Goal: Information Seeking & Learning: Learn about a topic

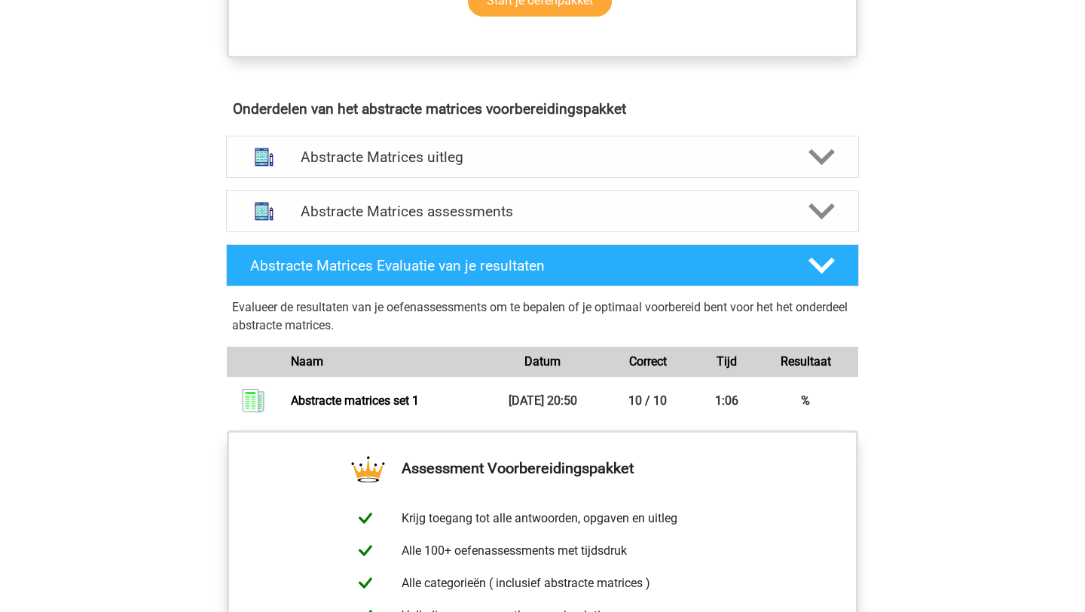
scroll to position [941, 0]
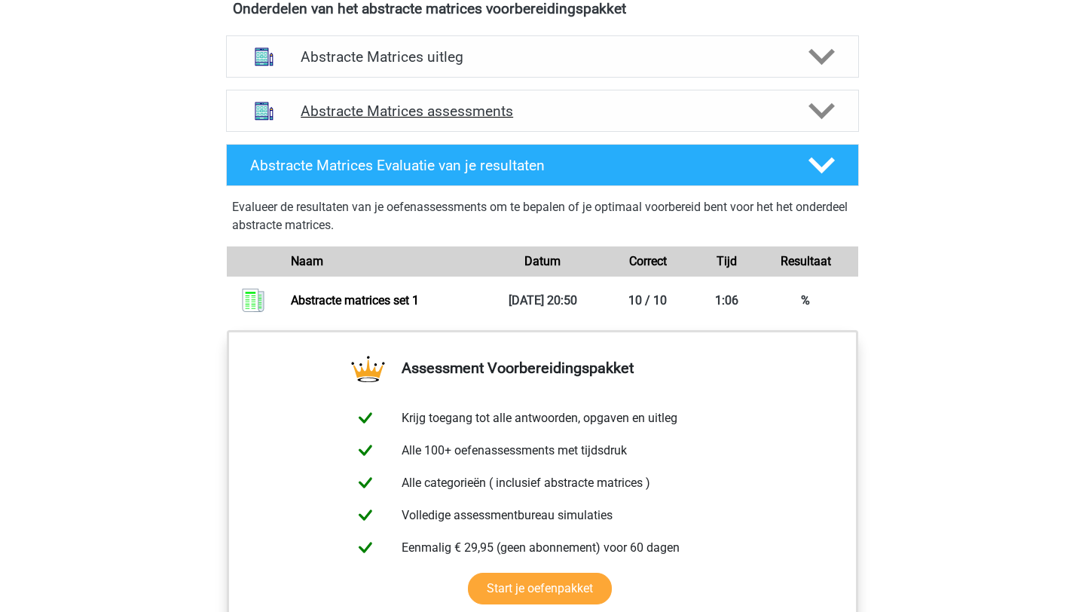
click at [804, 101] on div at bounding box center [821, 111] width 50 height 26
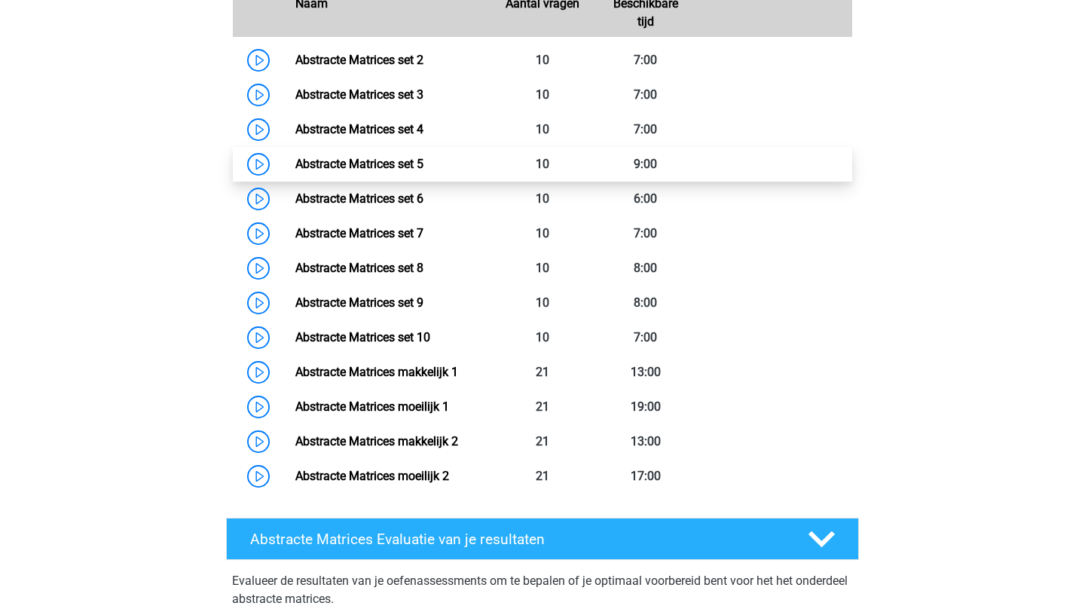
scroll to position [1182, 0]
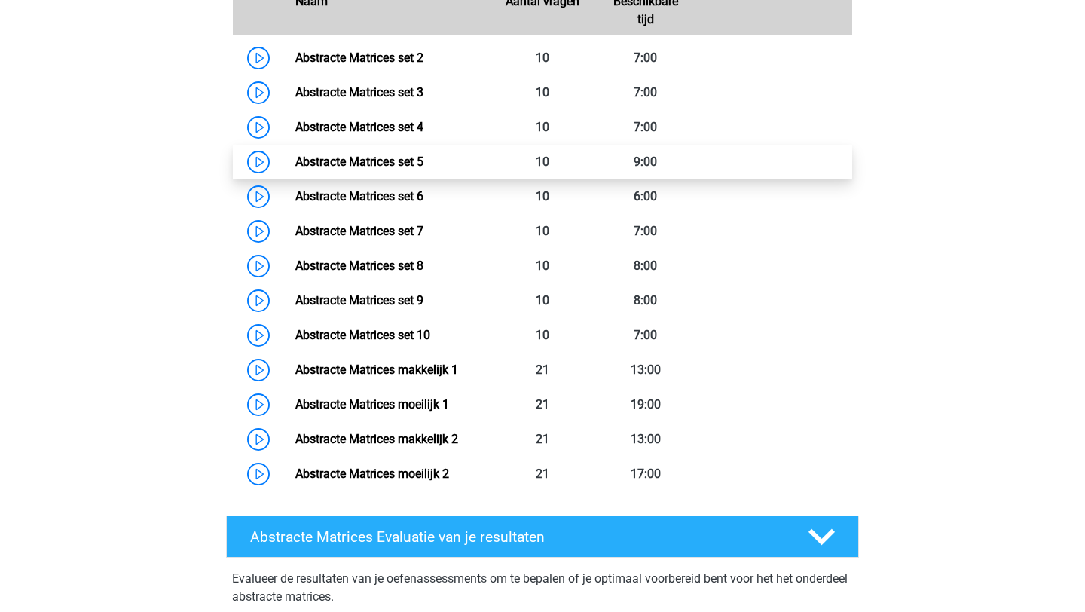
click at [424, 158] on link "Abstracte Matrices set 5" at bounding box center [359, 162] width 128 height 14
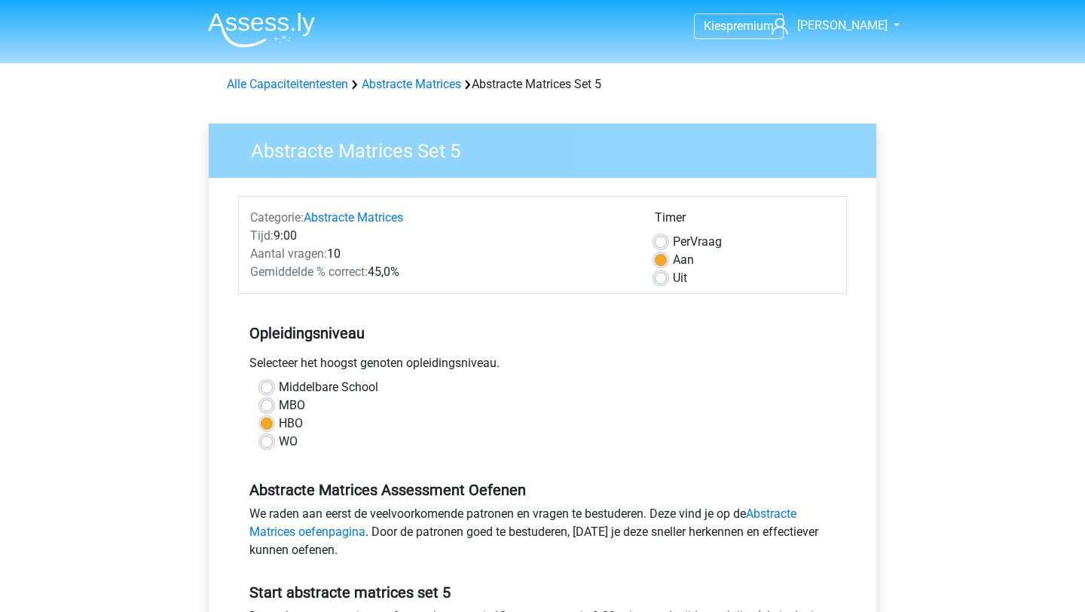
click at [673, 245] on label "Per Vraag" at bounding box center [697, 242] width 49 height 18
click at [662, 245] on input "Per Vraag" at bounding box center [661, 240] width 12 height 15
radio input "true"
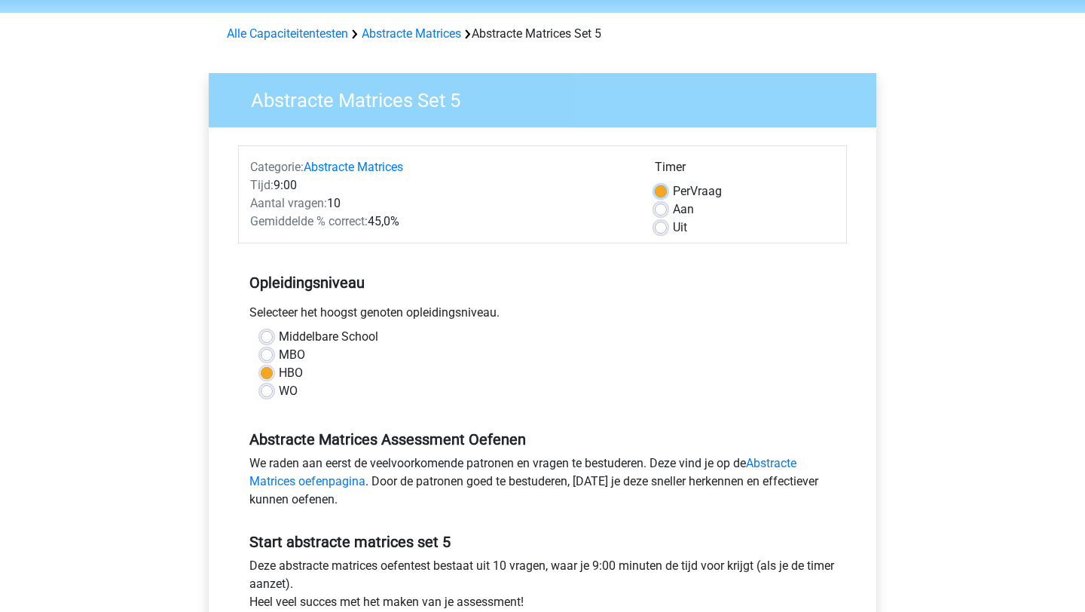
scroll to position [138, 0]
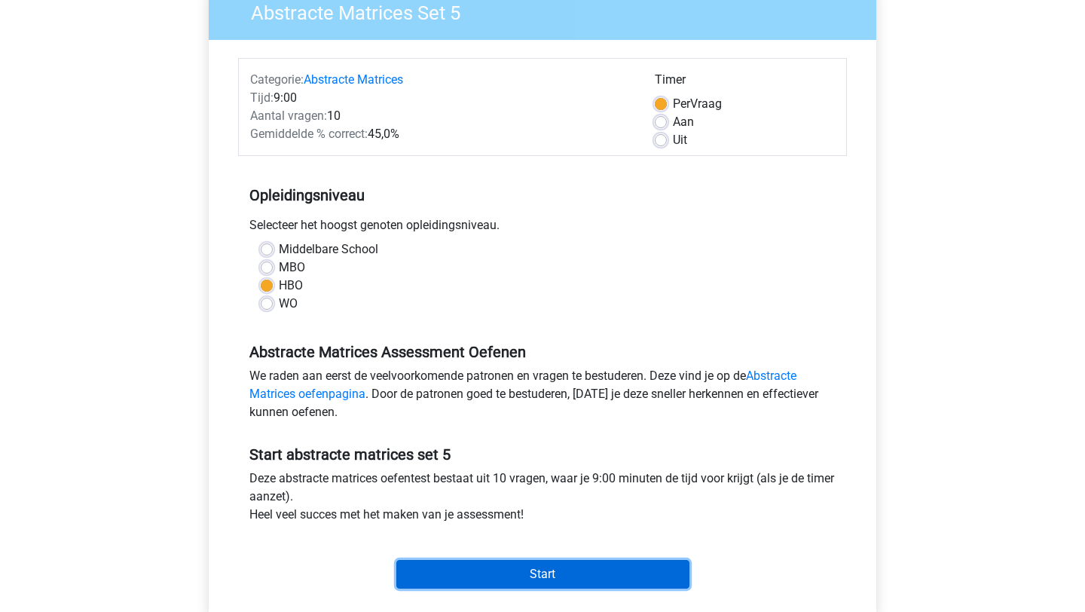
click at [570, 579] on input "Start" at bounding box center [542, 574] width 293 height 29
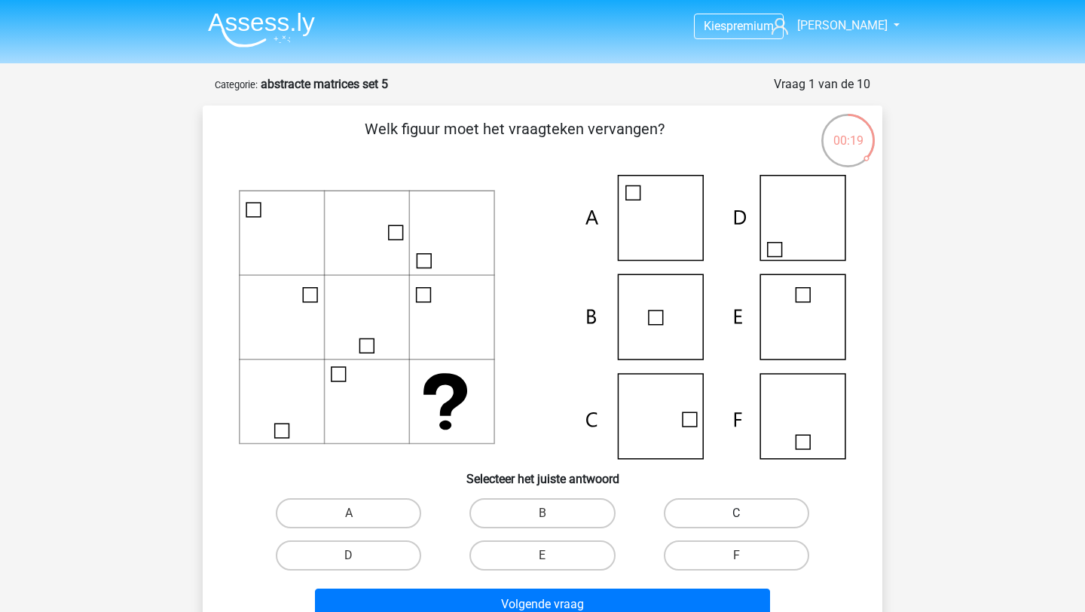
click at [725, 520] on label "C" at bounding box center [736, 513] width 145 height 30
click at [736, 520] on input "C" at bounding box center [741, 518] width 10 height 10
radio input "true"
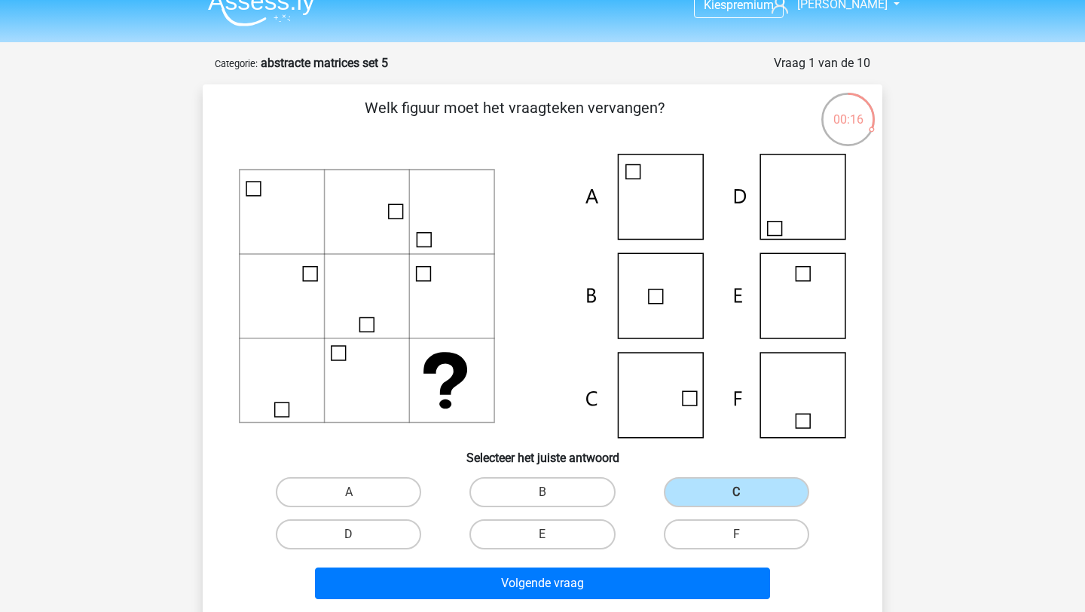
scroll to position [28, 0]
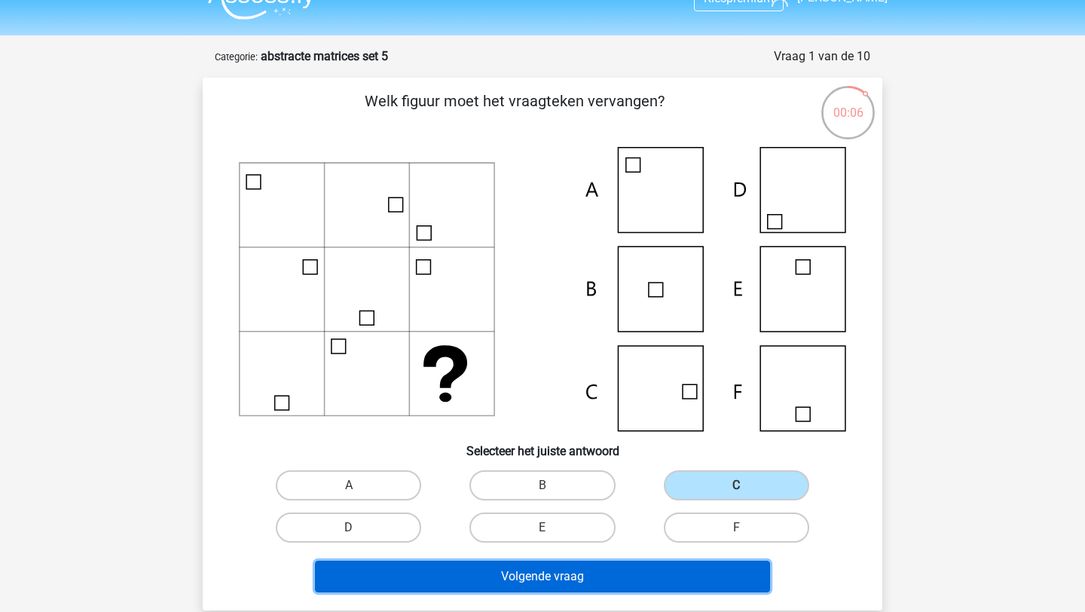
click at [575, 584] on button "Volgende vraag" at bounding box center [543, 577] width 456 height 32
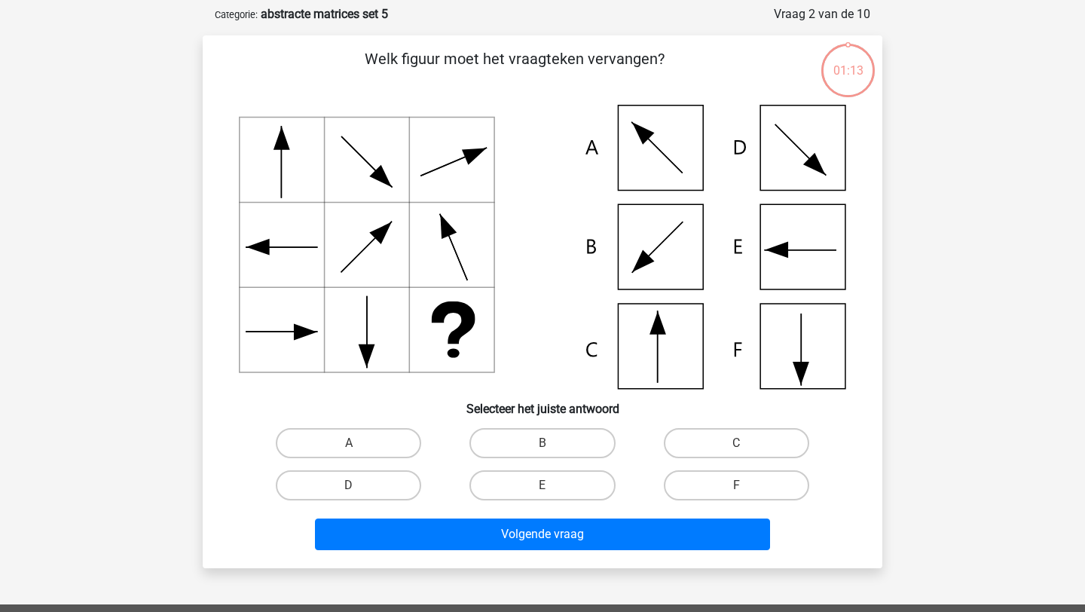
scroll to position [75, 0]
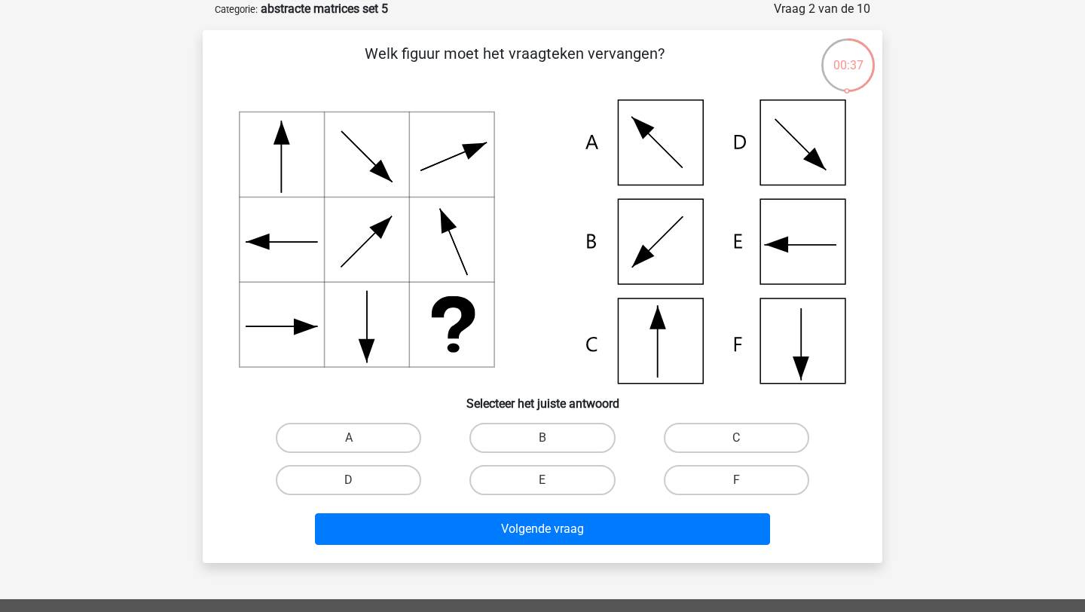
click at [678, 252] on icon at bounding box center [542, 241] width 607 height 284
click at [575, 437] on label "B" at bounding box center [542, 438] width 145 height 30
click at [552, 438] on input "B" at bounding box center [548, 443] width 10 height 10
radio input "true"
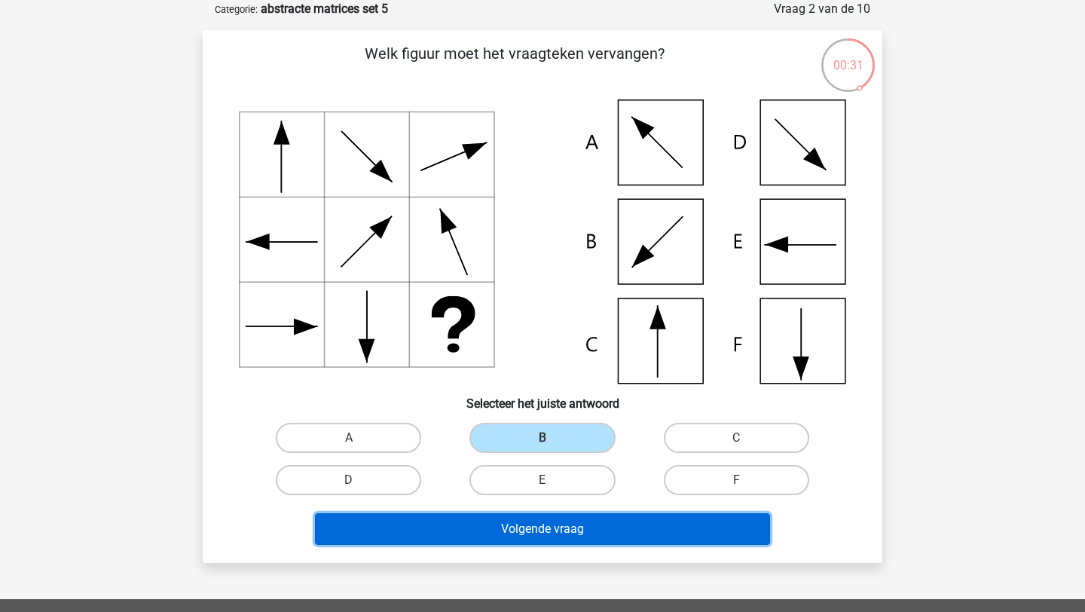
click at [607, 534] on button "Volgende vraag" at bounding box center [543, 529] width 456 height 32
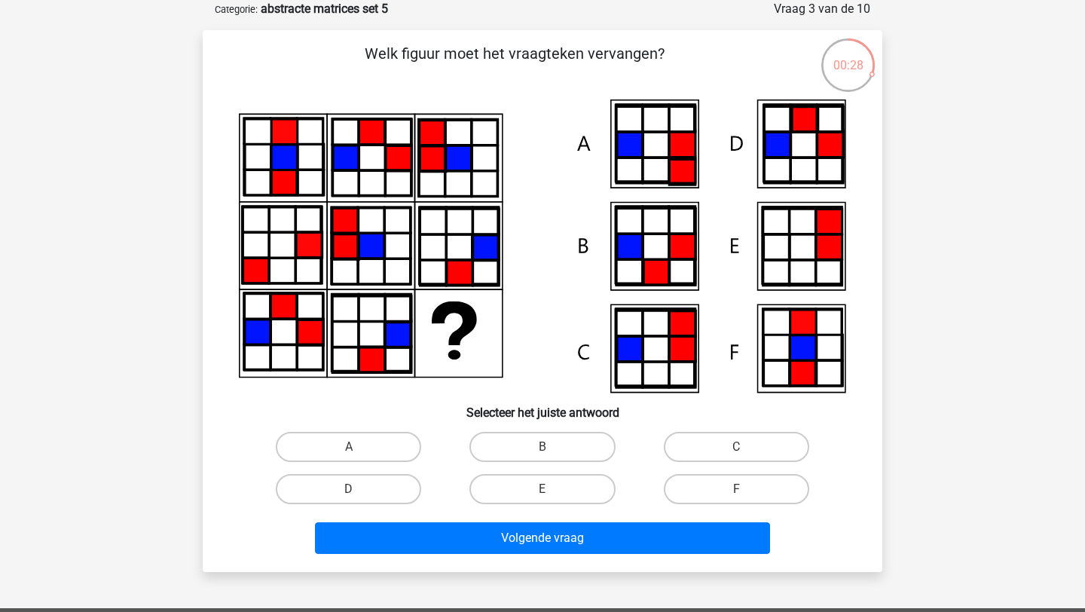
click at [785, 356] on icon at bounding box center [802, 348] width 78 height 76
click at [809, 489] on label "F" at bounding box center [736, 489] width 145 height 30
click at [746, 489] on input "F" at bounding box center [741, 494] width 10 height 10
radio input "true"
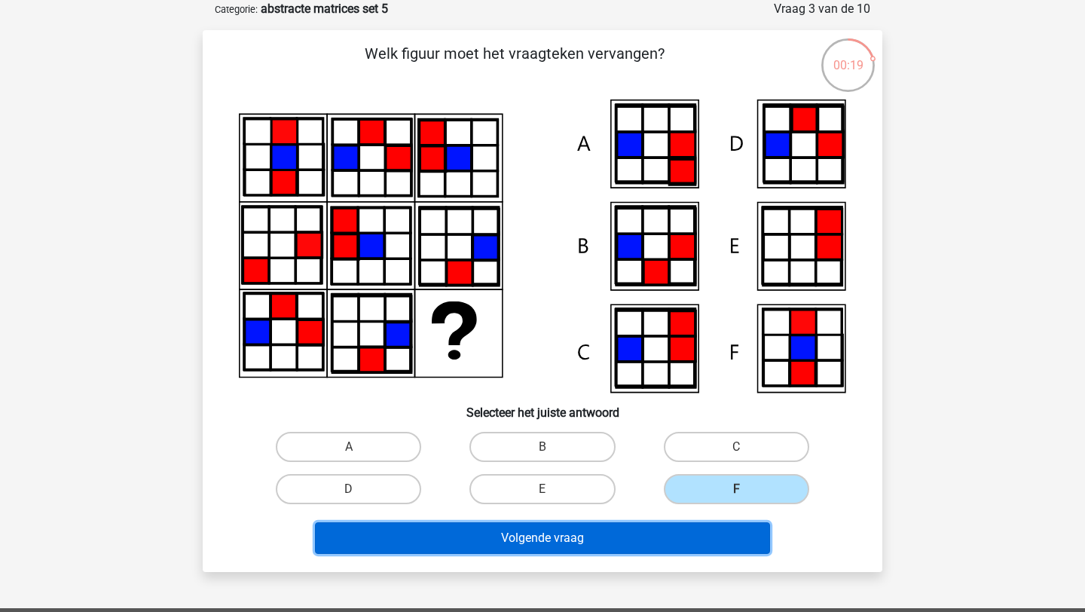
click at [555, 551] on button "Volgende vraag" at bounding box center [543, 538] width 456 height 32
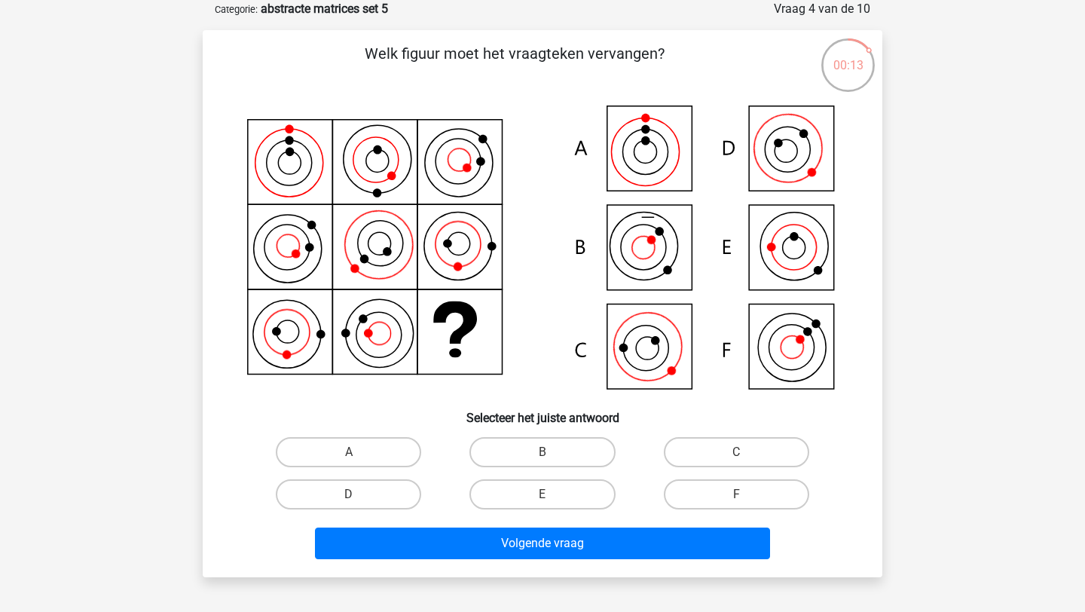
click at [683, 350] on icon at bounding box center [542, 248] width 607 height 299
click at [399, 448] on label "A" at bounding box center [348, 452] width 145 height 30
click at [359, 452] on input "A" at bounding box center [354, 457] width 10 height 10
radio input "true"
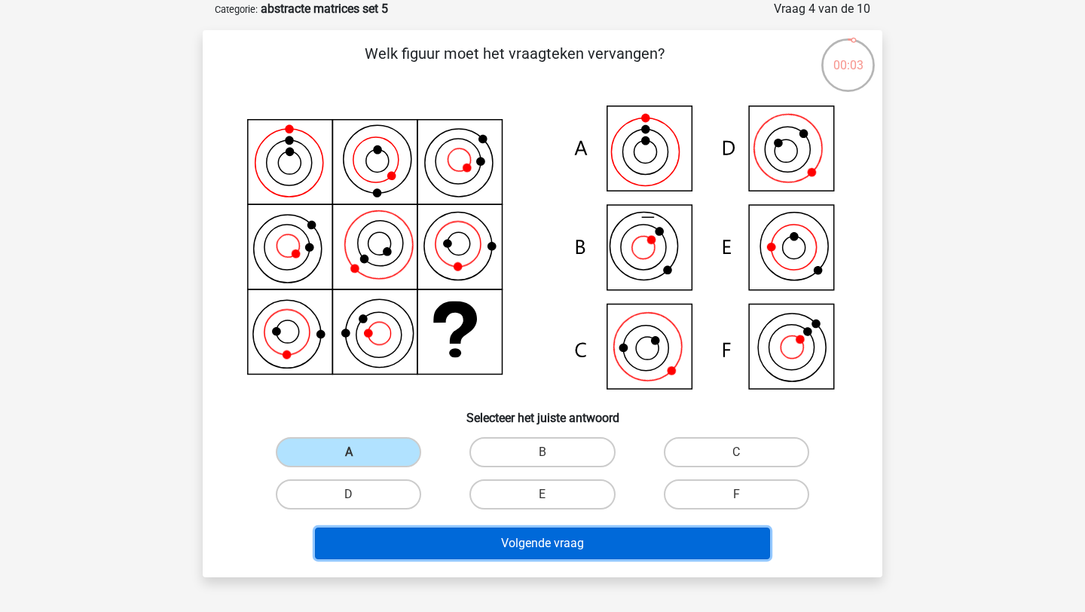
click at [513, 555] on button "Volgende vraag" at bounding box center [543, 544] width 456 height 32
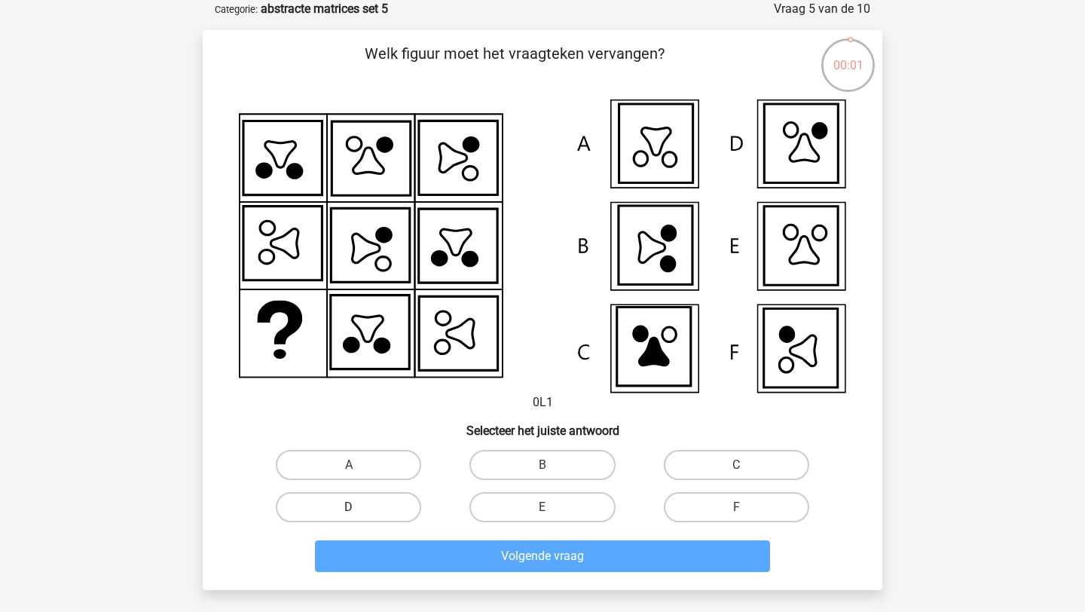
click at [393, 514] on label "D" at bounding box center [348, 507] width 145 height 30
click at [359, 514] on input "D" at bounding box center [354, 512] width 10 height 10
radio input "true"
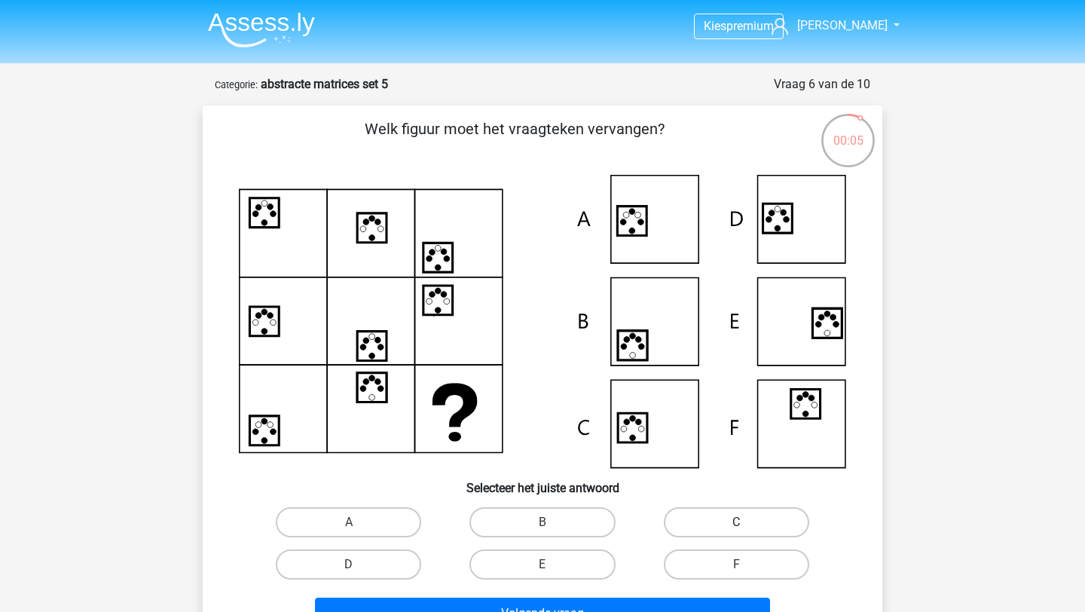
click at [735, 519] on label "C" at bounding box center [736, 522] width 145 height 30
click at [736, 522] on input "C" at bounding box center [741, 527] width 10 height 10
radio input "true"
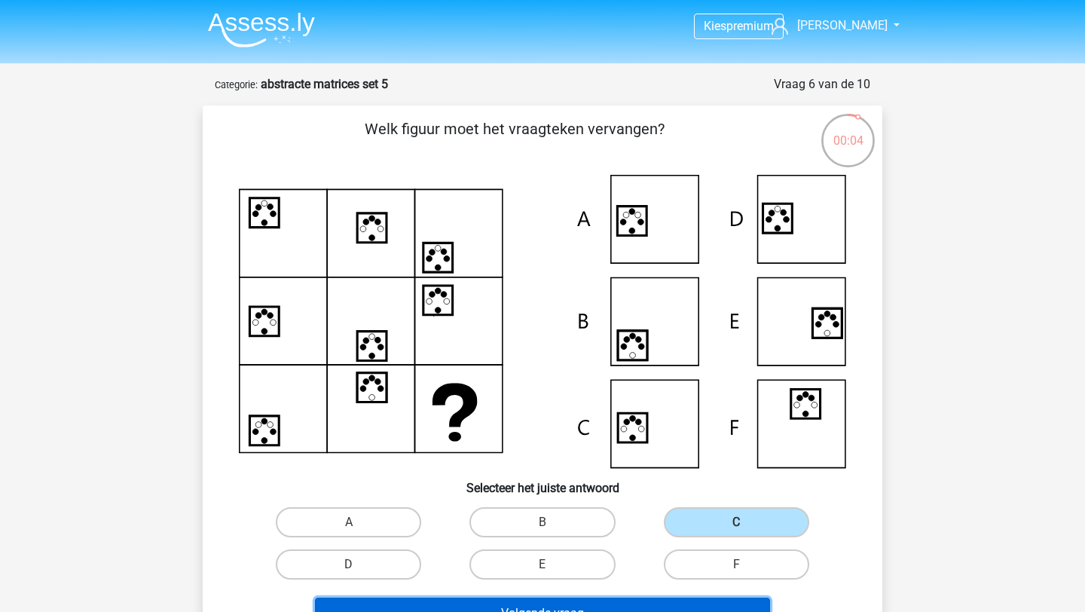
click at [637, 601] on button "Volgende vraag" at bounding box center [543, 614] width 456 height 32
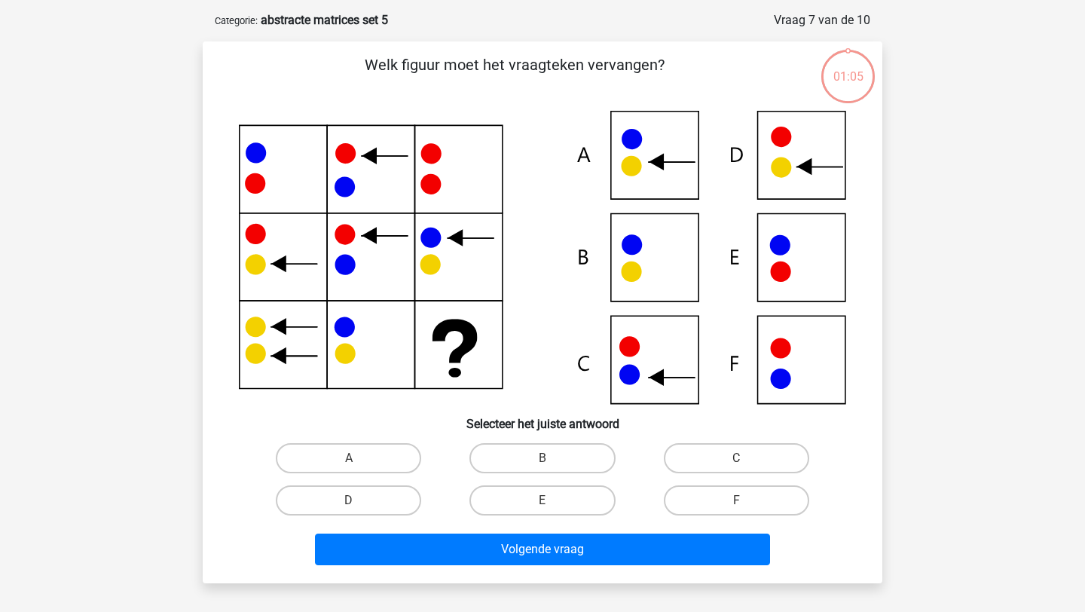
scroll to position [75, 0]
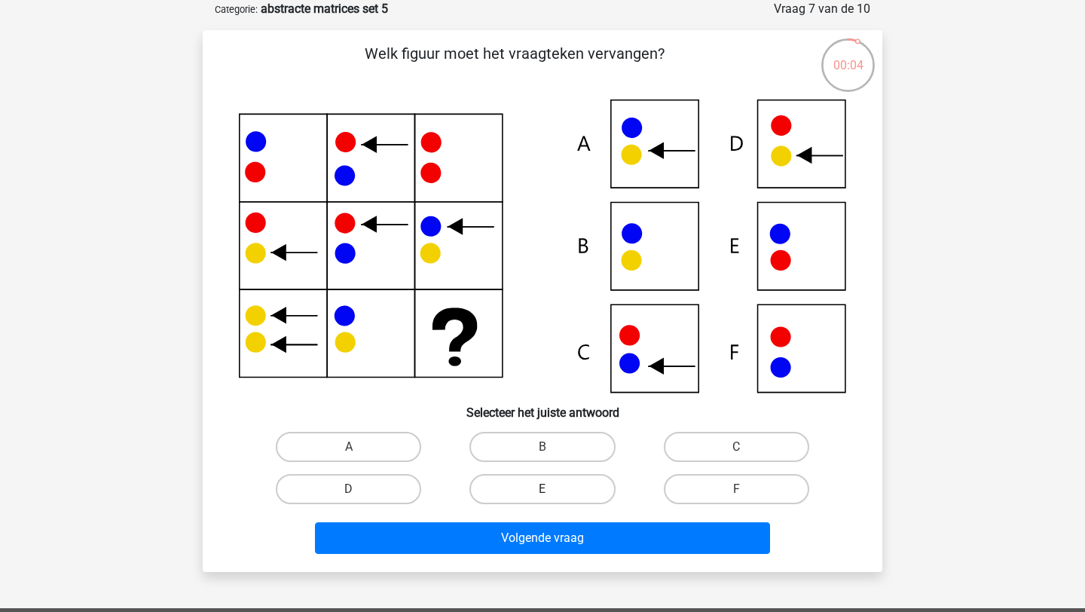
click at [578, 485] on label "E" at bounding box center [542, 489] width 145 height 30
click at [552, 489] on input "E" at bounding box center [548, 494] width 10 height 10
radio input "true"
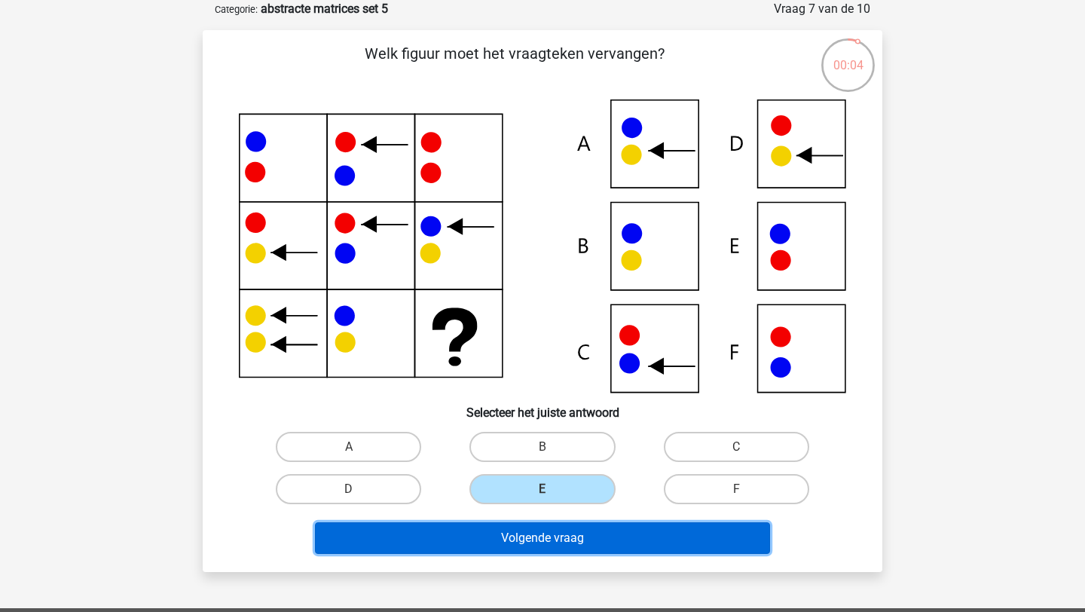
click at [591, 538] on button "Volgende vraag" at bounding box center [543, 538] width 456 height 32
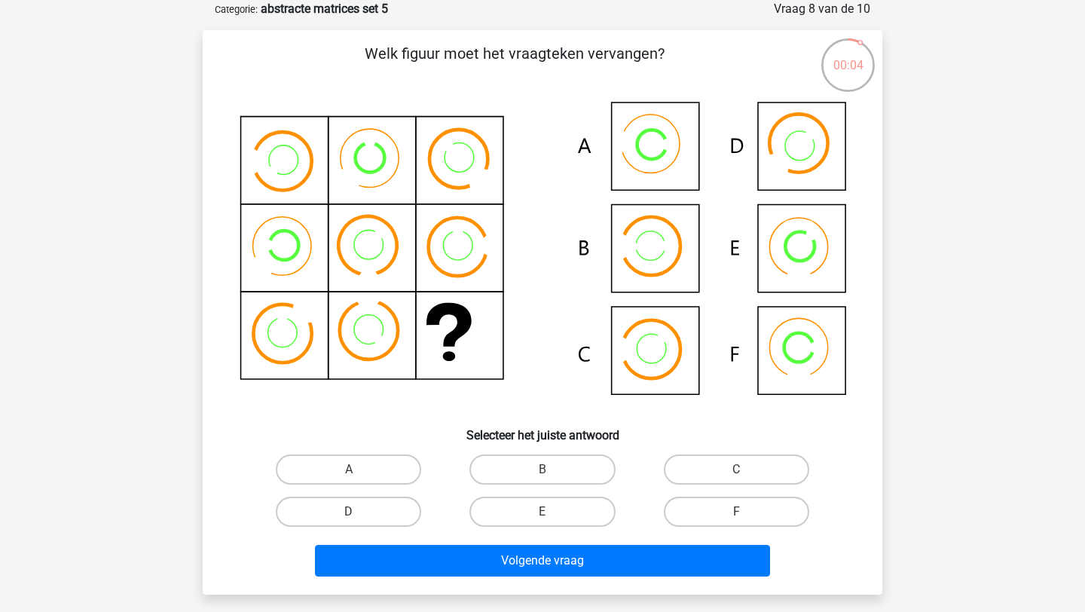
click at [738, 516] on input "F" at bounding box center [741, 517] width 10 height 10
radio input "true"
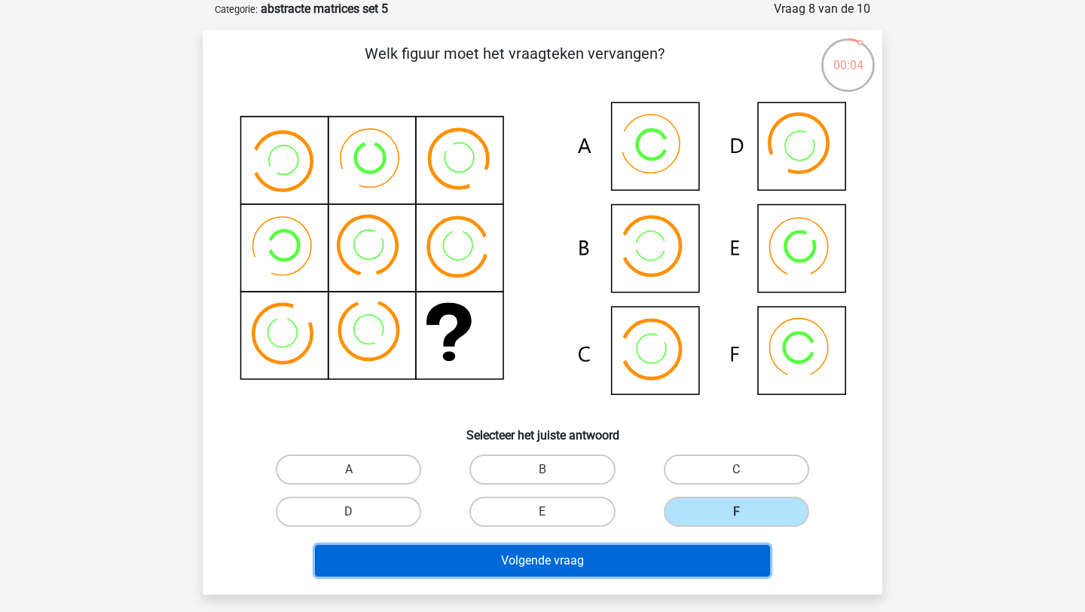
click at [723, 548] on button "Volgende vraag" at bounding box center [543, 561] width 456 height 32
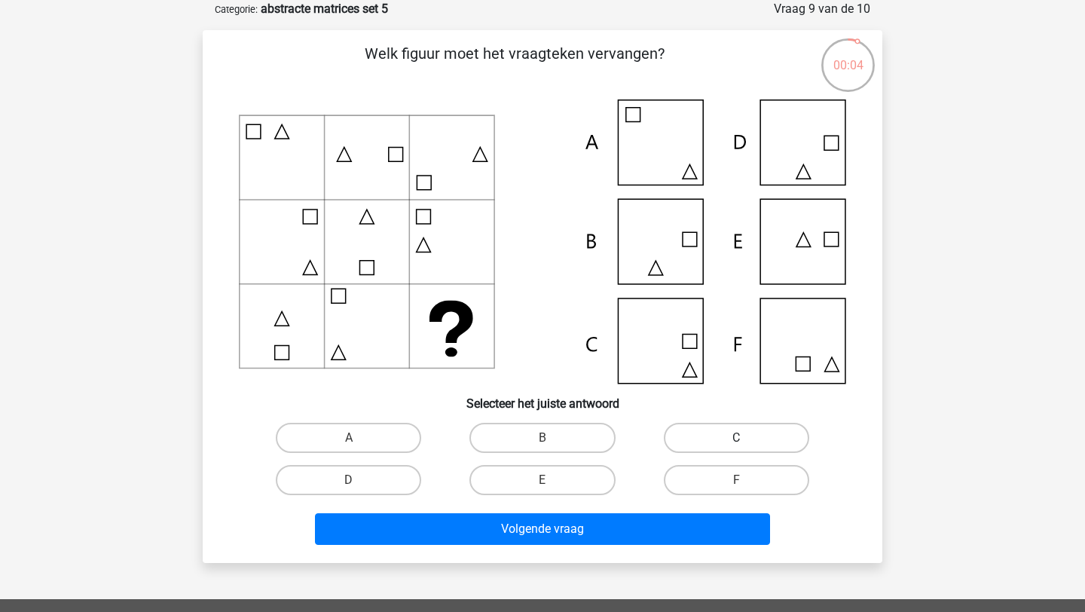
click at [737, 424] on label "C" at bounding box center [736, 438] width 145 height 30
click at [737, 438] on input "C" at bounding box center [741, 443] width 10 height 10
radio input "true"
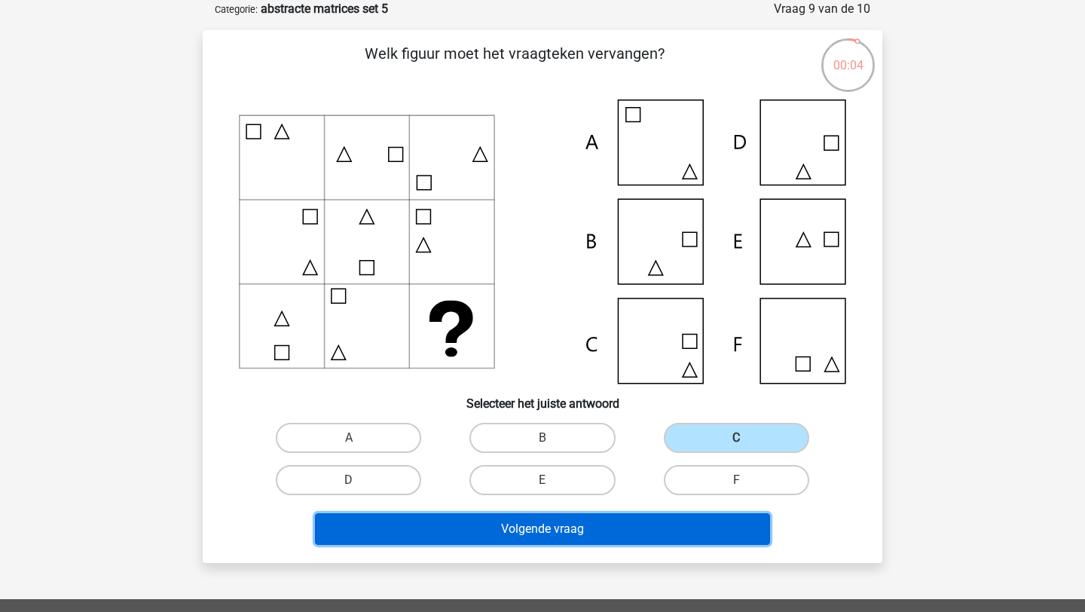
click at [629, 537] on button "Volgende vraag" at bounding box center [543, 529] width 456 height 32
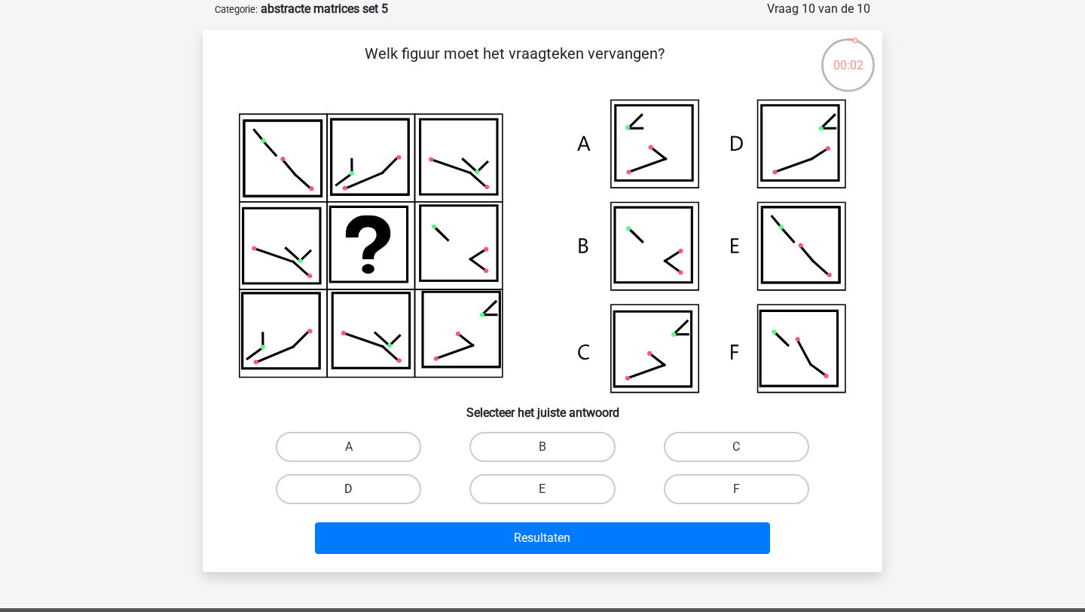
click at [372, 487] on label "D" at bounding box center [348, 489] width 145 height 30
click at [359, 489] on input "D" at bounding box center [354, 494] width 10 height 10
radio input "true"
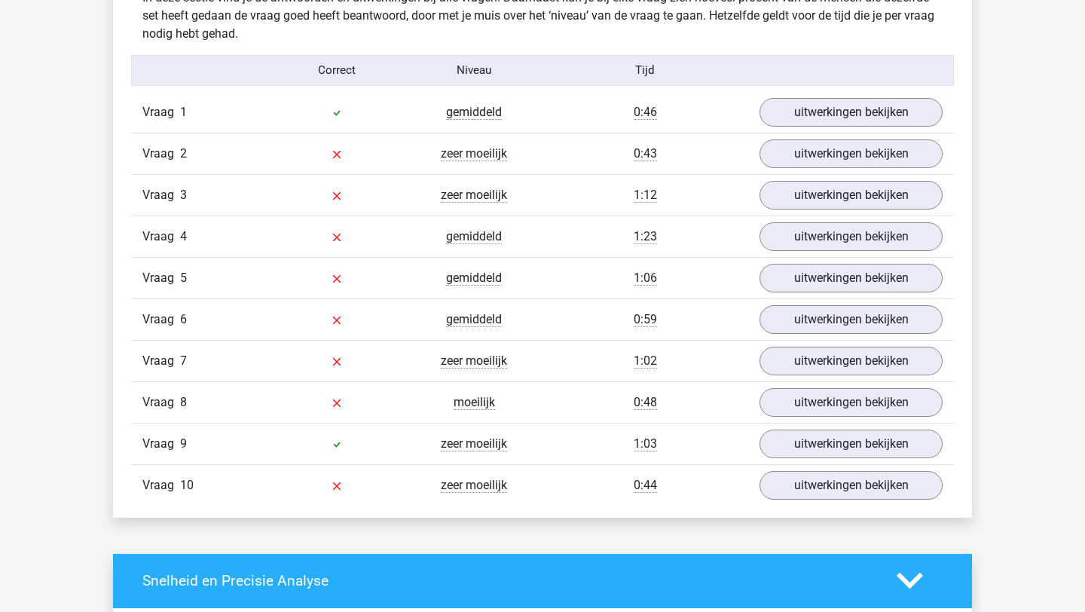
scroll to position [1210, 0]
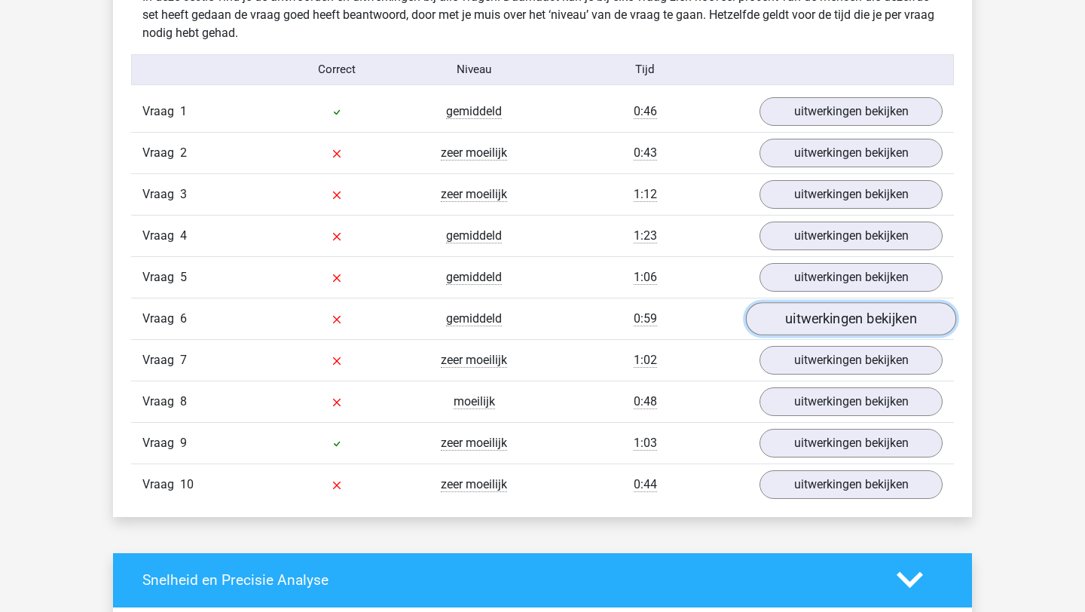
click at [873, 331] on link "uitwerkingen bekijken" at bounding box center [851, 318] width 210 height 33
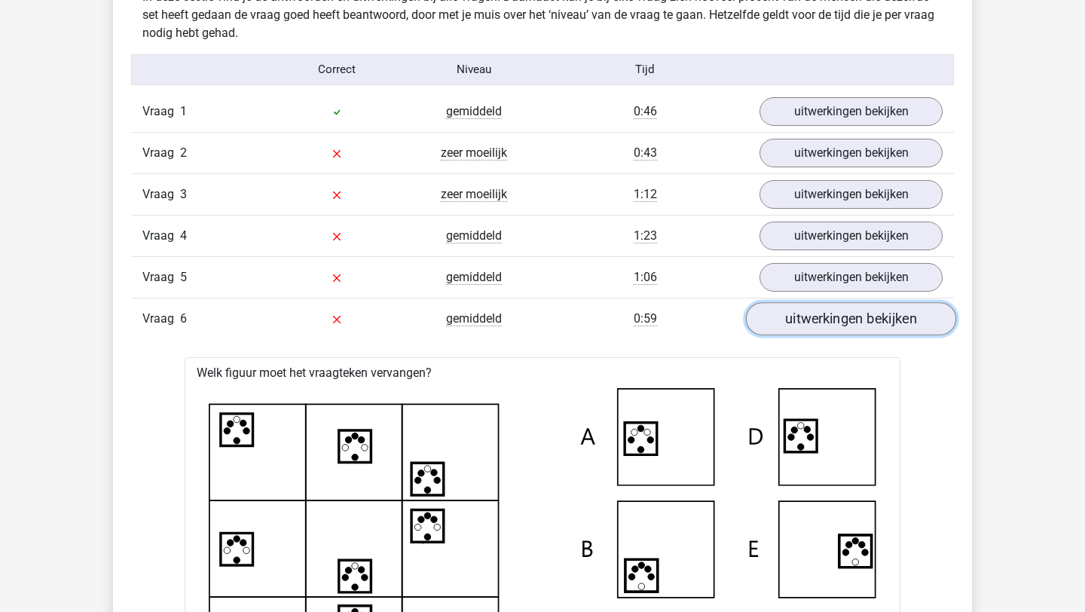
click at [870, 309] on link "uitwerkingen bekijken" at bounding box center [851, 318] width 210 height 33
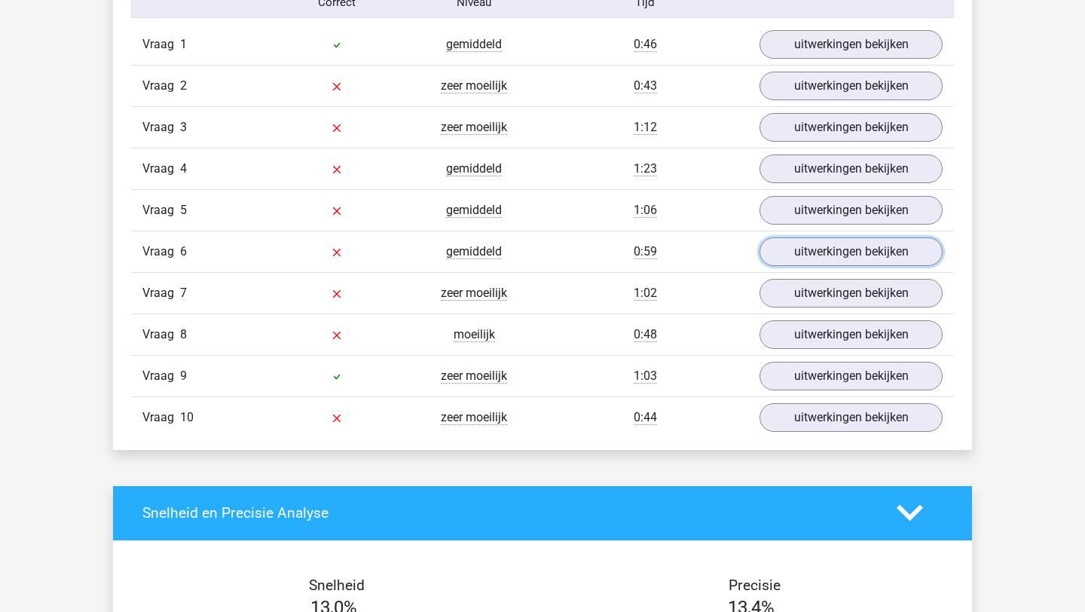
scroll to position [1321, 0]
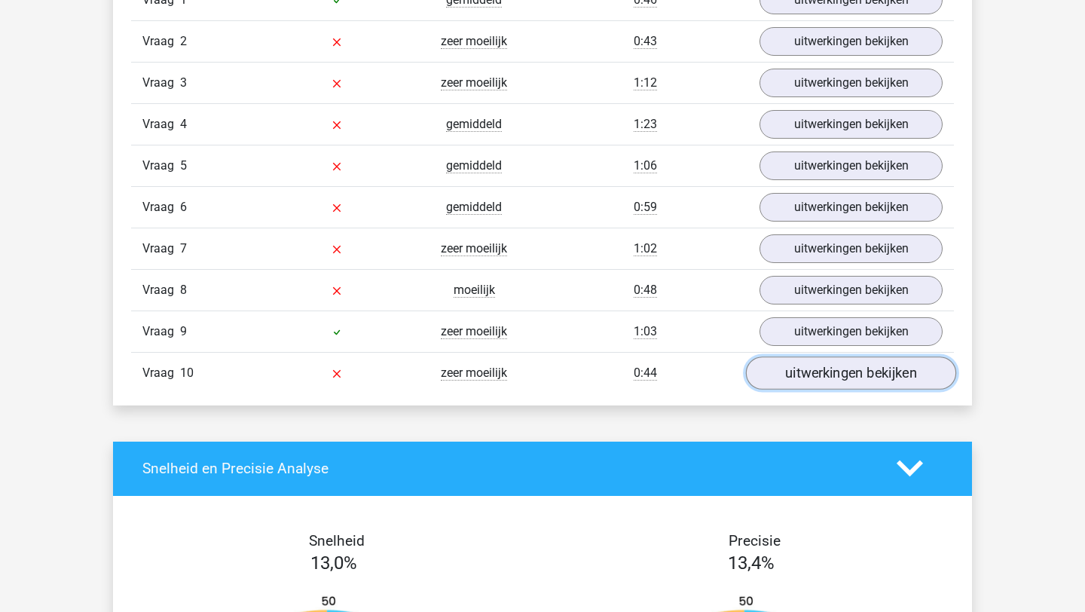
click at [851, 378] on link "uitwerkingen bekijken" at bounding box center [851, 372] width 210 height 33
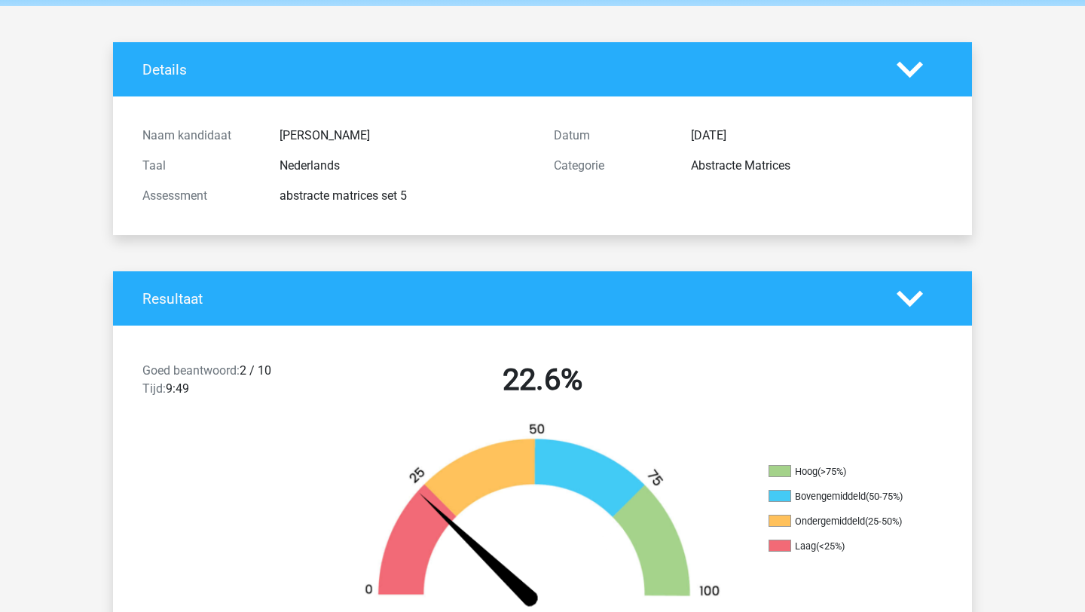
scroll to position [0, 0]
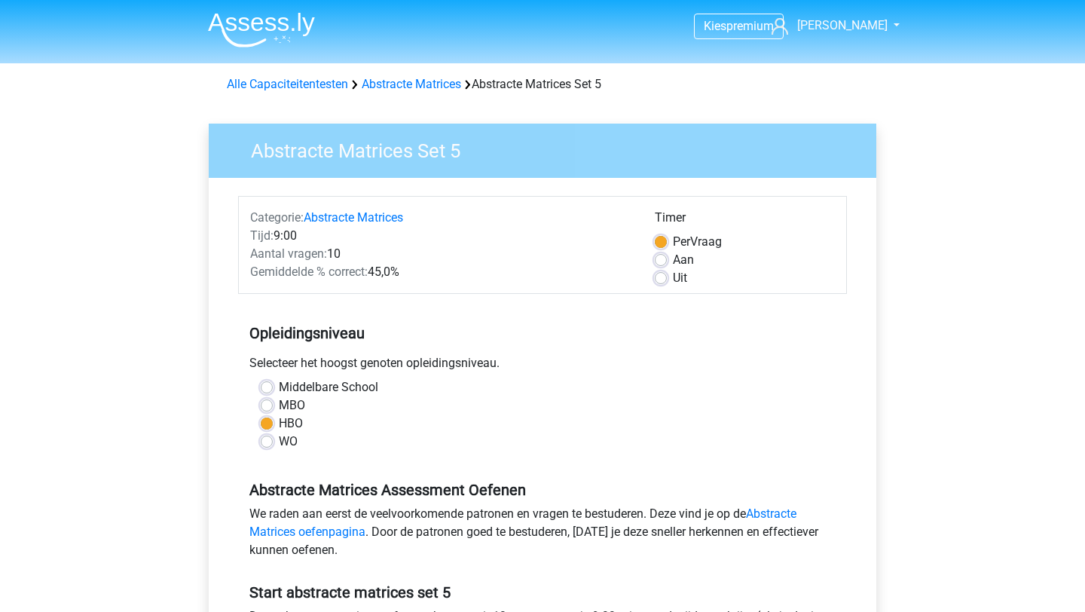
scroll to position [138, 0]
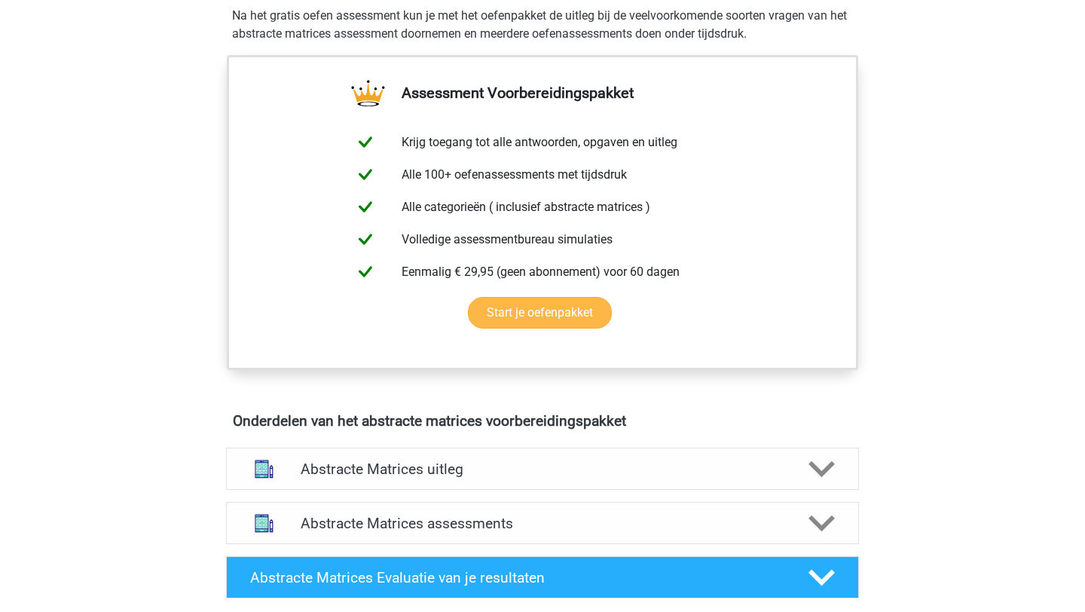
scroll to position [711, 0]
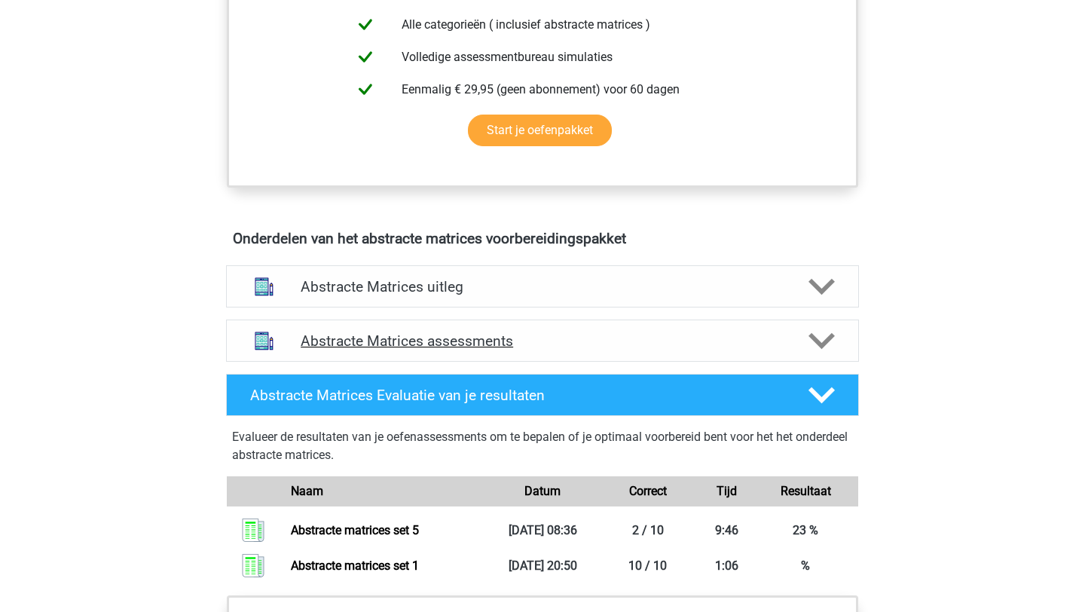
click at [845, 339] on div at bounding box center [821, 341] width 50 height 26
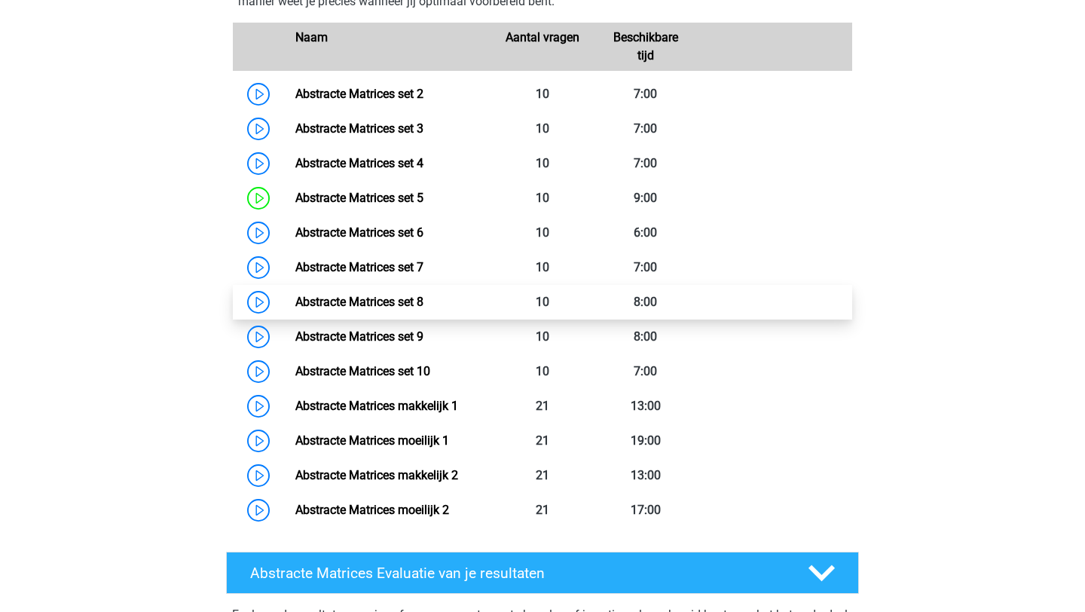
scroll to position [1132, 0]
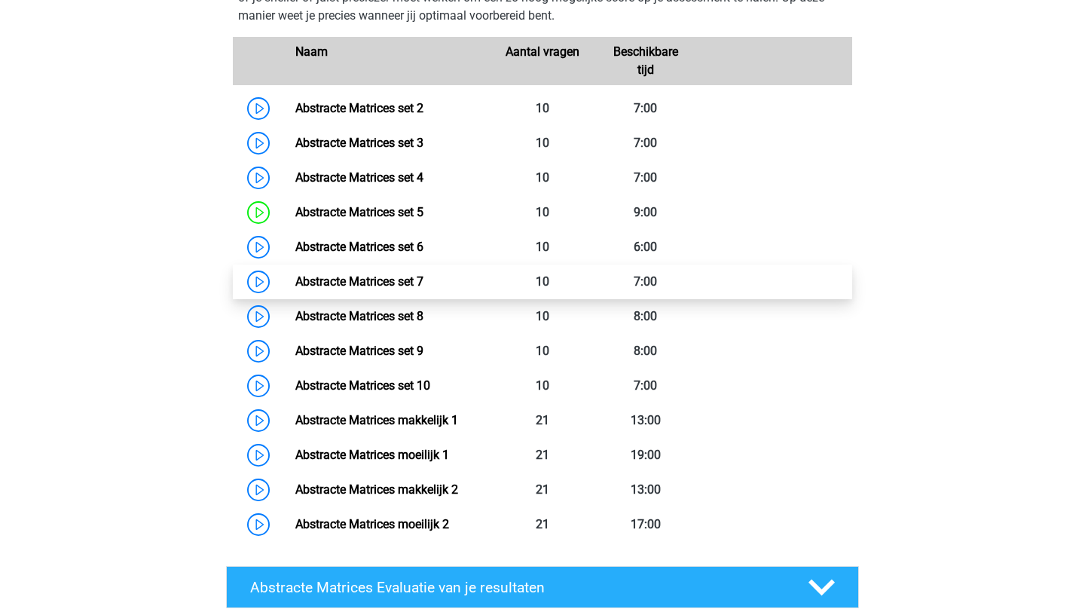
click at [424, 274] on link "Abstracte Matrices set 7" at bounding box center [359, 281] width 128 height 14
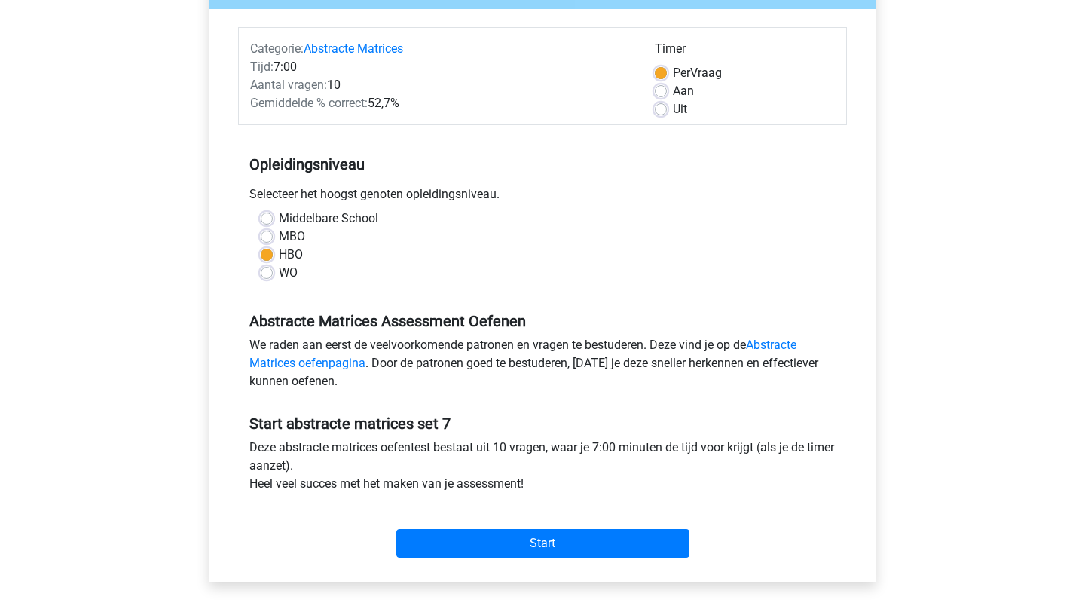
scroll to position [264, 0]
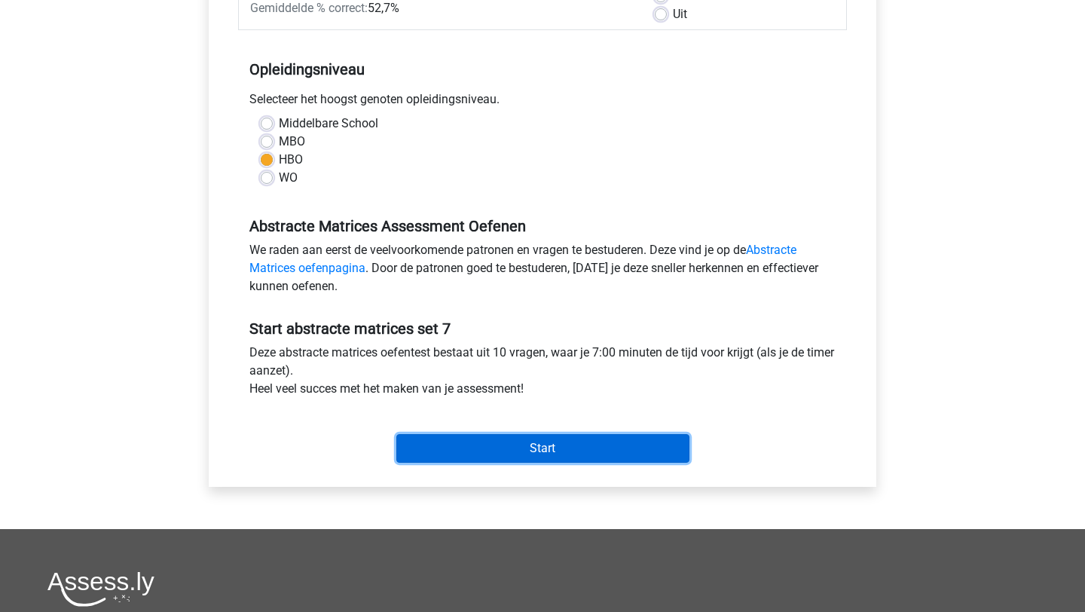
click at [558, 445] on input "Start" at bounding box center [542, 448] width 293 height 29
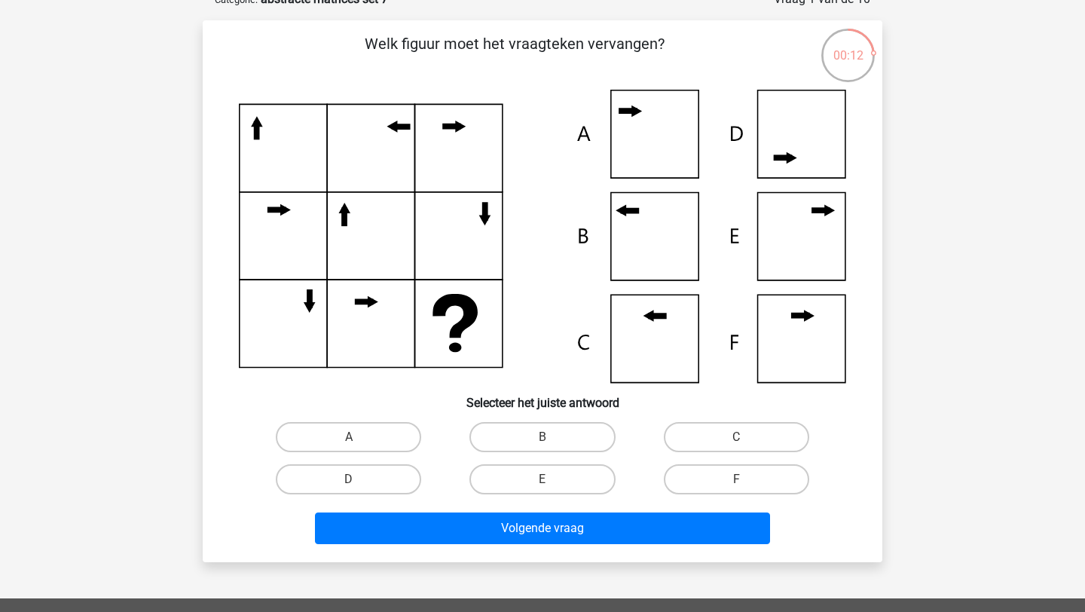
scroll to position [88, 0]
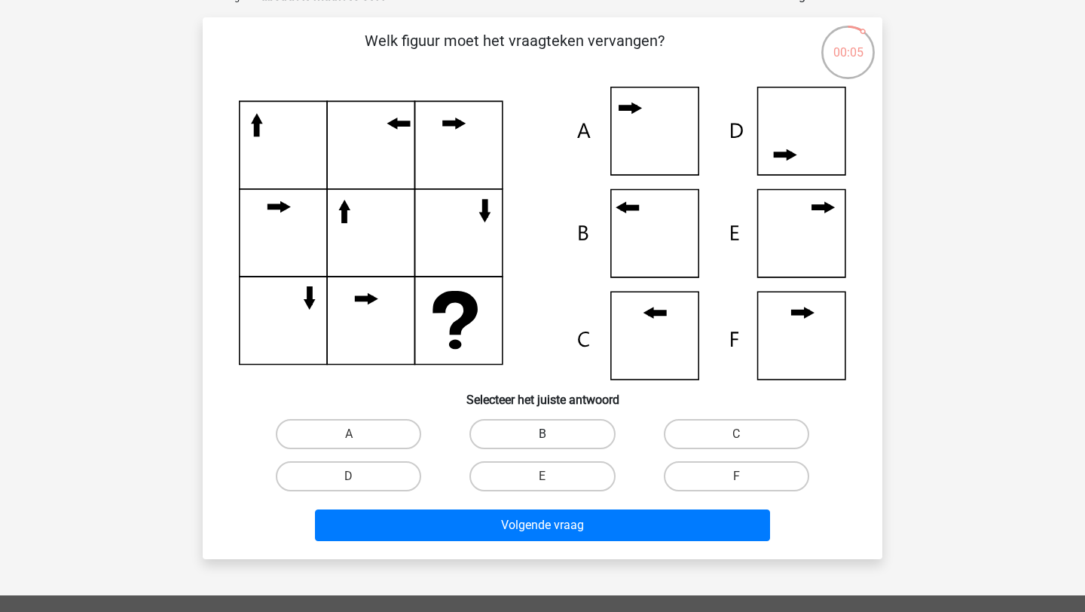
click at [561, 422] on label "B" at bounding box center [542, 434] width 145 height 30
click at [552, 434] on input "B" at bounding box center [548, 439] width 10 height 10
radio input "true"
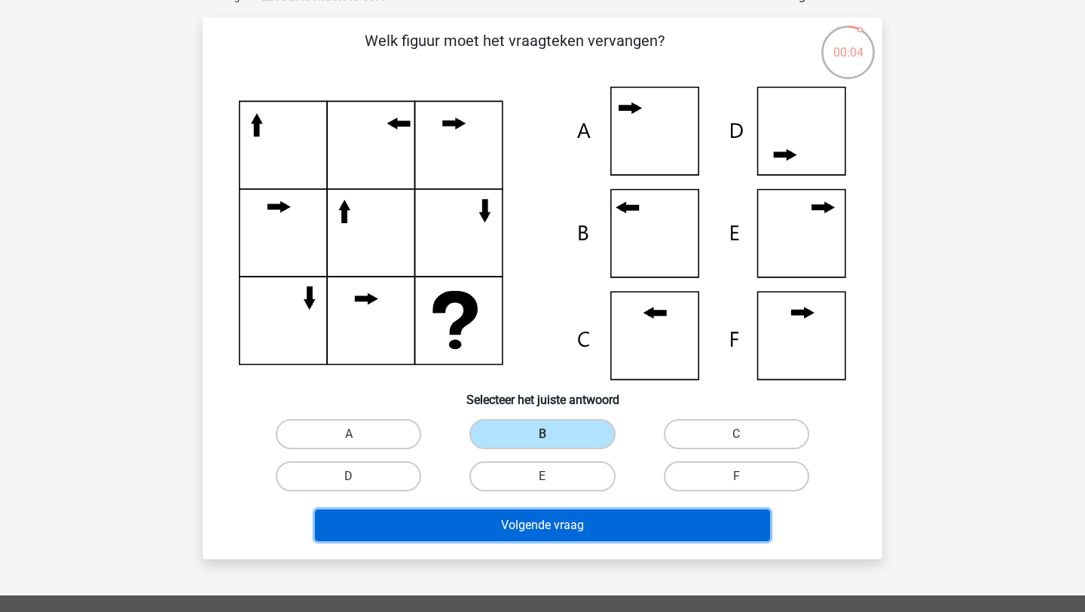
click at [568, 530] on button "Volgende vraag" at bounding box center [543, 525] width 456 height 32
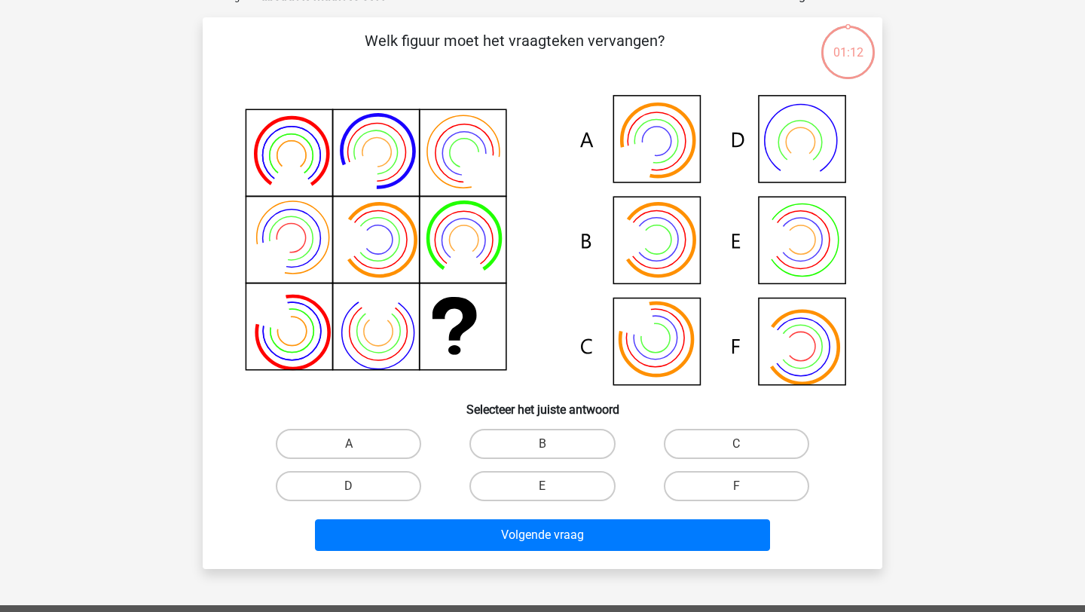
scroll to position [75, 0]
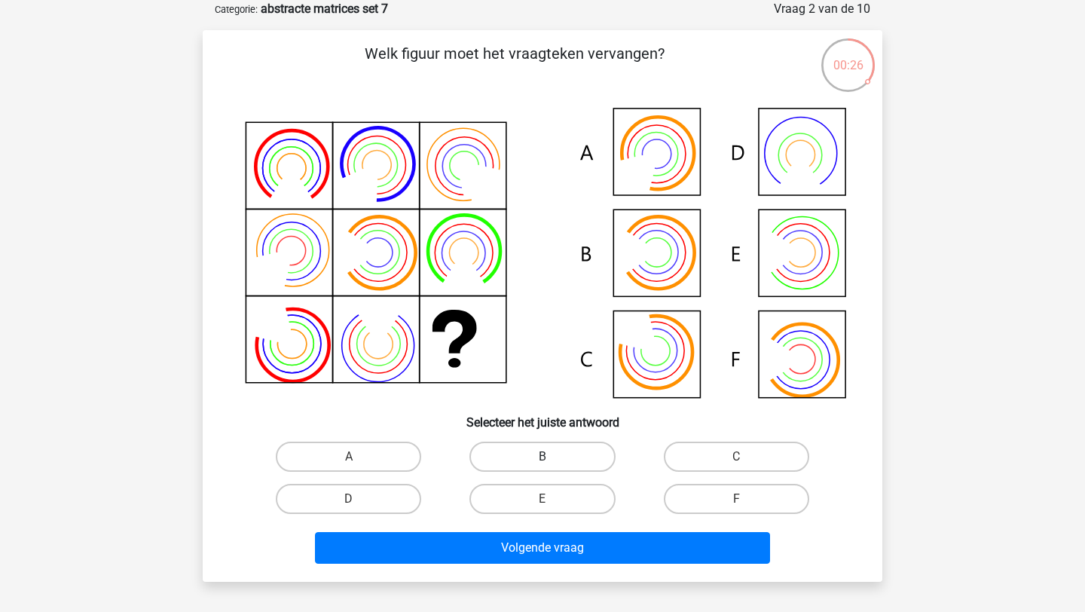
click at [566, 456] on label "B" at bounding box center [542, 457] width 145 height 30
click at [552, 457] on input "B" at bounding box center [548, 462] width 10 height 10
radio input "true"
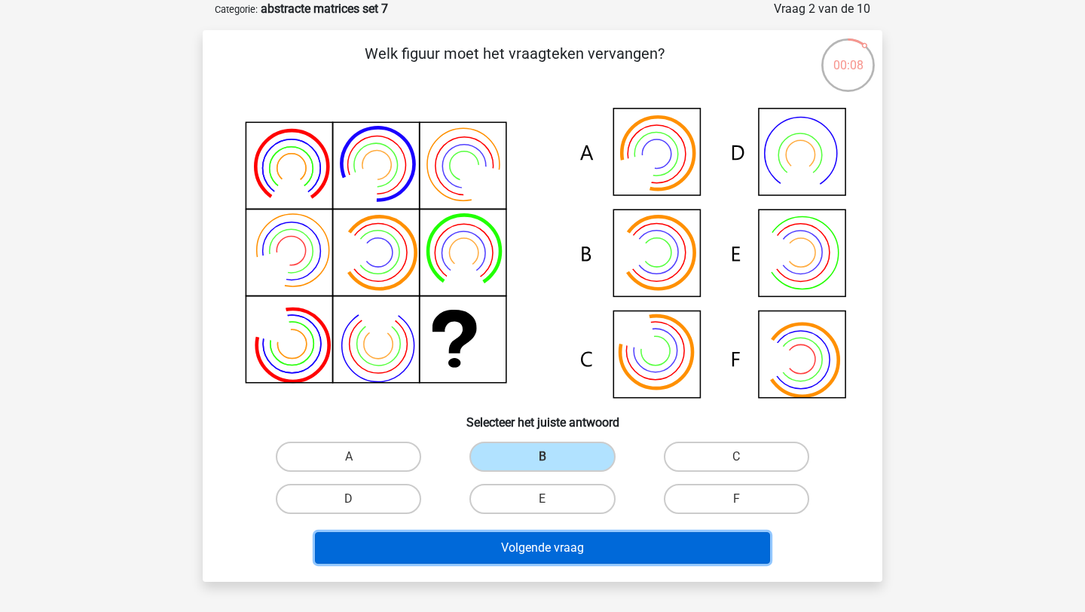
click at [561, 553] on button "Volgende vraag" at bounding box center [543, 548] width 456 height 32
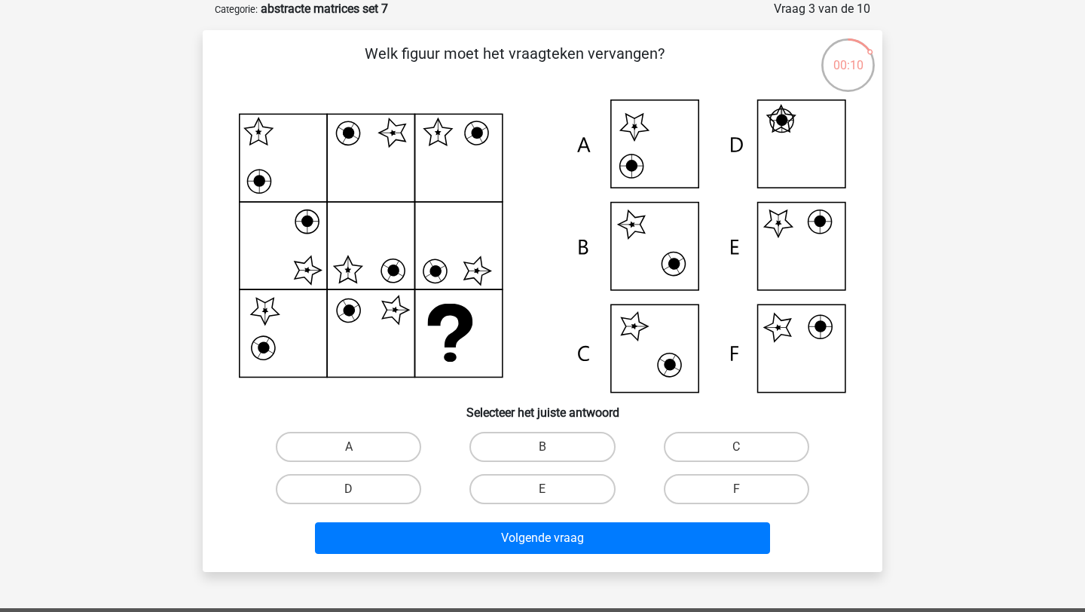
click at [815, 223] on circle at bounding box center [821, 222] width 12 height 12
click at [530, 486] on label "E" at bounding box center [542, 489] width 145 height 30
click at [543, 489] on input "E" at bounding box center [548, 494] width 10 height 10
radio input "true"
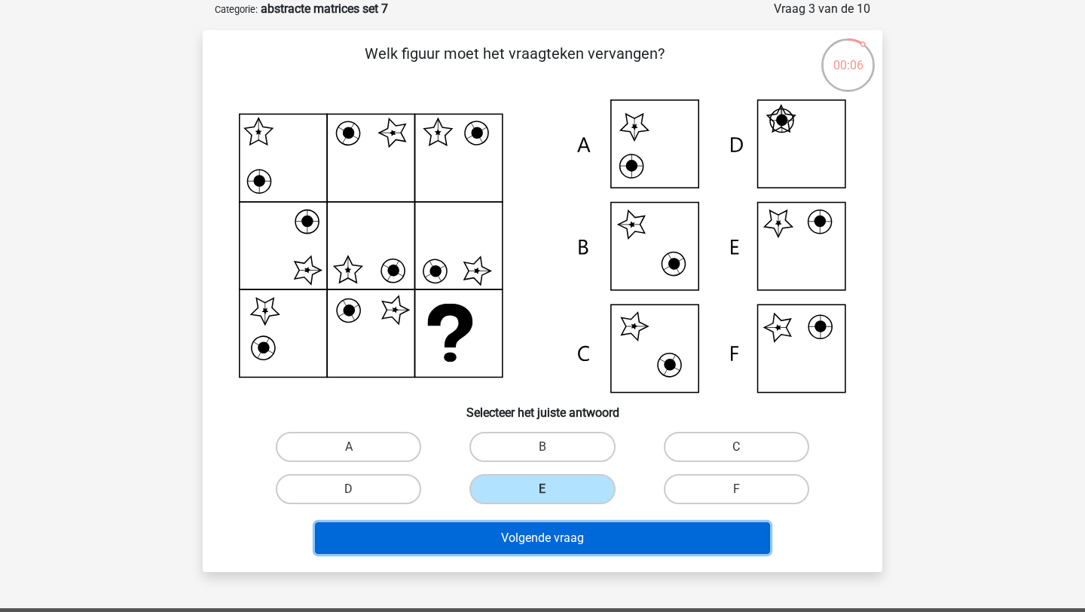
click at [568, 546] on button "Volgende vraag" at bounding box center [543, 538] width 456 height 32
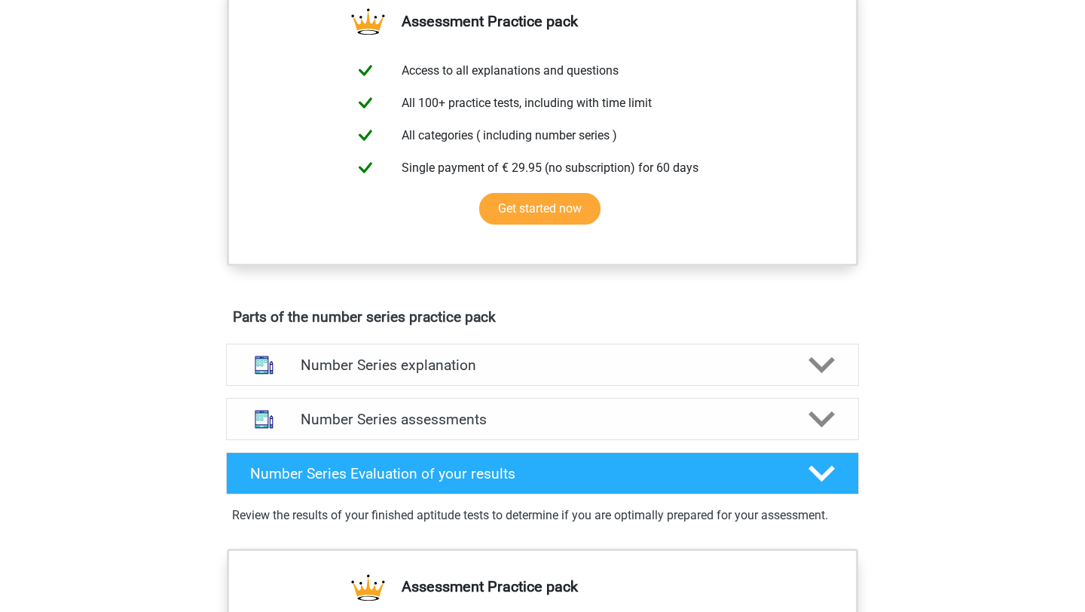
scroll to position [568, 0]
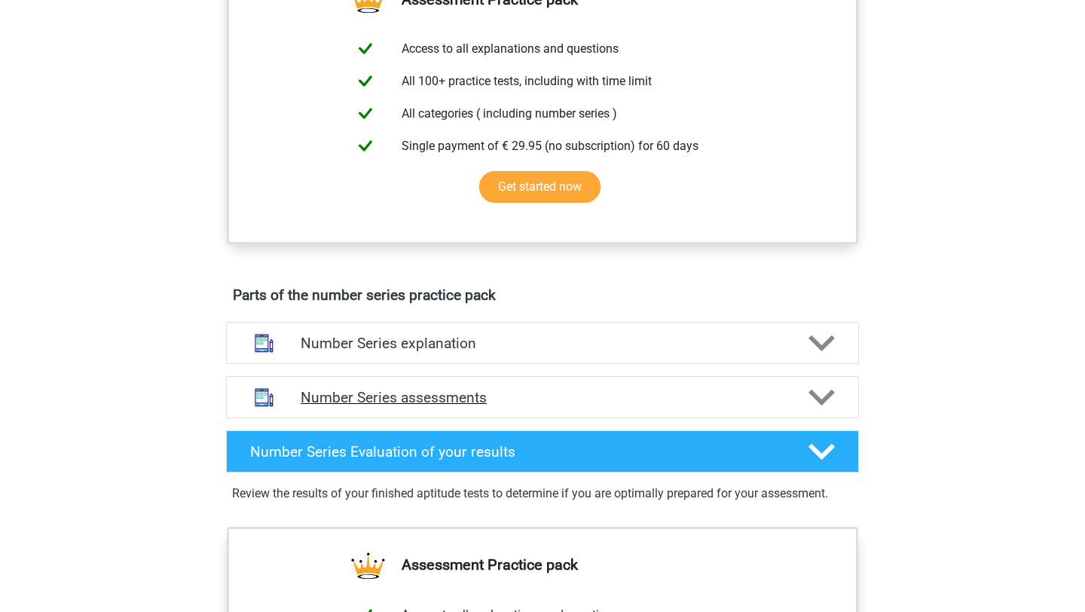
click at [690, 389] on h4 "Number Series assessments" at bounding box center [543, 397] width 484 height 17
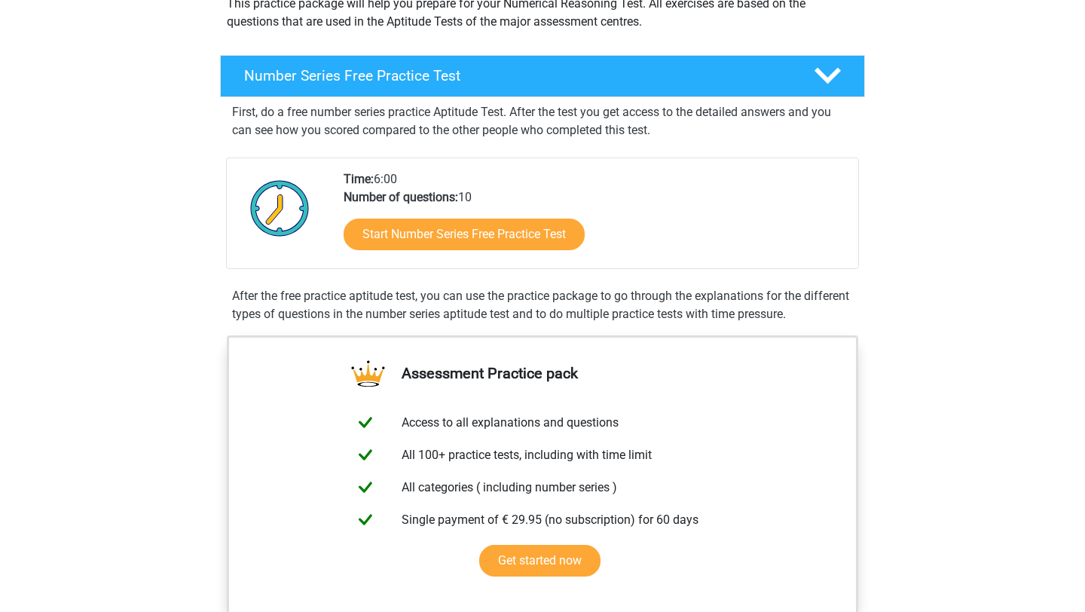
scroll to position [112, 0]
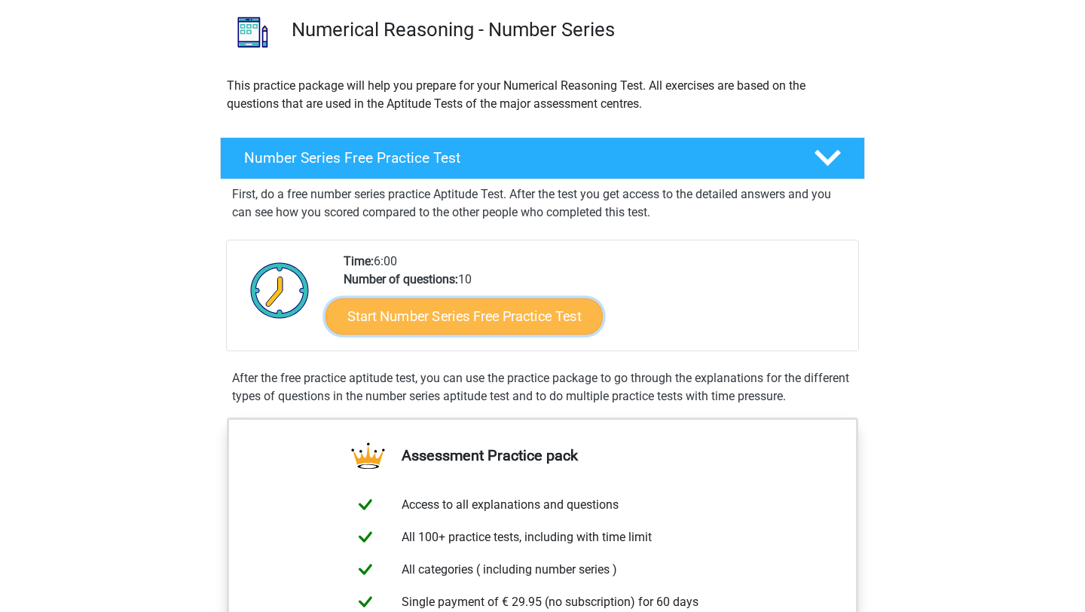
click at [500, 319] on link "Start Number Series Free Practice Test" at bounding box center [464, 316] width 277 height 36
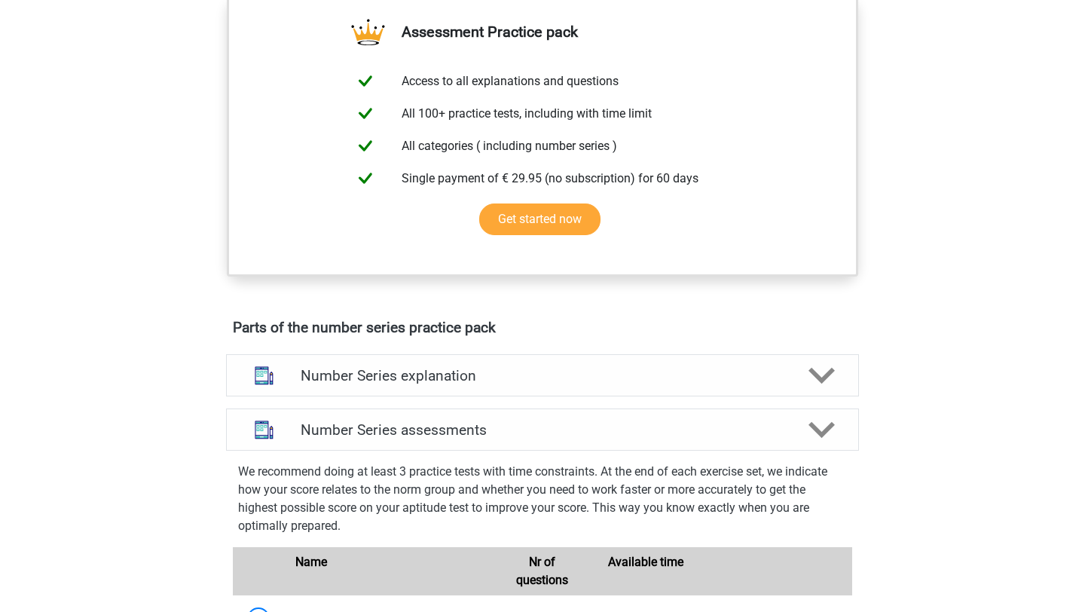
scroll to position [732, 0]
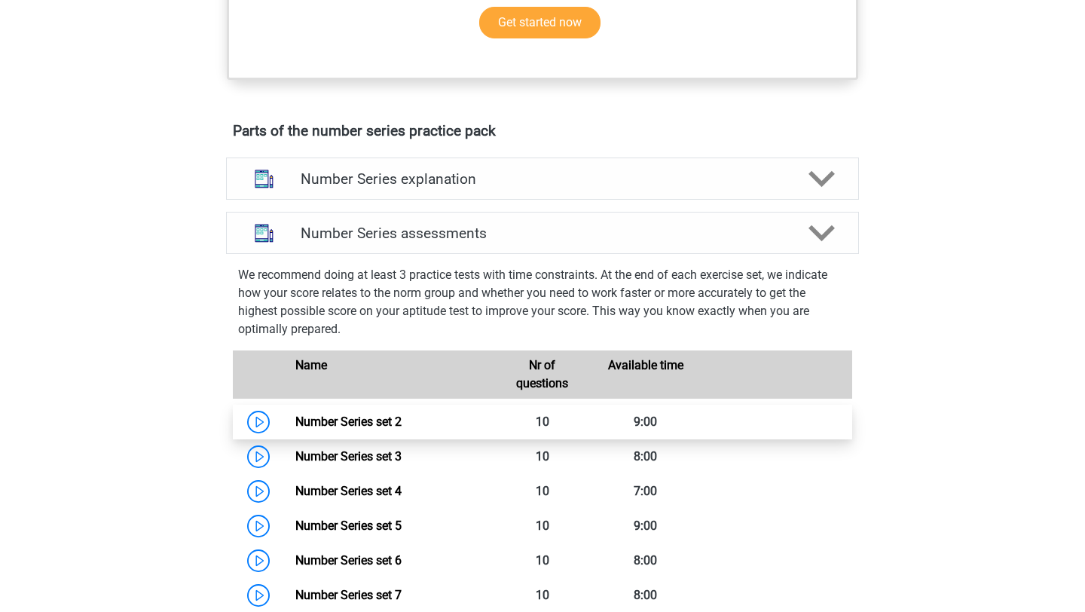
click at [402, 424] on link "Number Series set 2" at bounding box center [348, 422] width 106 height 14
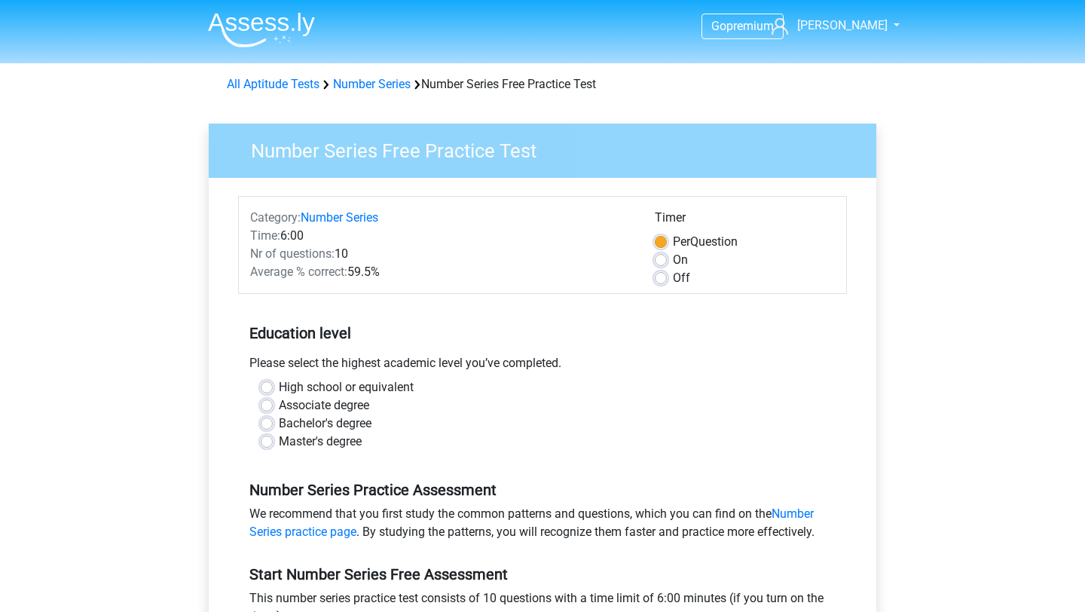
click at [279, 424] on label "Bachelor's degree" at bounding box center [325, 424] width 93 height 18
click at [263, 424] on input "Bachelor's degree" at bounding box center [267, 422] width 12 height 15
radio input "true"
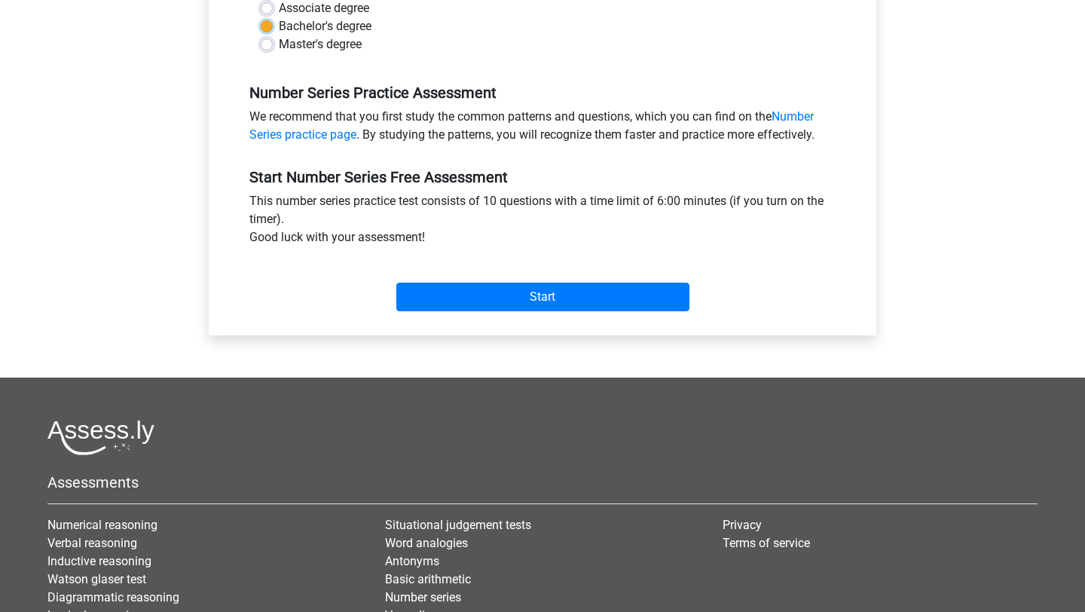
scroll to position [427, 0]
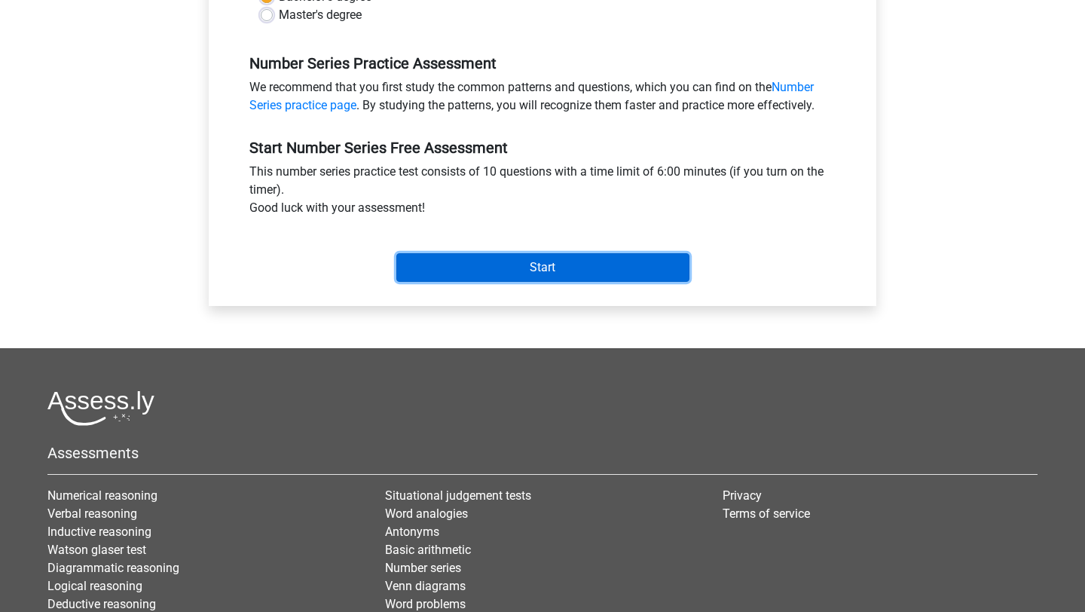
click at [607, 271] on input "Start" at bounding box center [542, 267] width 293 height 29
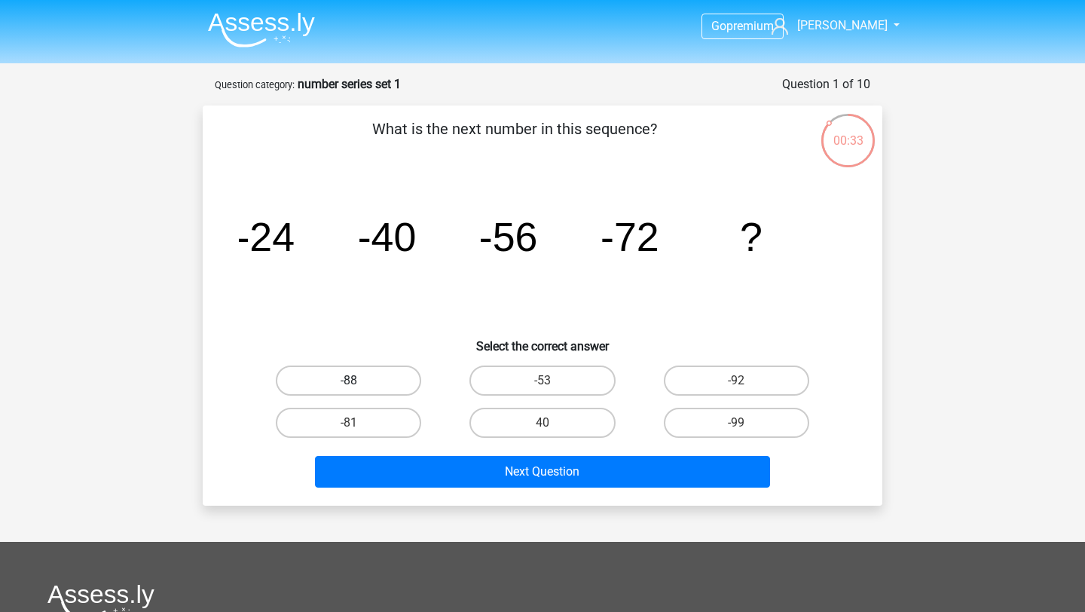
click at [371, 381] on label "-88" at bounding box center [348, 381] width 145 height 30
click at [359, 381] on input "-88" at bounding box center [354, 386] width 10 height 10
radio input "true"
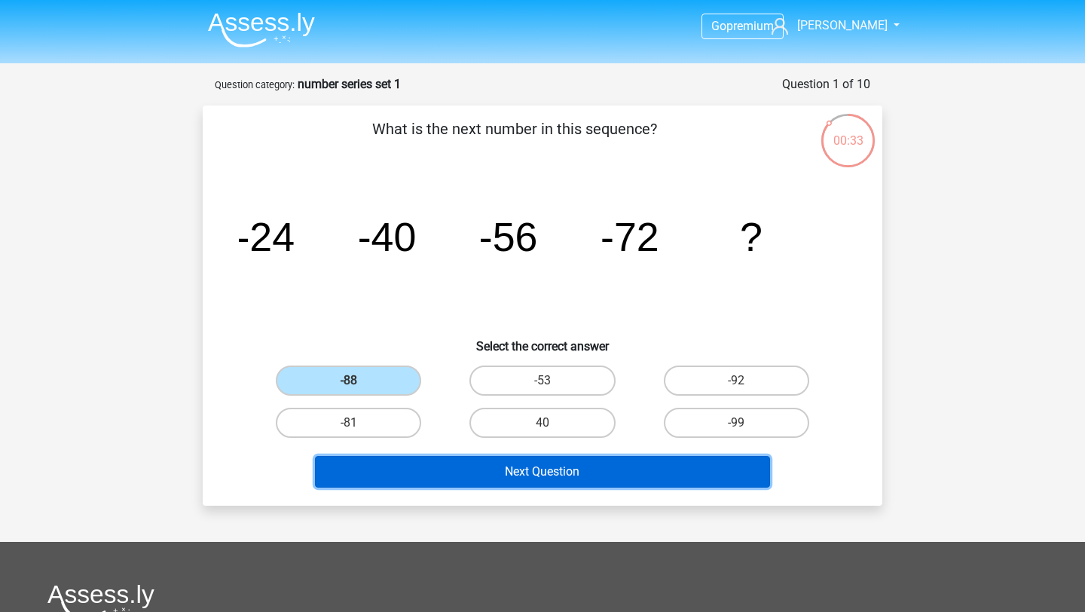
click at [547, 474] on button "Next Question" at bounding box center [543, 472] width 456 height 32
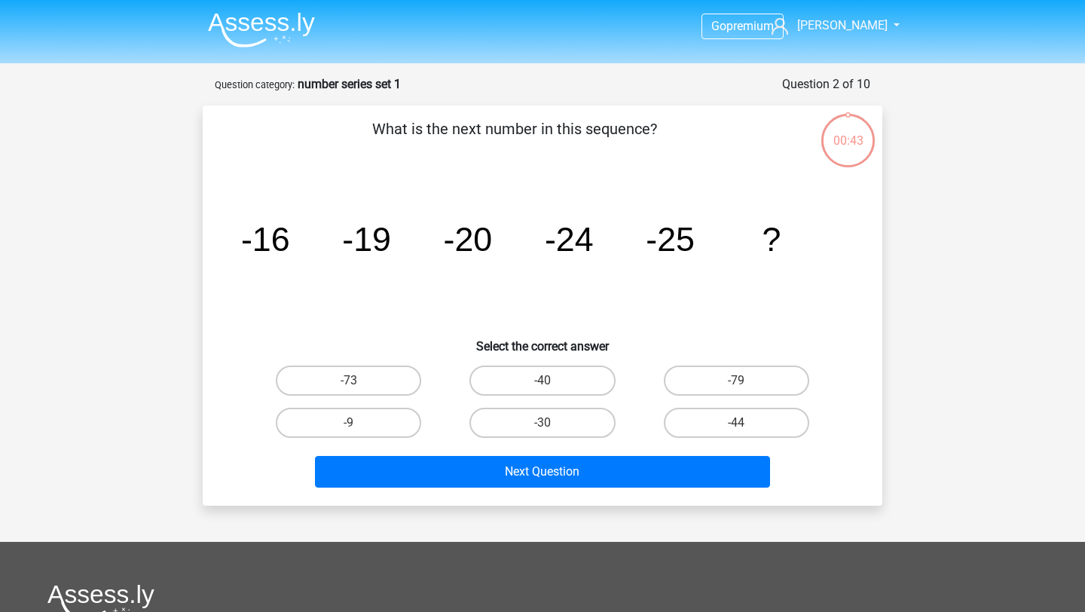
scroll to position [75, 0]
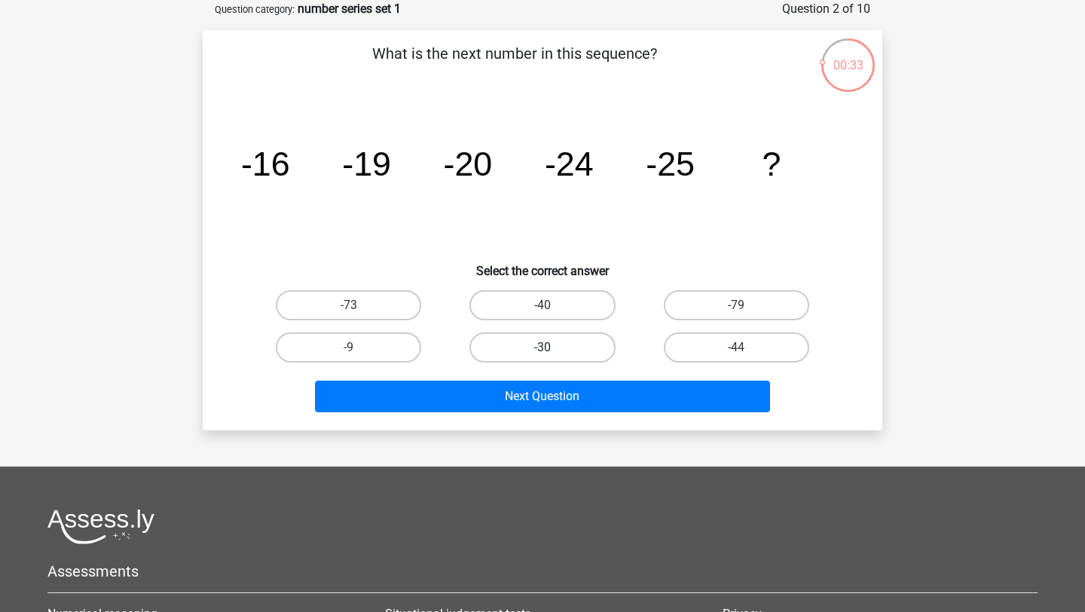
click at [546, 340] on label "-30" at bounding box center [542, 347] width 145 height 30
click at [546, 347] on input "-30" at bounding box center [548, 352] width 10 height 10
radio input "true"
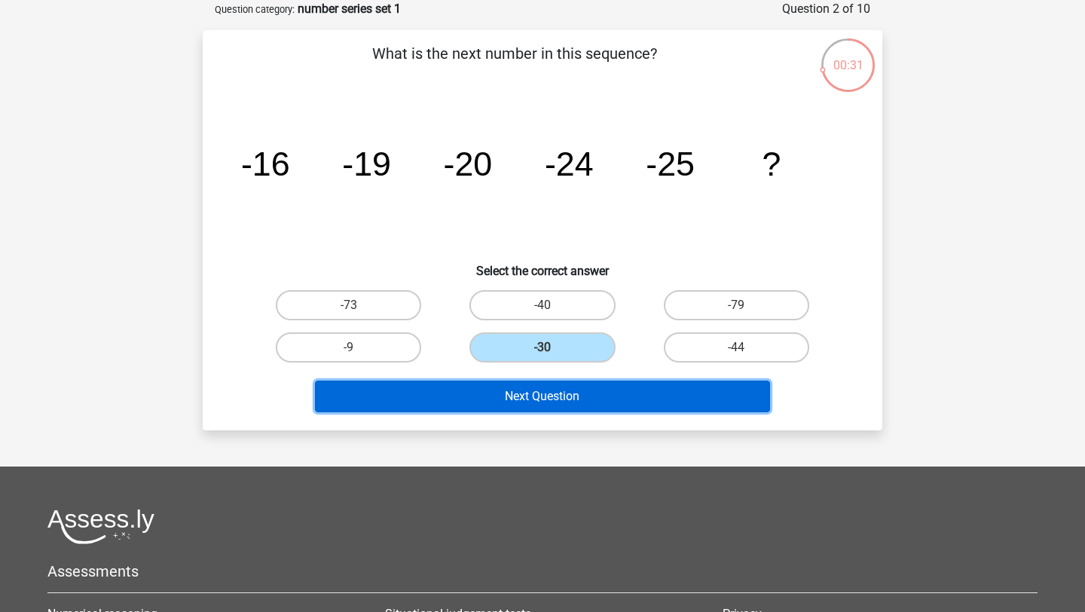
click at [562, 390] on button "Next Question" at bounding box center [543, 397] width 456 height 32
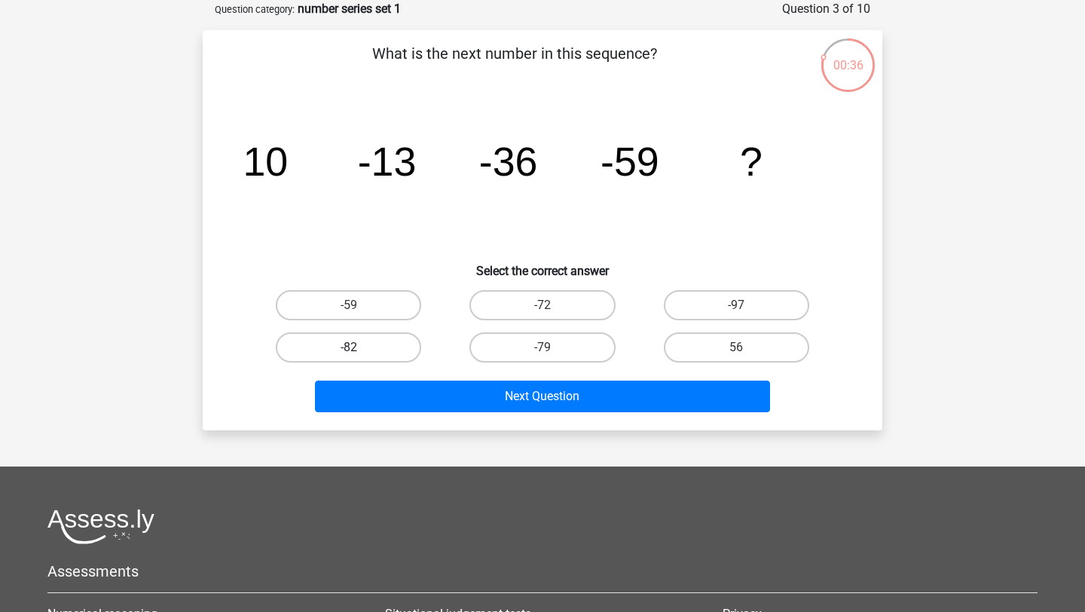
click at [375, 351] on label "-82" at bounding box center [348, 347] width 145 height 30
click at [359, 351] on input "-82" at bounding box center [354, 352] width 10 height 10
radio input "true"
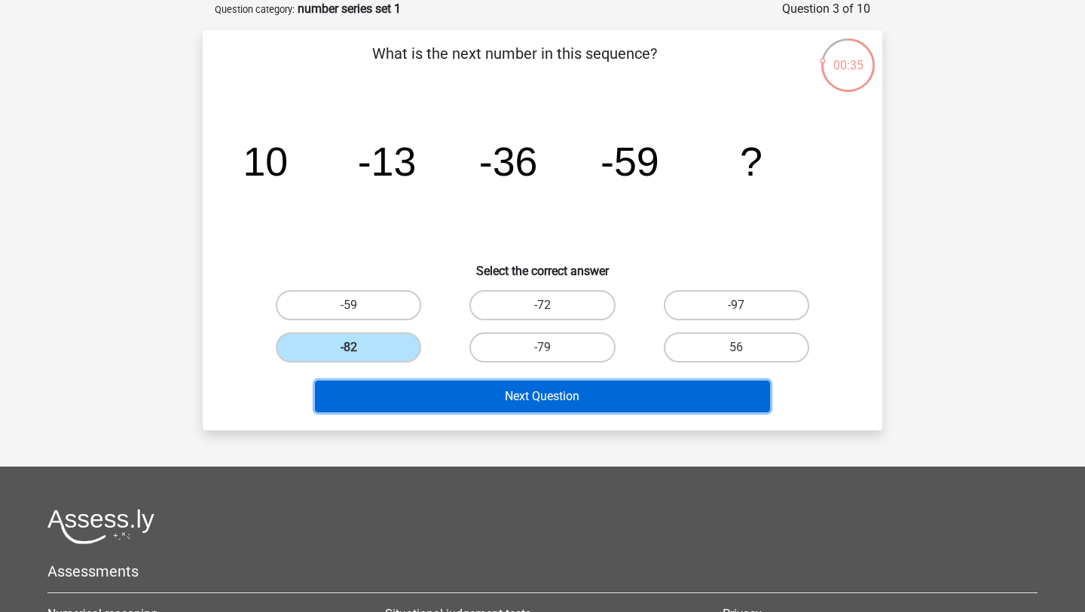
click at [516, 399] on button "Next Question" at bounding box center [543, 397] width 456 height 32
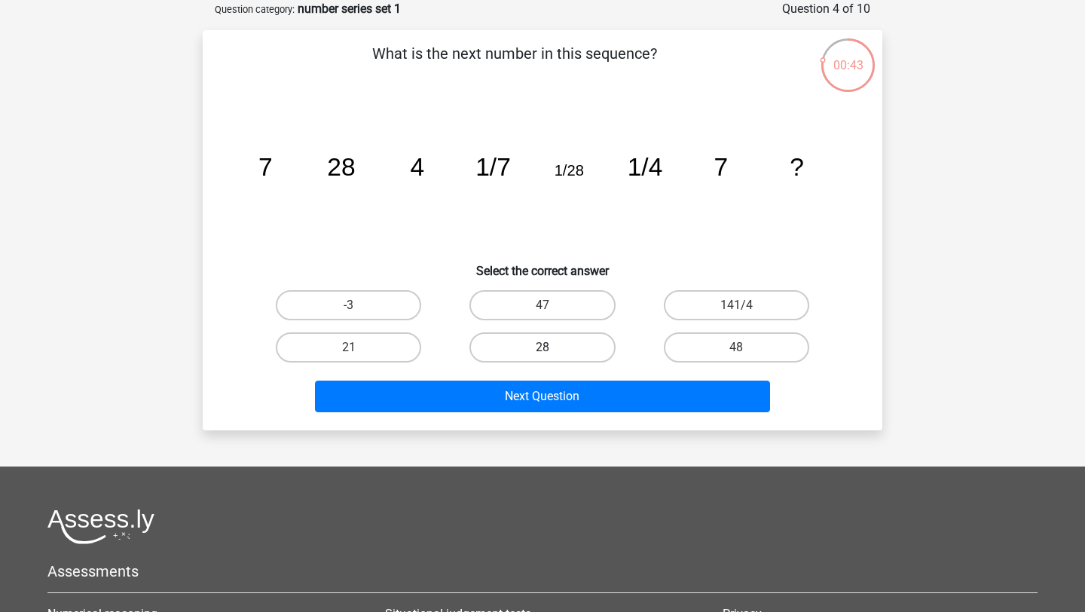
click at [576, 346] on label "28" at bounding box center [542, 347] width 145 height 30
click at [552, 347] on input "28" at bounding box center [548, 352] width 10 height 10
radio input "true"
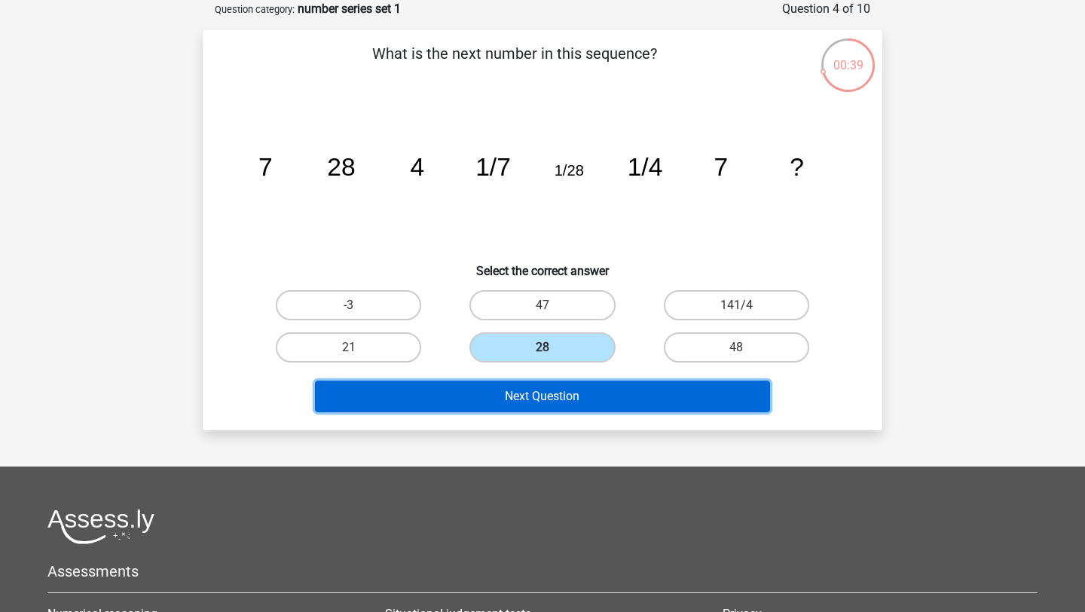
click at [686, 399] on button "Next Question" at bounding box center [543, 397] width 456 height 32
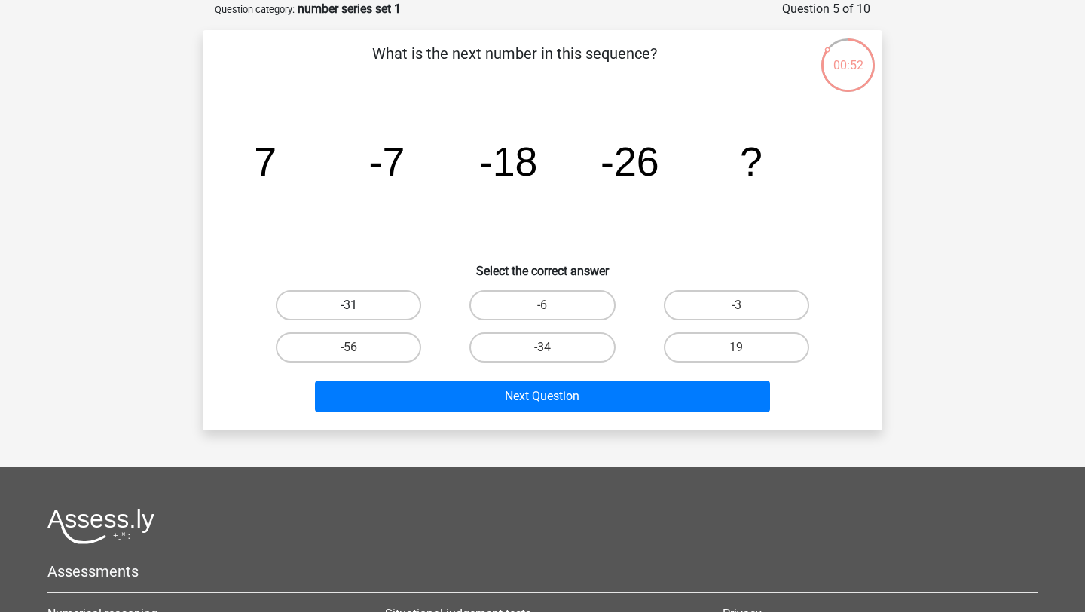
click at [384, 304] on label "-31" at bounding box center [348, 305] width 145 height 30
click at [359, 305] on input "-31" at bounding box center [354, 310] width 10 height 10
radio input "true"
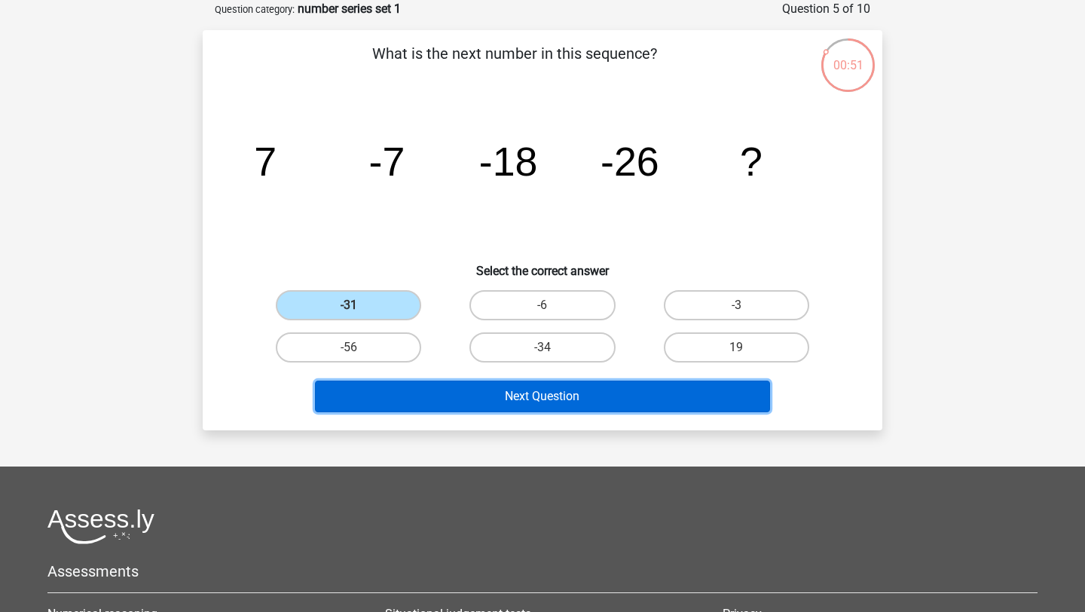
click at [534, 396] on button "Next Question" at bounding box center [543, 397] width 456 height 32
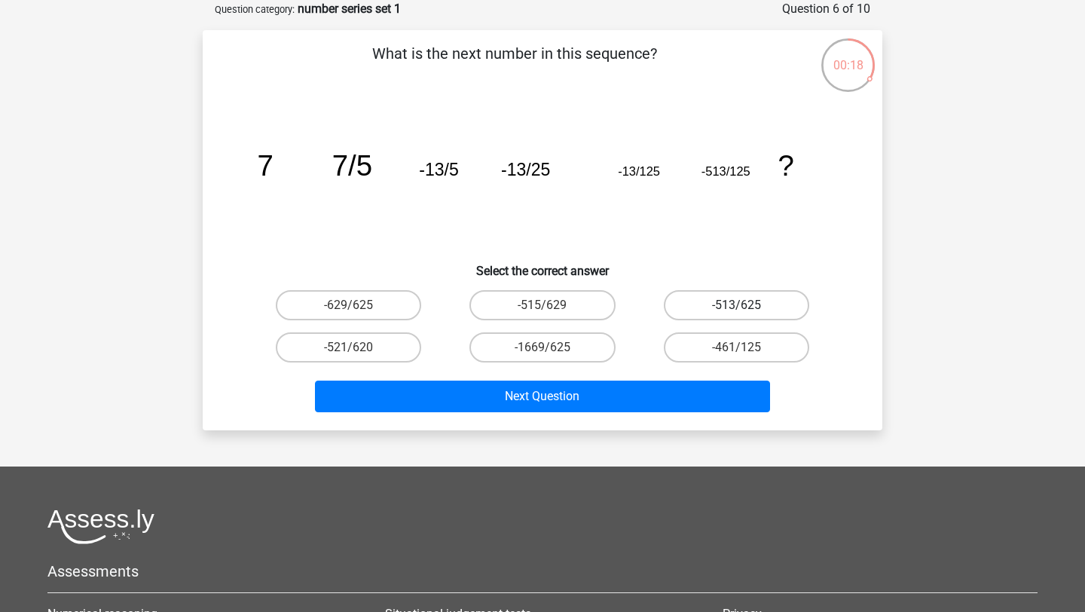
click at [761, 304] on label "-513/625" at bounding box center [736, 305] width 145 height 30
click at [746, 305] on input "-513/625" at bounding box center [741, 310] width 10 height 10
radio input "true"
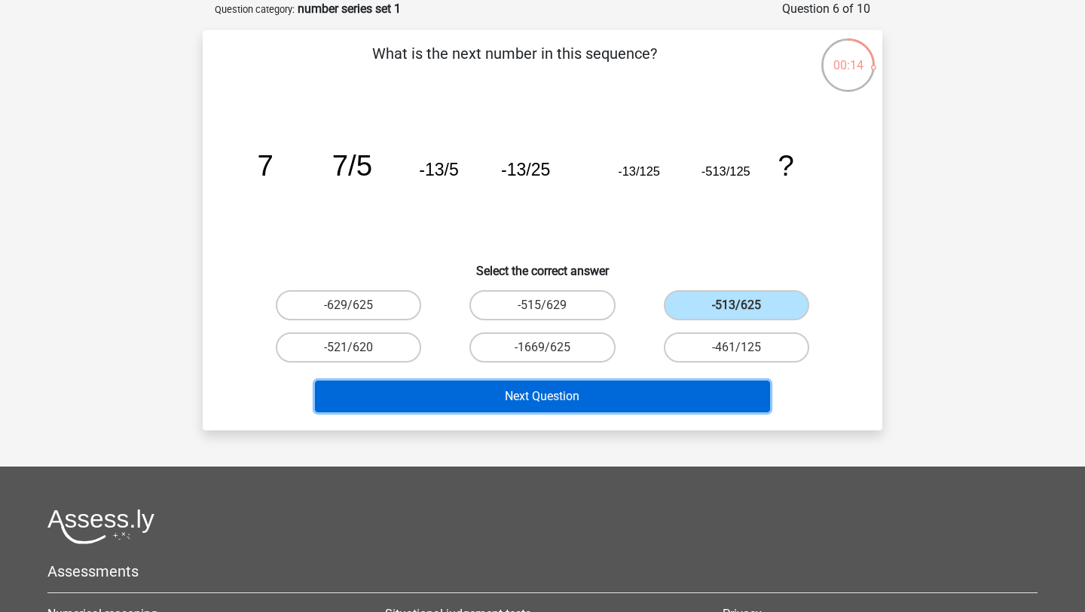
click at [611, 391] on button "Next Question" at bounding box center [543, 397] width 456 height 32
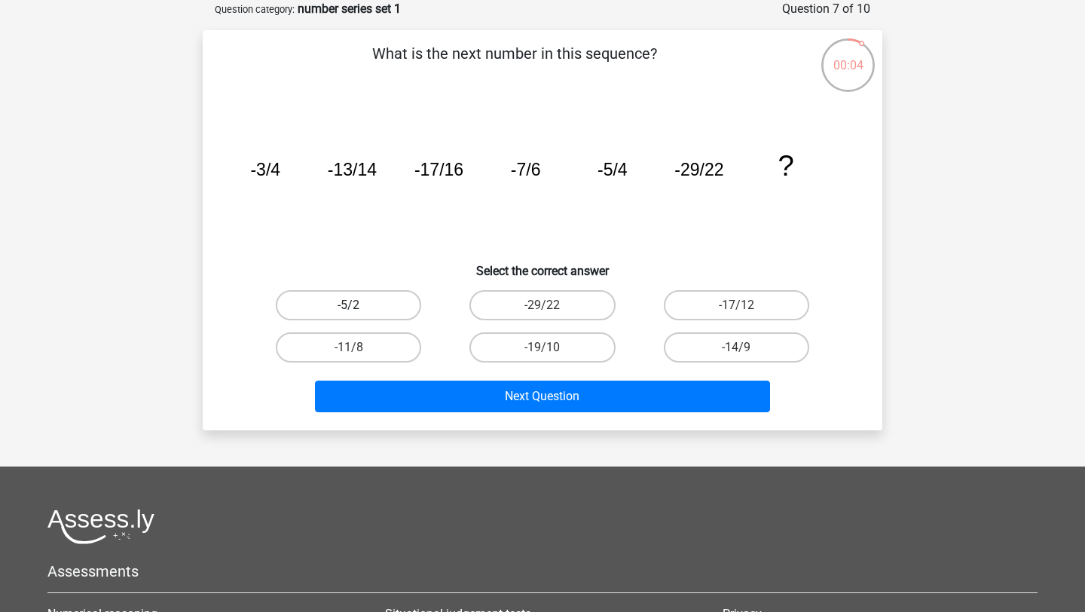
click at [369, 305] on label "-5/2" at bounding box center [348, 305] width 145 height 30
click at [359, 305] on input "-5/2" at bounding box center [354, 310] width 10 height 10
radio input "true"
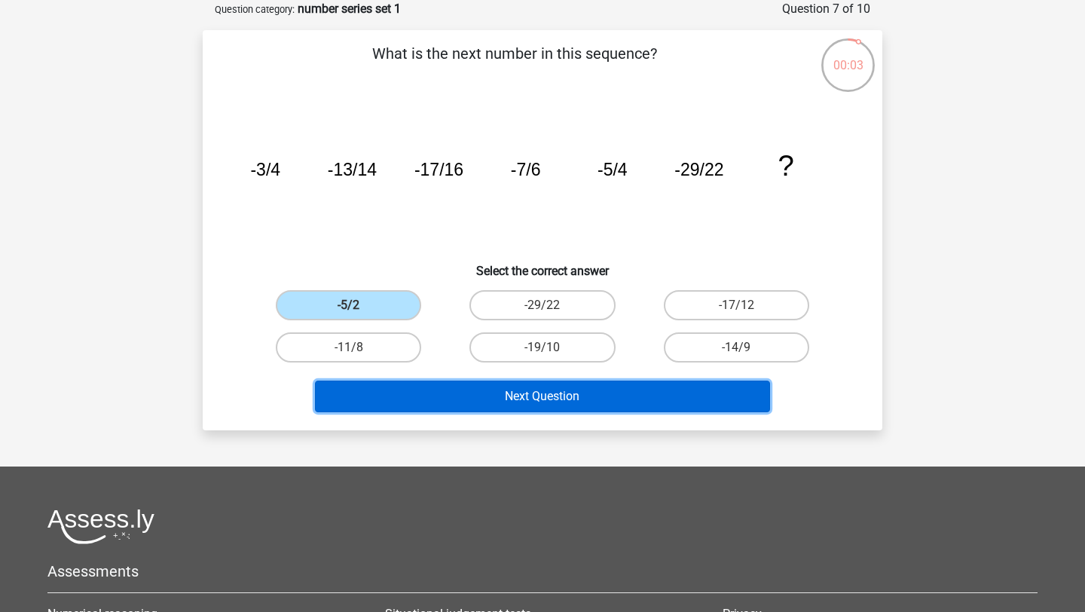
click at [592, 403] on button "Next Question" at bounding box center [543, 397] width 456 height 32
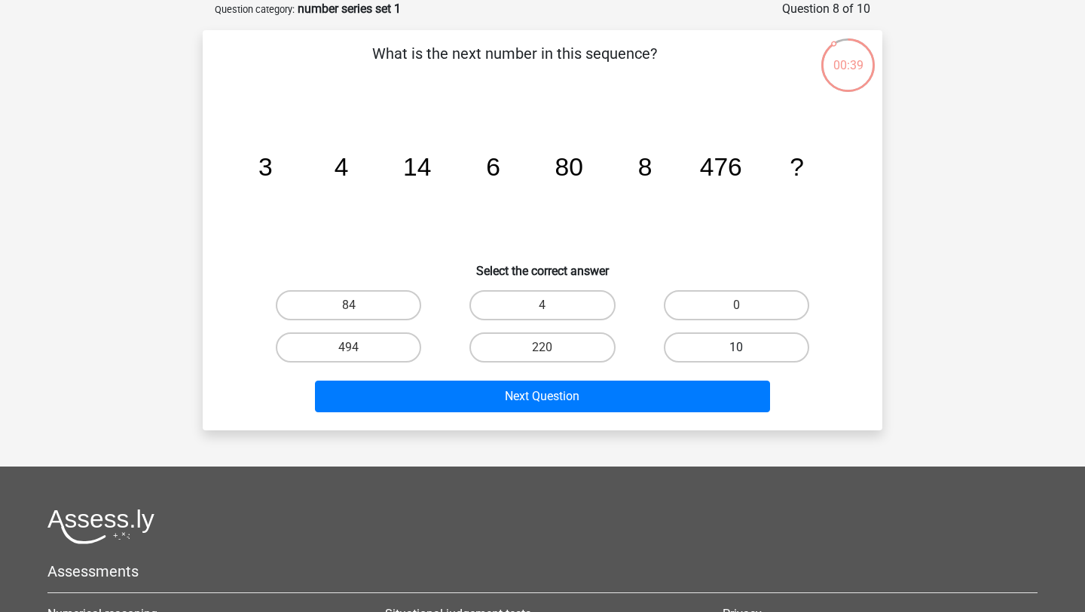
click at [721, 340] on label "10" at bounding box center [736, 347] width 145 height 30
click at [736, 347] on input "10" at bounding box center [741, 352] width 10 height 10
radio input "true"
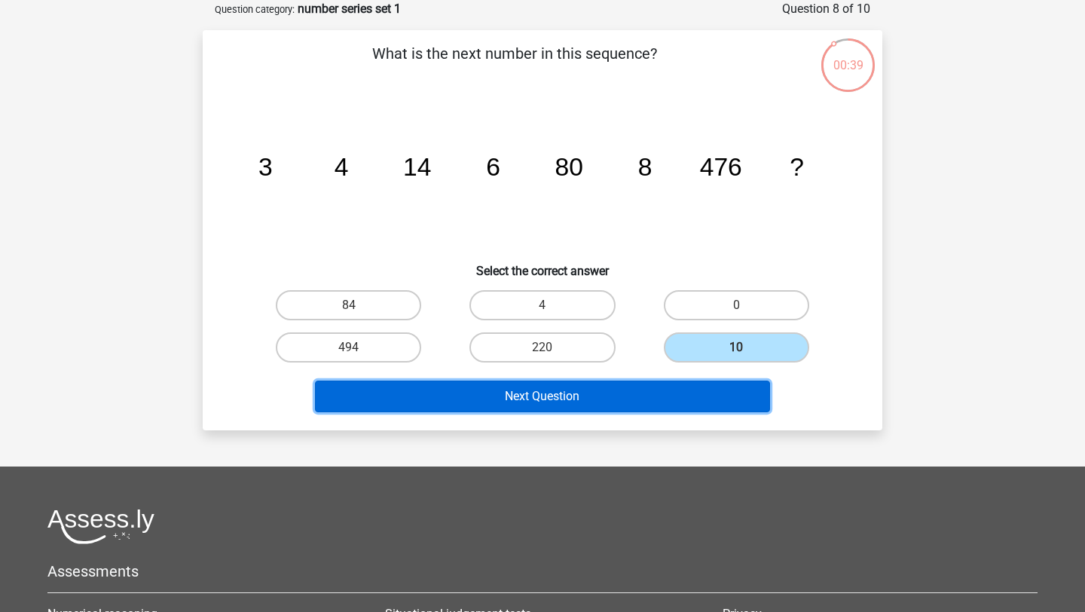
click at [644, 390] on button "Next Question" at bounding box center [543, 397] width 456 height 32
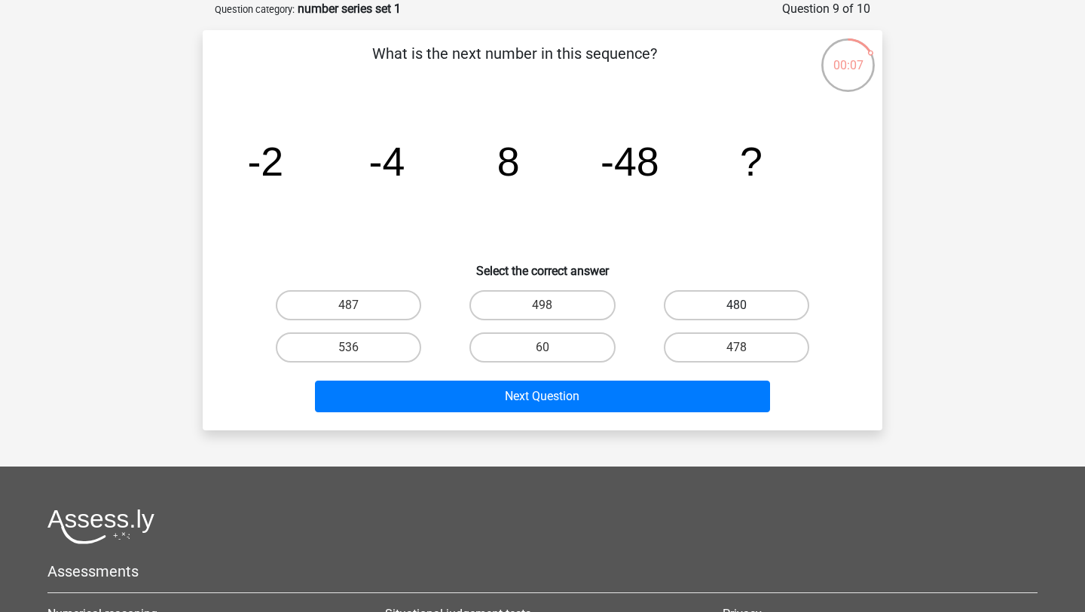
click at [738, 296] on label "480" at bounding box center [736, 305] width 145 height 30
click at [738, 305] on input "480" at bounding box center [741, 310] width 10 height 10
radio input "true"
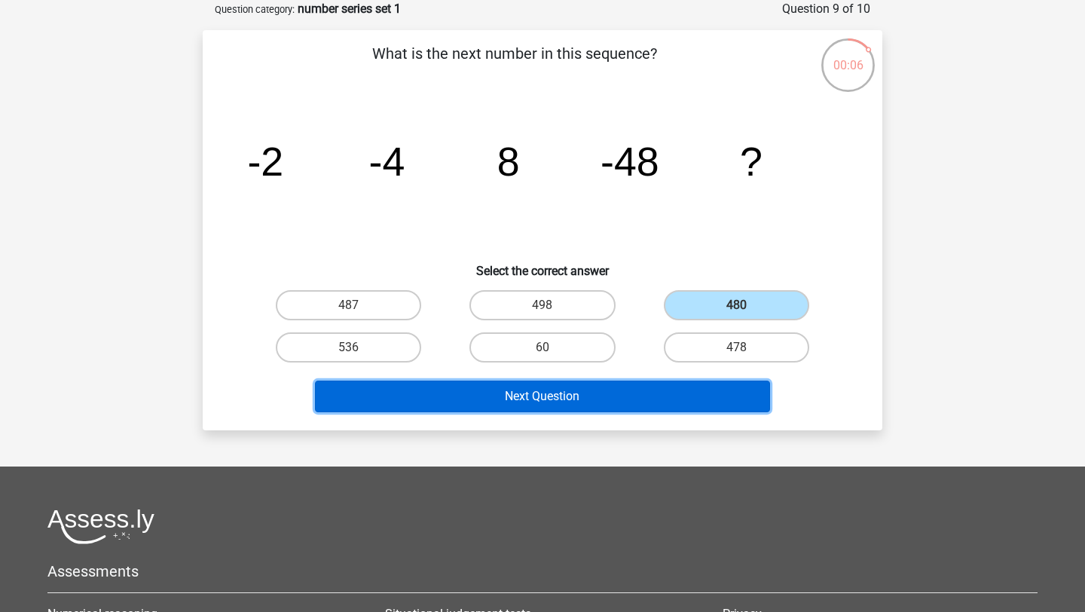
click at [597, 388] on button "Next Question" at bounding box center [543, 397] width 456 height 32
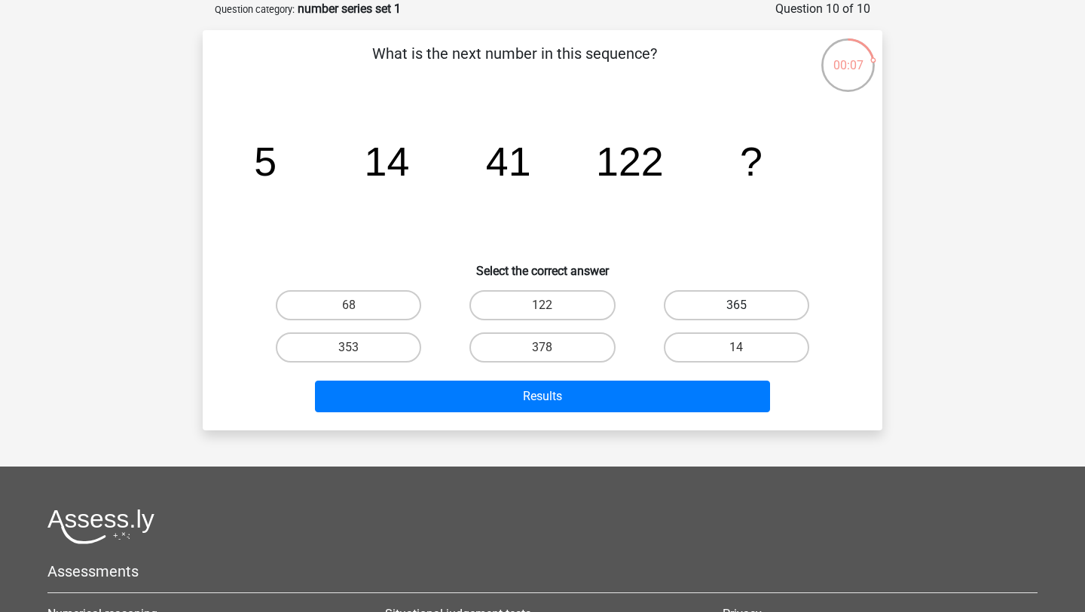
click at [714, 304] on label "365" at bounding box center [736, 305] width 145 height 30
click at [736, 305] on input "365" at bounding box center [741, 310] width 10 height 10
radio input "true"
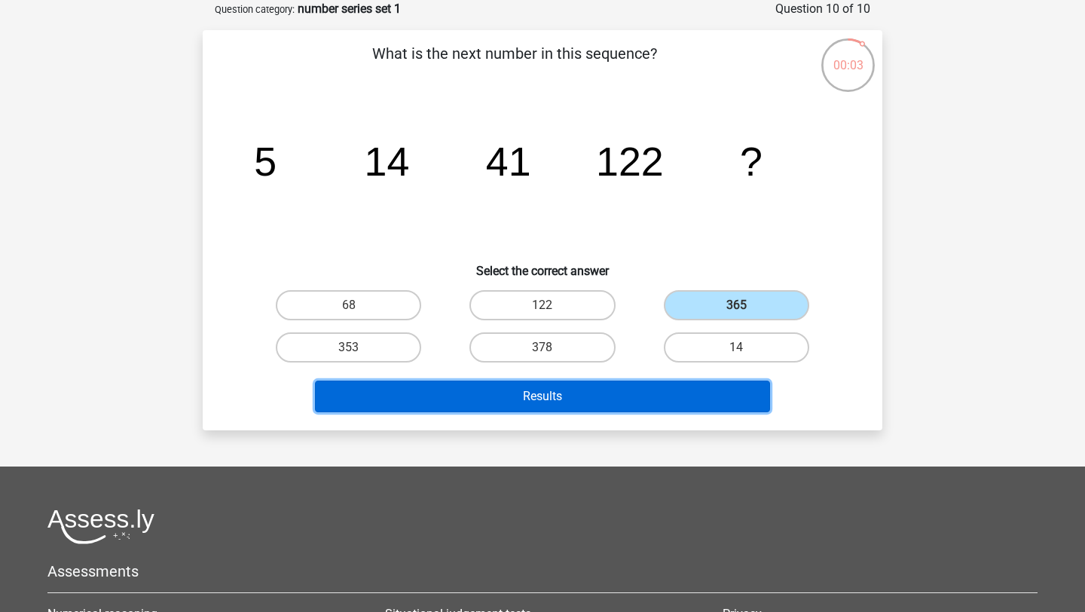
click at [600, 392] on button "Results" at bounding box center [543, 397] width 456 height 32
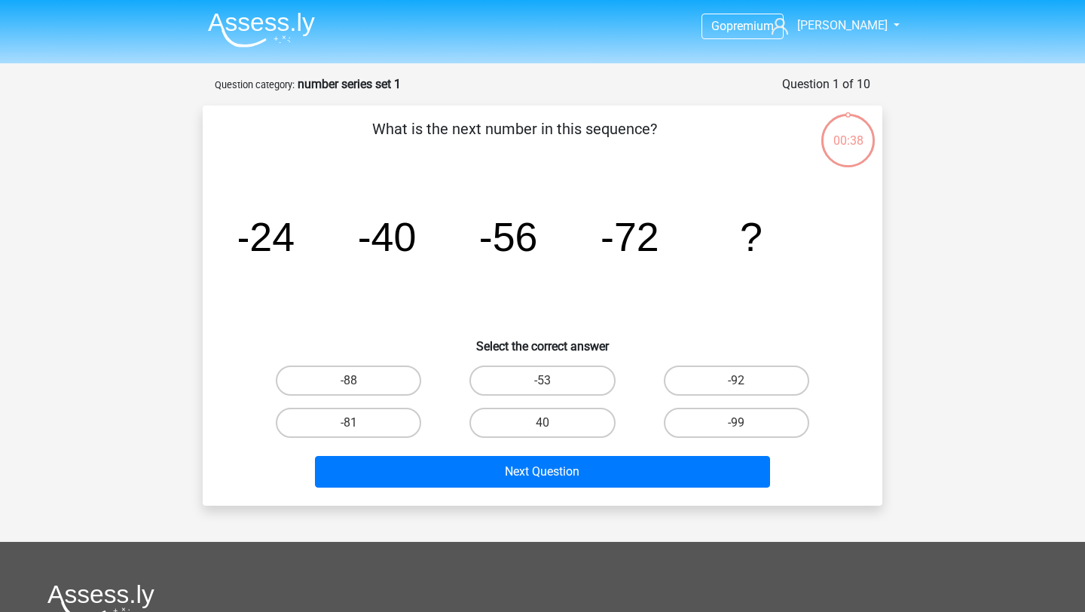
scroll to position [75, 0]
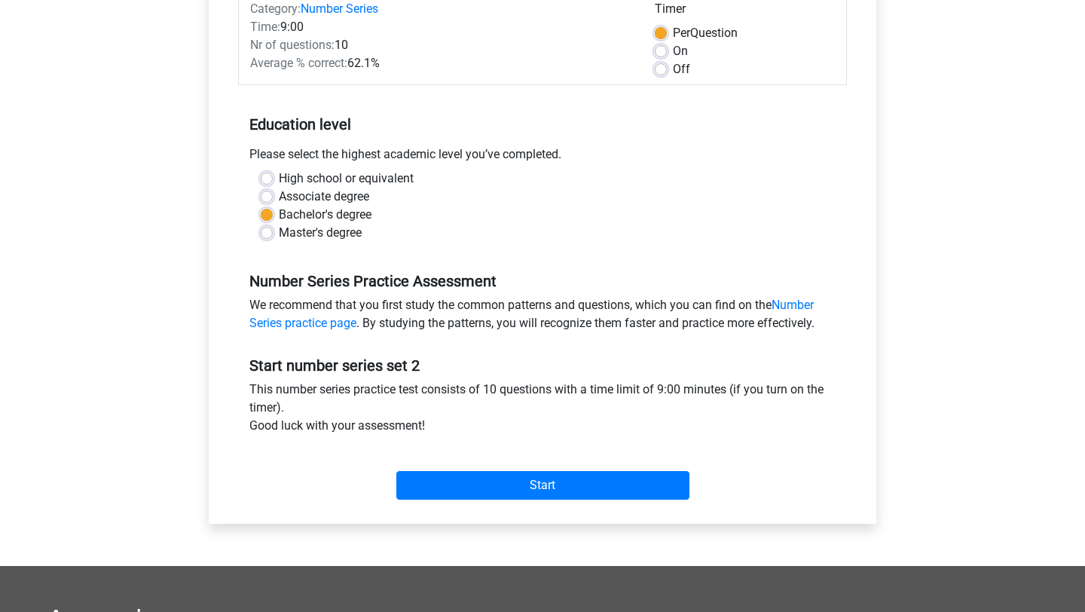
scroll to position [375, 0]
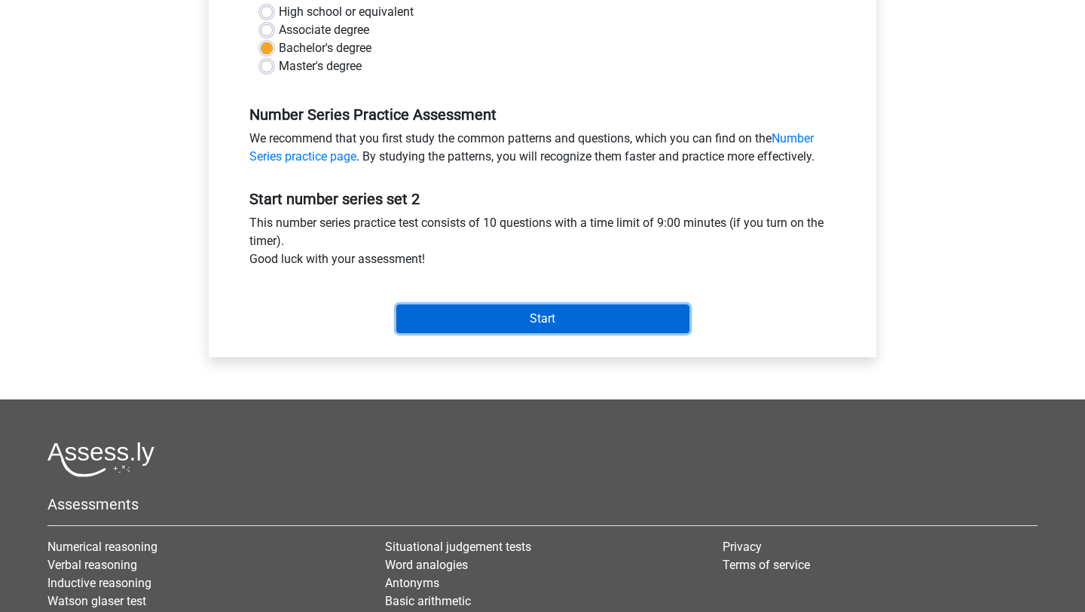
click at [509, 317] on input "Start" at bounding box center [542, 318] width 293 height 29
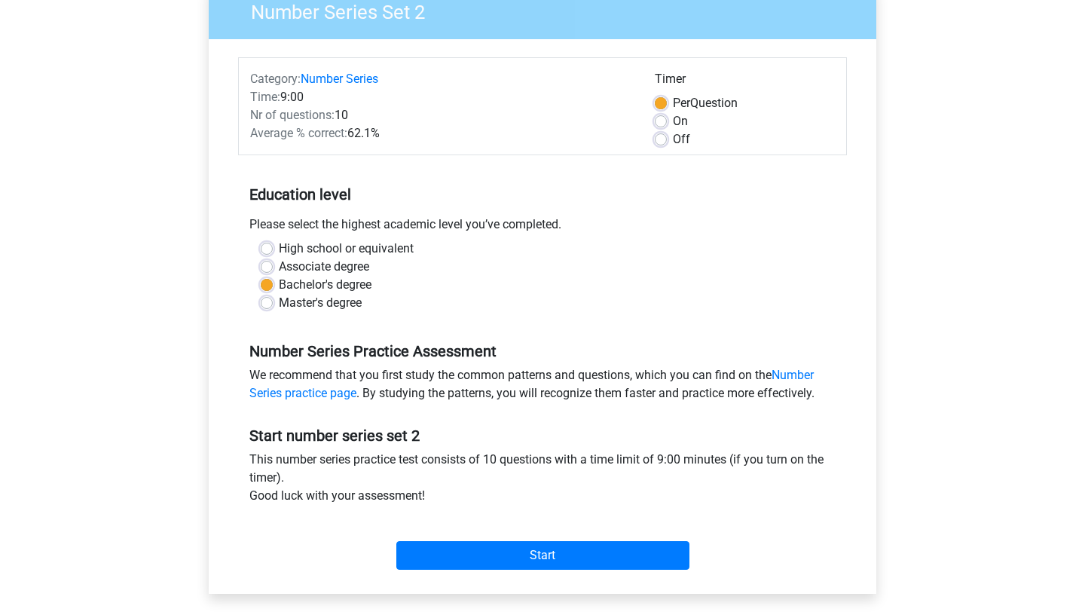
scroll to position [121, 0]
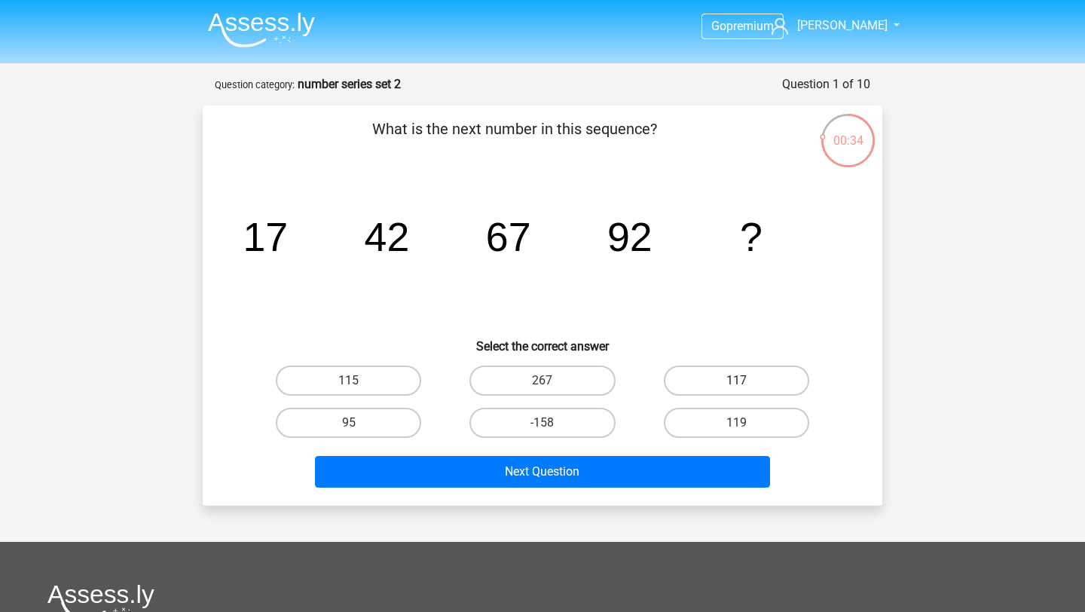
click at [749, 377] on label "117" at bounding box center [736, 381] width 145 height 30
click at [746, 381] on input "117" at bounding box center [741, 386] width 10 height 10
radio input "true"
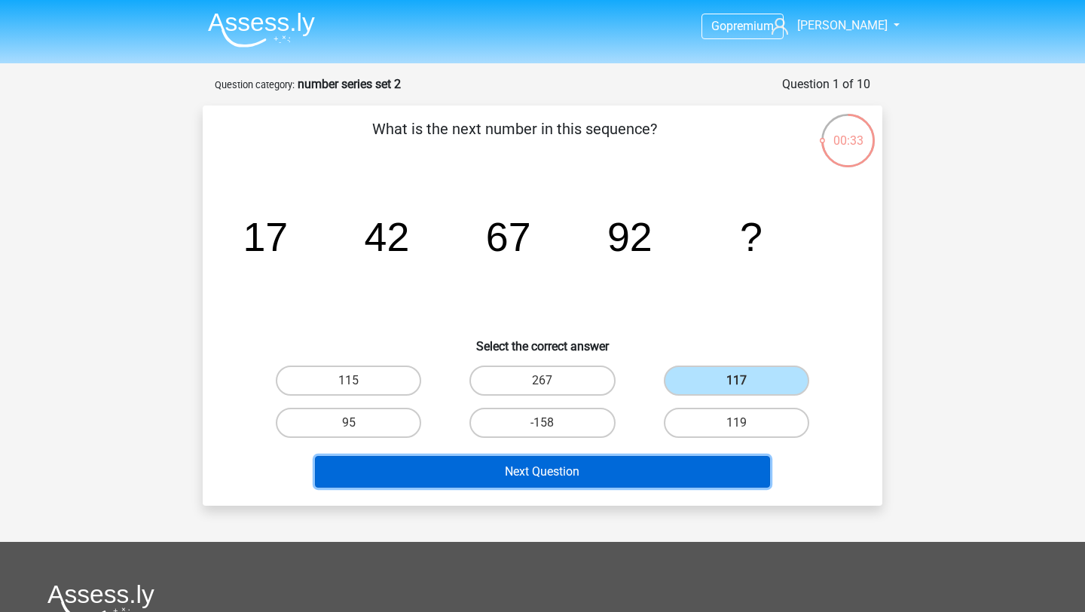
click at [656, 464] on button "Next Question" at bounding box center [543, 472] width 456 height 32
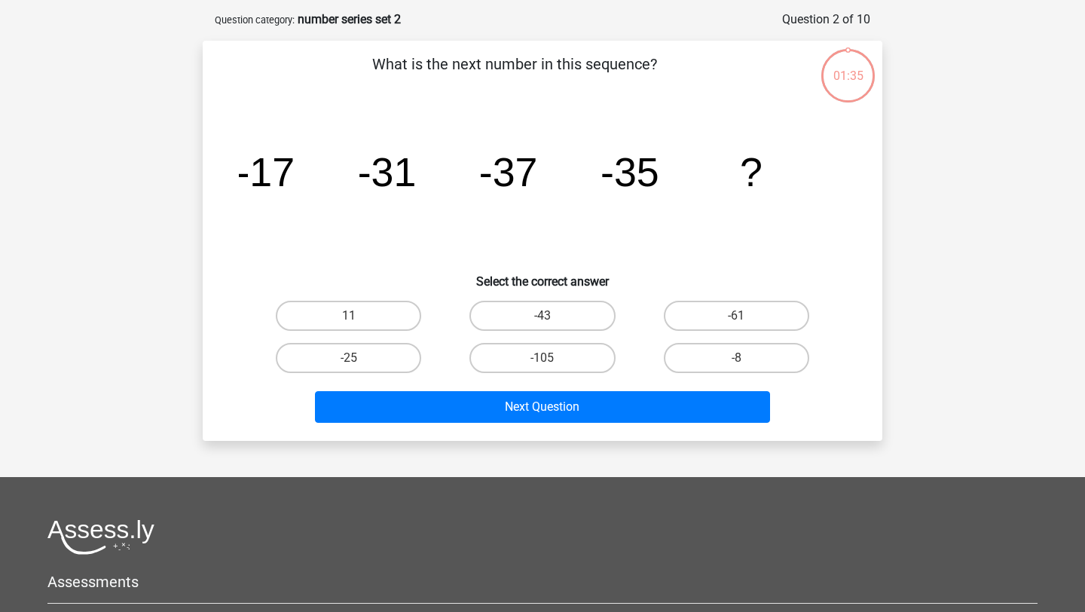
scroll to position [75, 0]
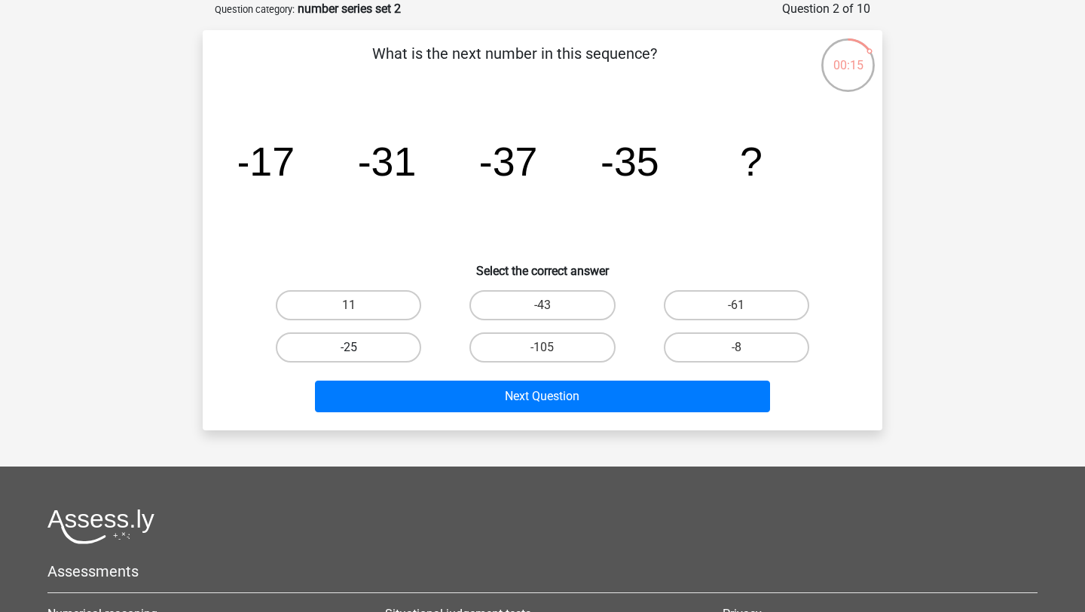
click at [369, 345] on label "-25" at bounding box center [348, 347] width 145 height 30
click at [359, 347] on input "-25" at bounding box center [354, 352] width 10 height 10
radio input "true"
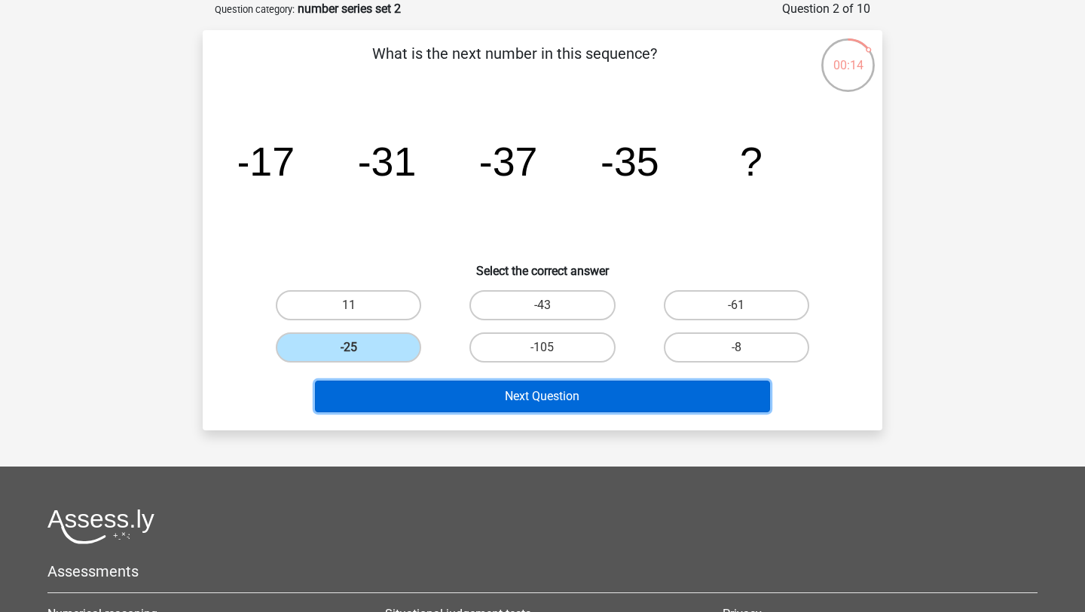
click at [546, 392] on button "Next Question" at bounding box center [543, 397] width 456 height 32
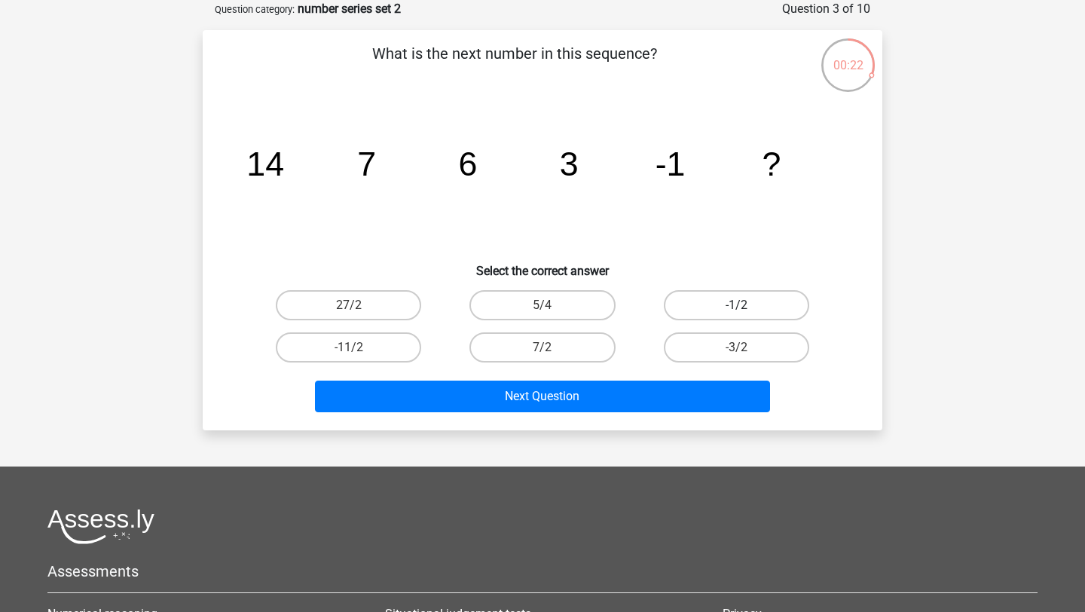
click at [725, 304] on label "-1/2" at bounding box center [736, 305] width 145 height 30
click at [736, 305] on input "-1/2" at bounding box center [741, 310] width 10 height 10
radio input "true"
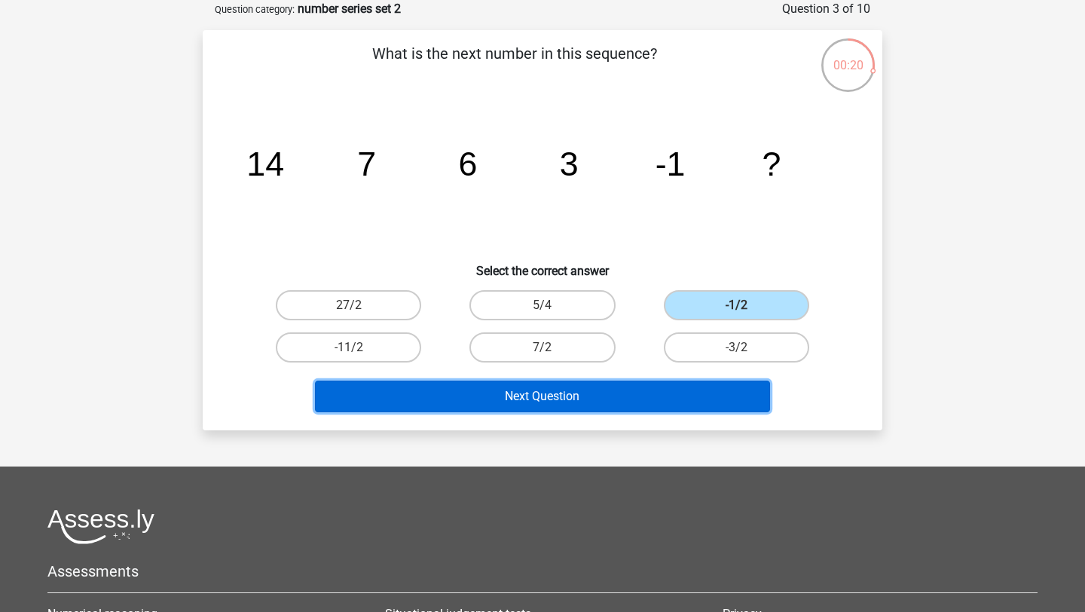
click at [603, 396] on button "Next Question" at bounding box center [543, 397] width 456 height 32
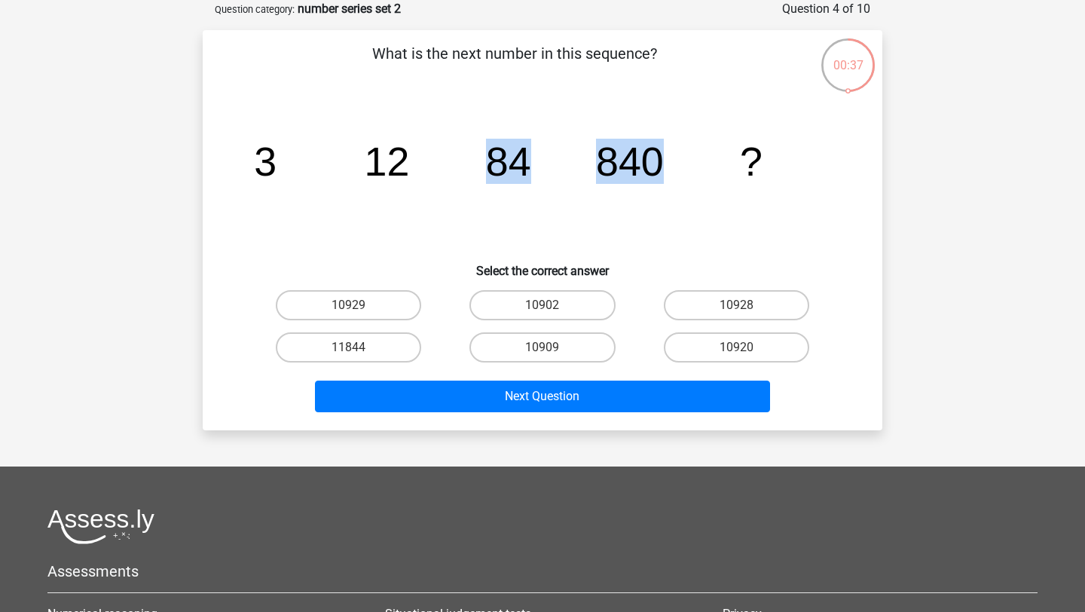
drag, startPoint x: 669, startPoint y: 151, endPoint x: 482, endPoint y: 162, distance: 188.0
click at [482, 162] on icon "image/svg+xml 3 12 84 840 ?" at bounding box center [542, 175] width 607 height 152
click at [665, 217] on icon "image/svg+xml 3 12 84 840 ?" at bounding box center [542, 175] width 607 height 152
click at [751, 339] on label "10920" at bounding box center [736, 347] width 145 height 30
click at [746, 347] on input "10920" at bounding box center [741, 352] width 10 height 10
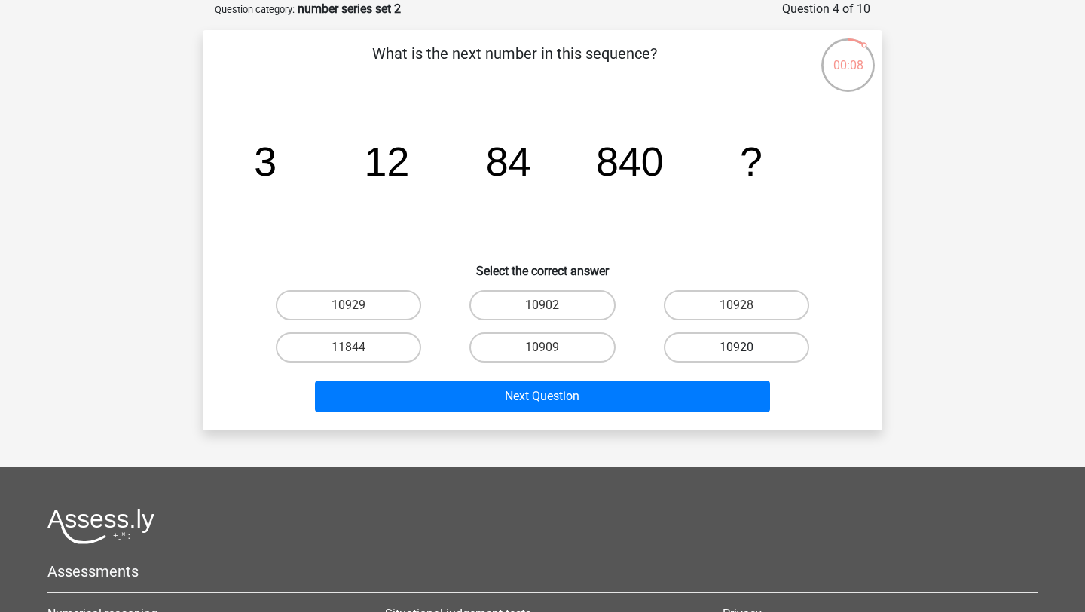
radio input "true"
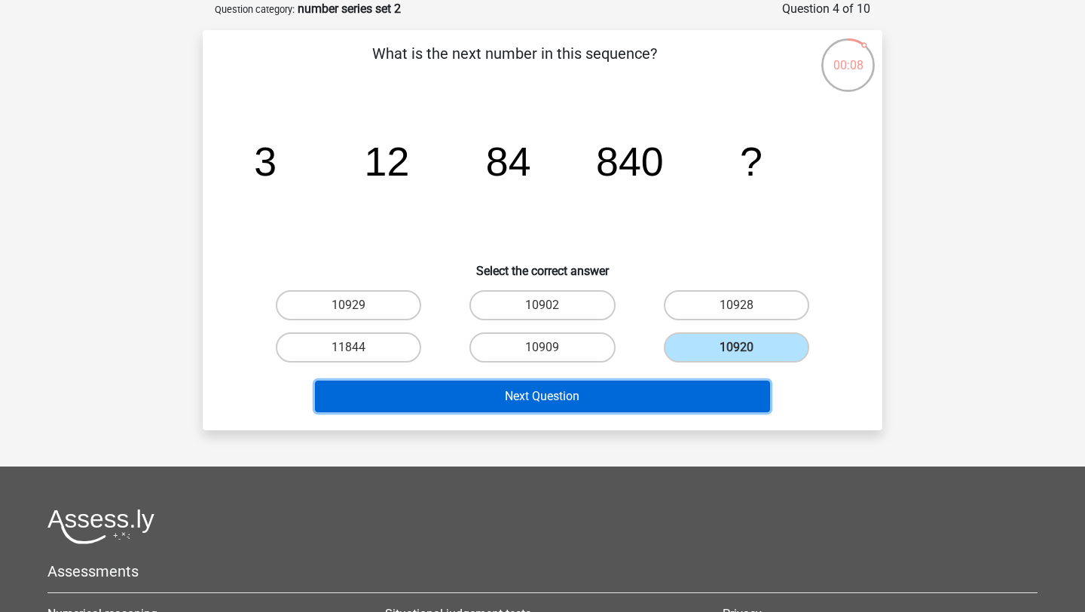
click at [708, 393] on button "Next Question" at bounding box center [543, 397] width 456 height 32
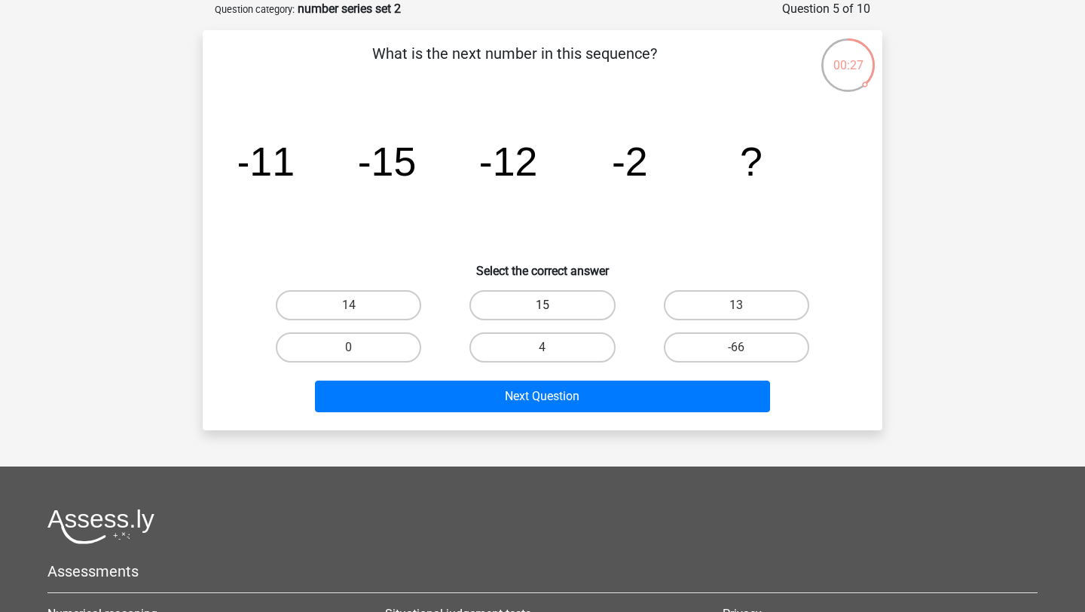
click at [571, 305] on label "15" at bounding box center [542, 305] width 145 height 30
click at [552, 305] on input "15" at bounding box center [548, 310] width 10 height 10
radio input "true"
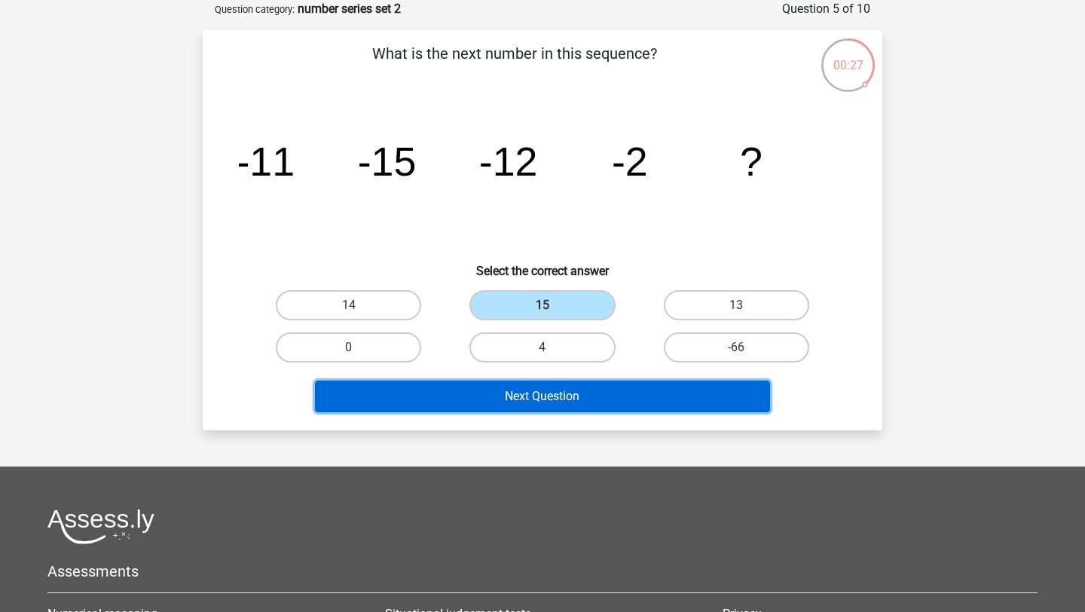
click at [577, 391] on button "Next Question" at bounding box center [543, 397] width 456 height 32
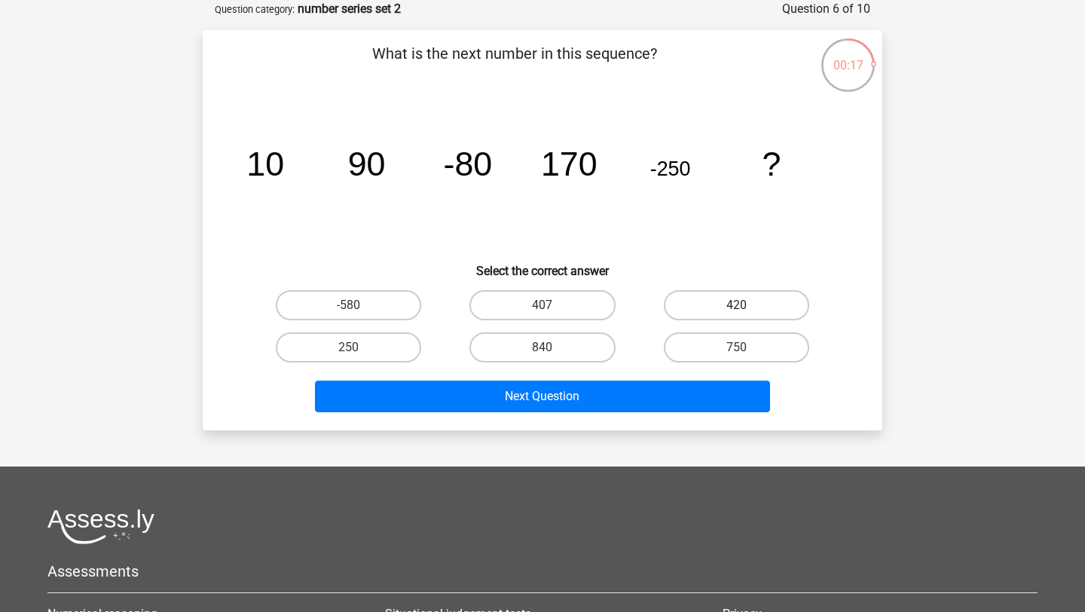
click at [778, 310] on label "420" at bounding box center [736, 305] width 145 height 30
click at [746, 310] on input "420" at bounding box center [741, 310] width 10 height 10
radio input "true"
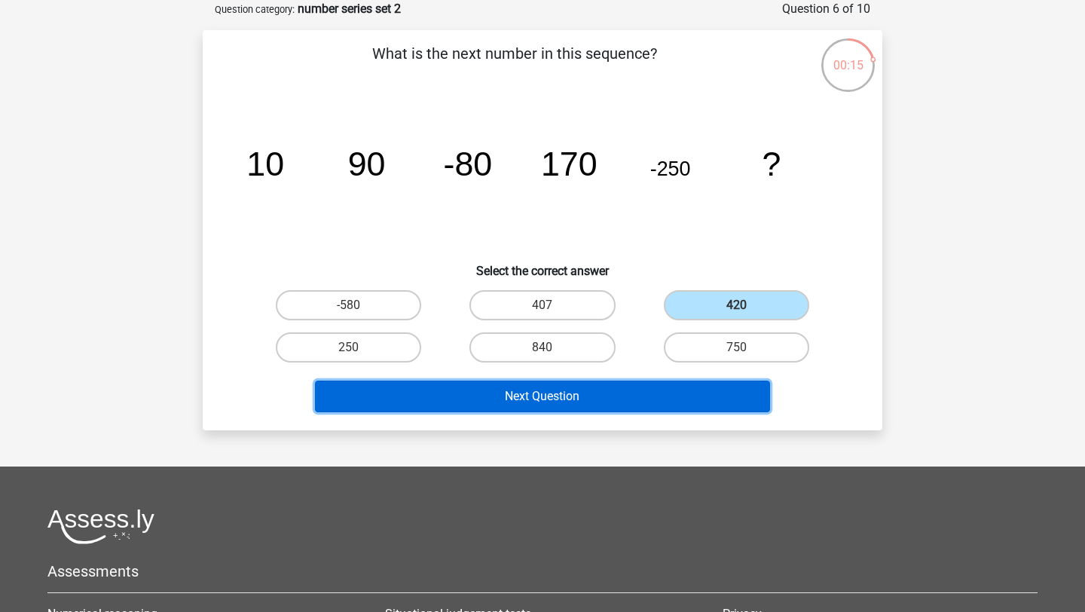
click at [656, 396] on button "Next Question" at bounding box center [543, 397] width 456 height 32
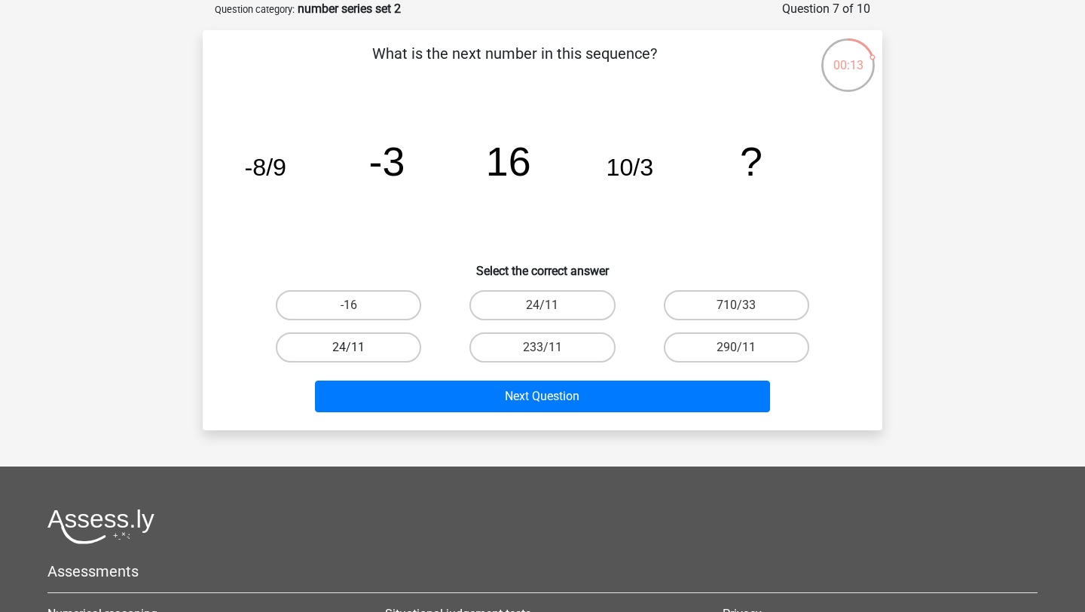
click at [369, 351] on label "24/11" at bounding box center [348, 347] width 145 height 30
click at [359, 351] on input "24/11" at bounding box center [354, 352] width 10 height 10
radio input "true"
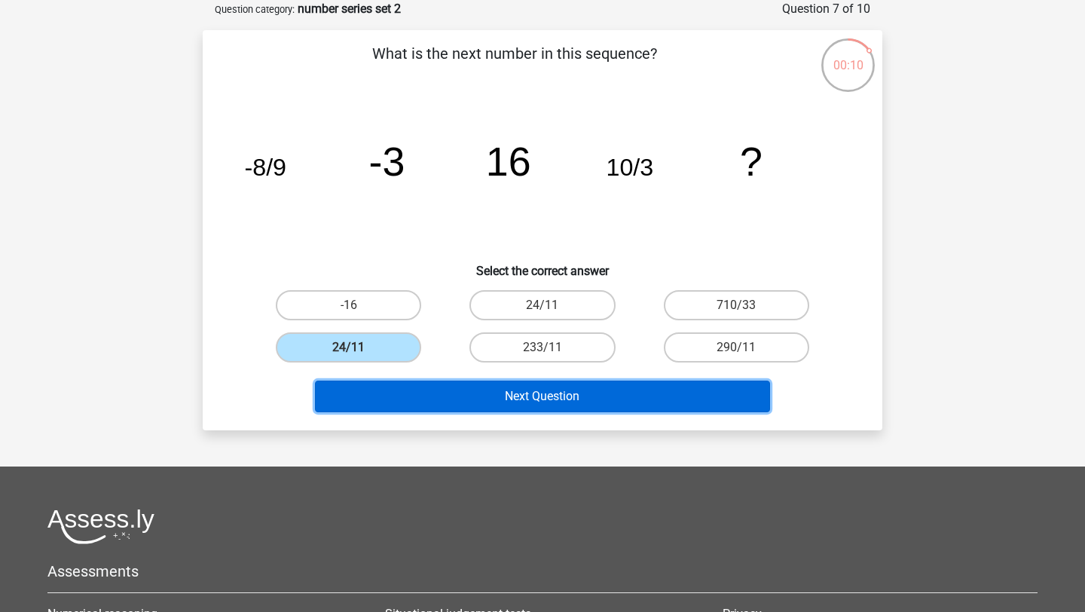
click at [589, 396] on button "Next Question" at bounding box center [543, 397] width 456 height 32
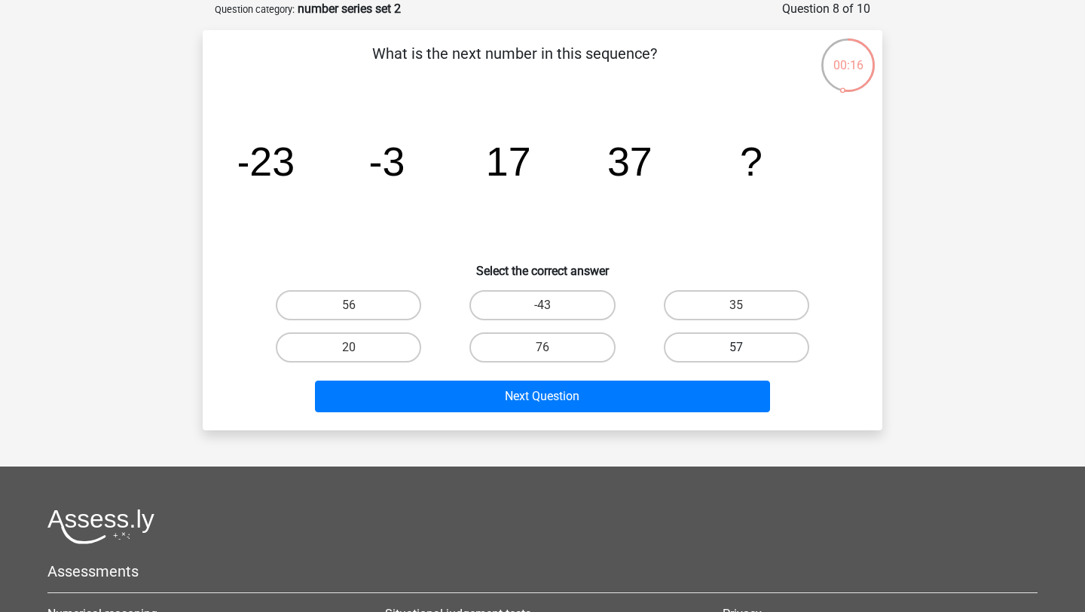
click at [697, 354] on label "57" at bounding box center [736, 347] width 145 height 30
click at [736, 354] on input "57" at bounding box center [741, 352] width 10 height 10
radio input "true"
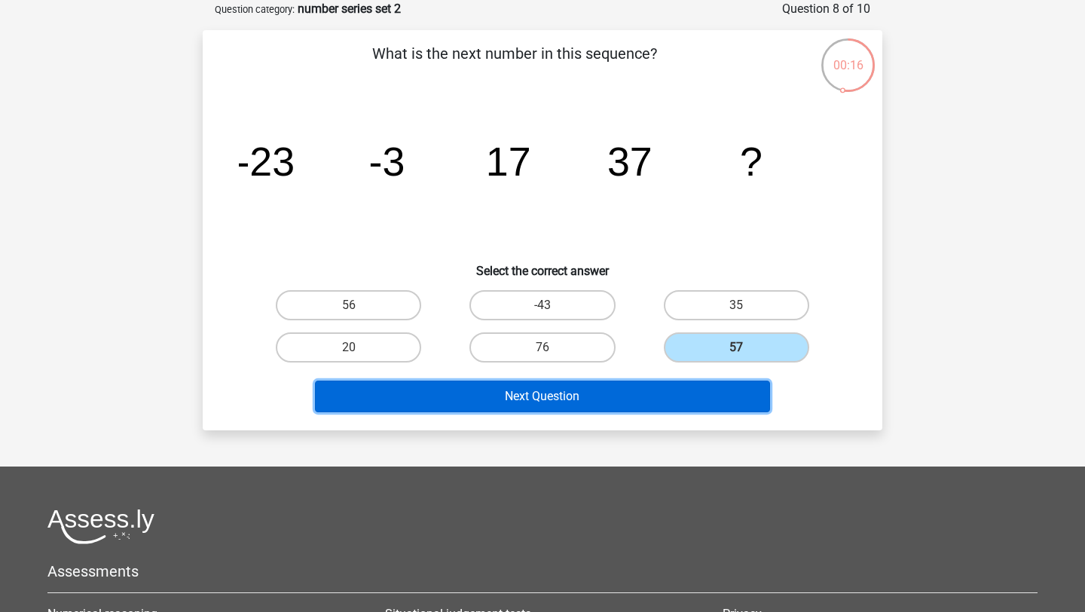
click at [678, 402] on button "Next Question" at bounding box center [543, 397] width 456 height 32
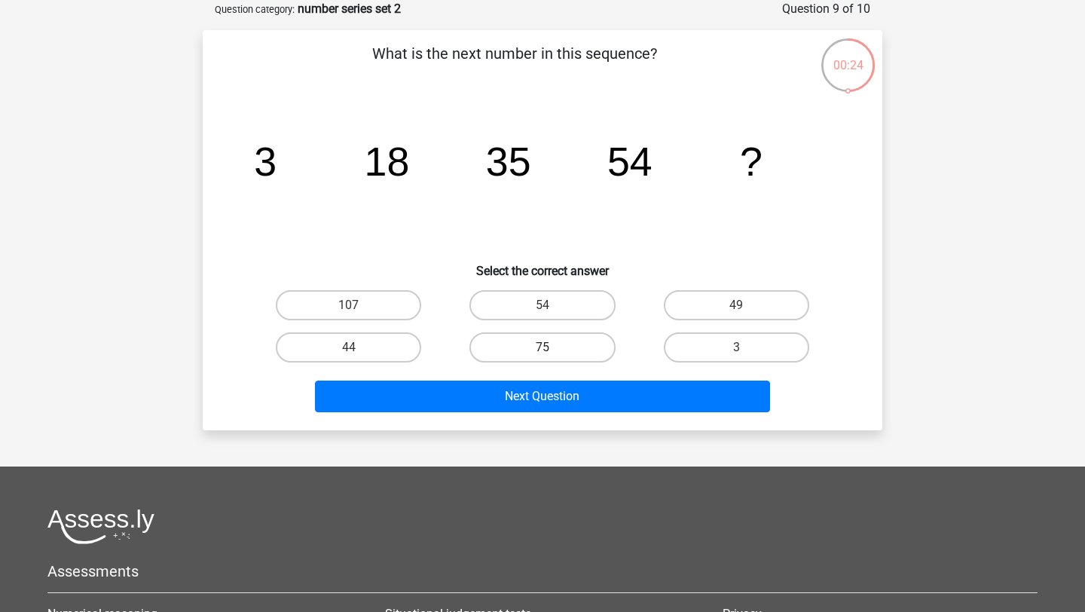
click at [575, 338] on label "75" at bounding box center [542, 347] width 145 height 30
click at [552, 347] on input "75" at bounding box center [548, 352] width 10 height 10
radio input "true"
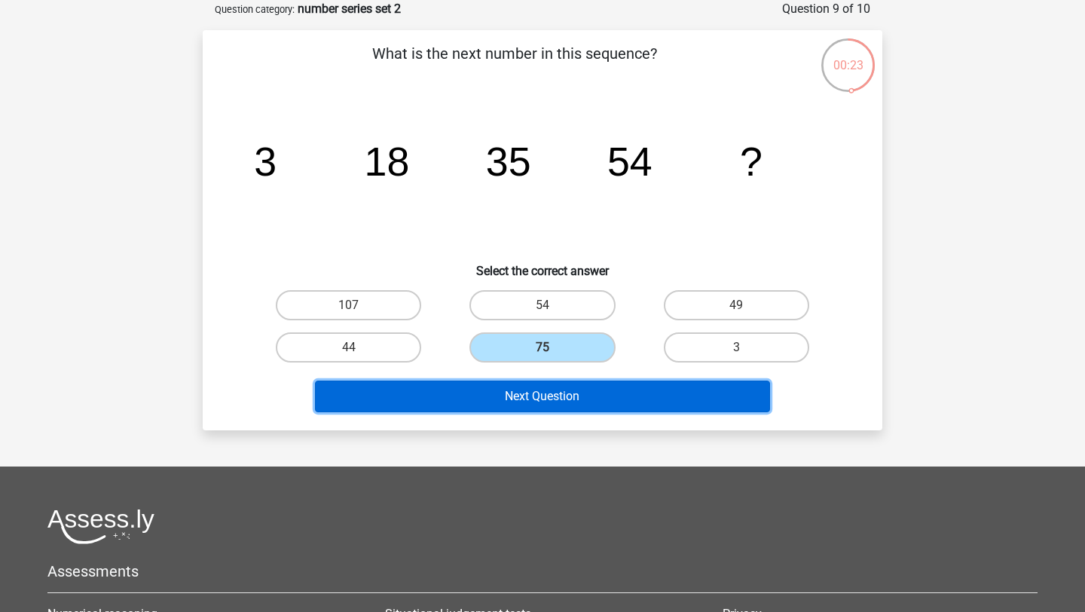
click at [575, 404] on button "Next Question" at bounding box center [543, 397] width 456 height 32
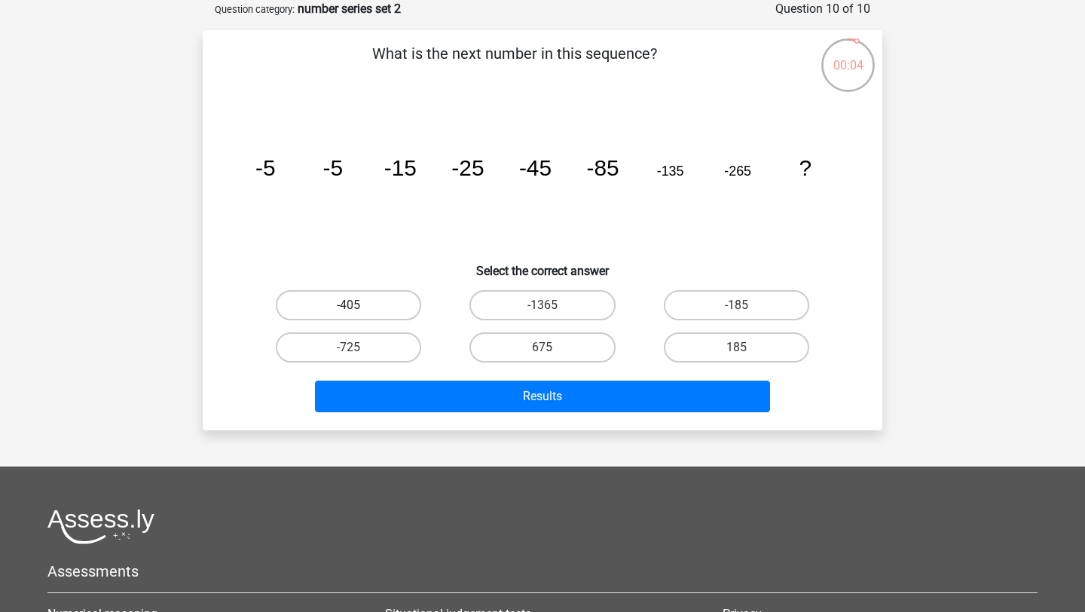
click at [371, 303] on label "-405" at bounding box center [348, 305] width 145 height 30
click at [359, 305] on input "-405" at bounding box center [354, 310] width 10 height 10
radio input "true"
click at [386, 349] on label "-725" at bounding box center [348, 347] width 145 height 30
click at [359, 349] on input "-725" at bounding box center [354, 352] width 10 height 10
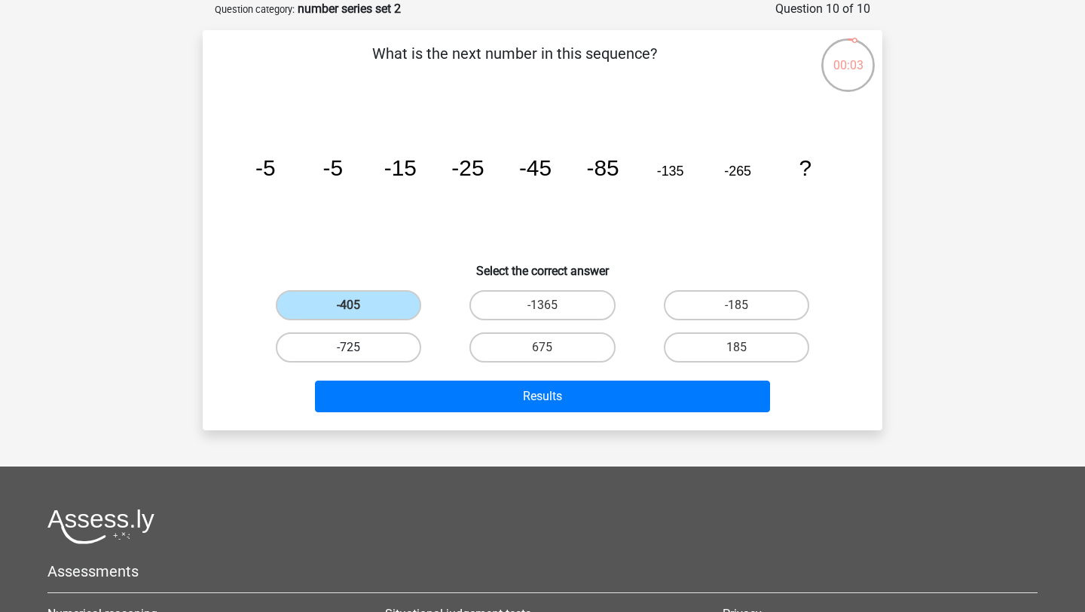
radio input "true"
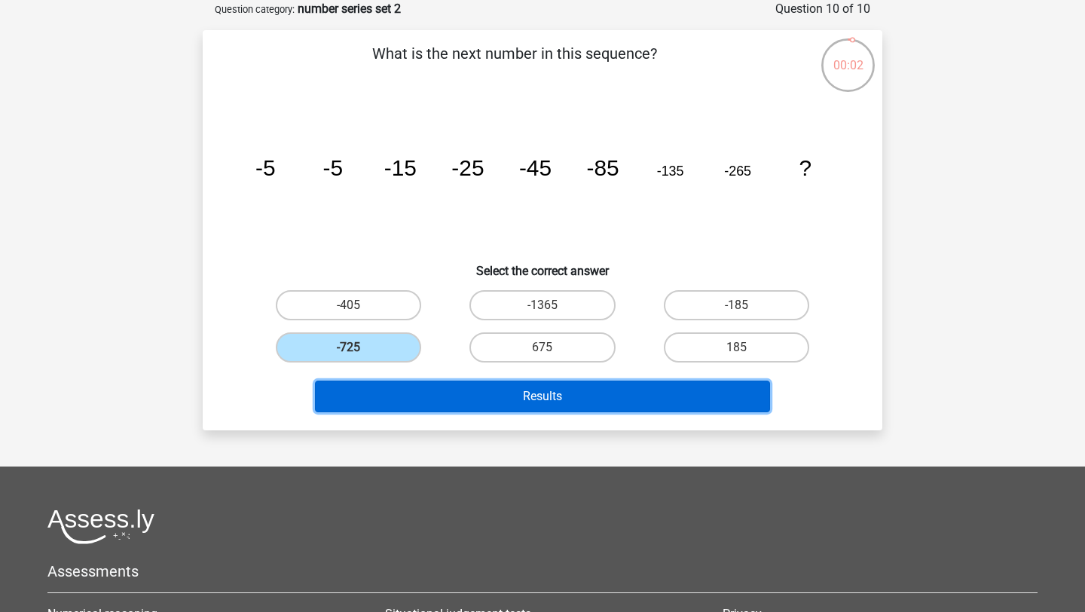
click at [424, 387] on button "Results" at bounding box center [543, 397] width 456 height 32
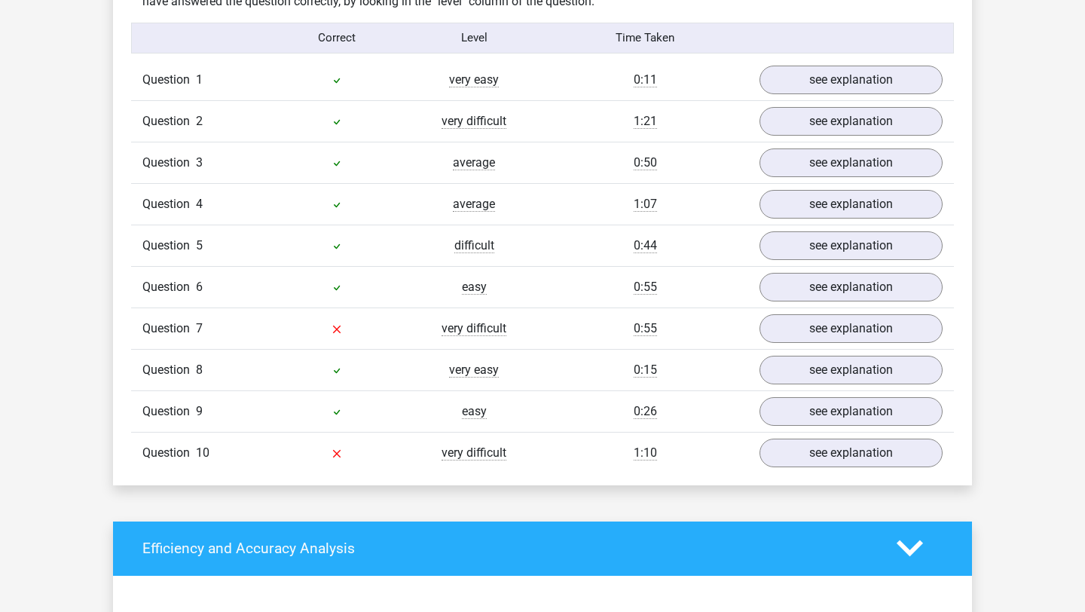
scroll to position [1189, 0]
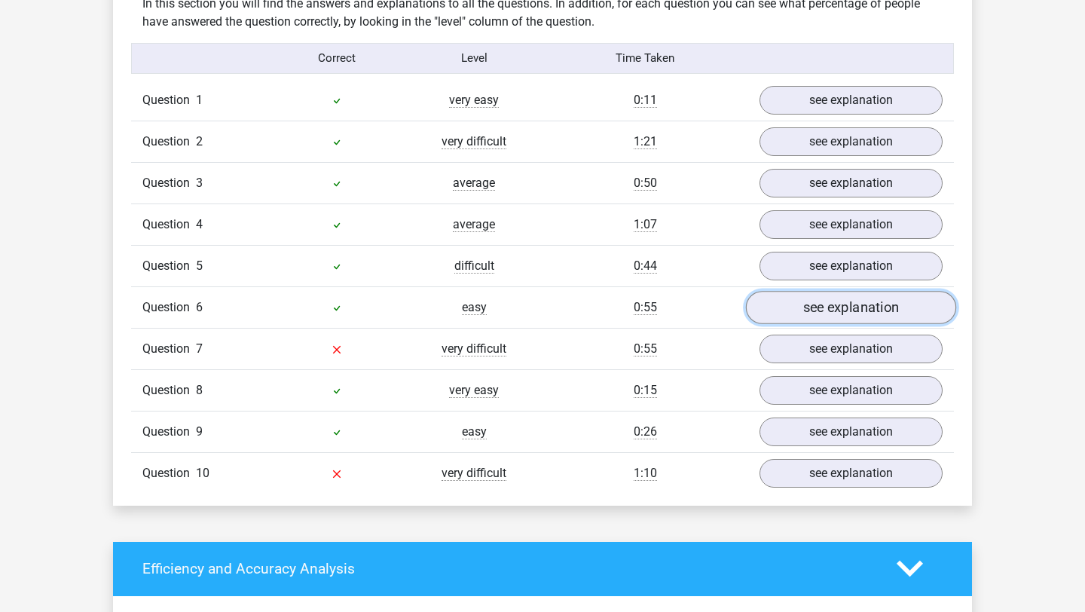
click at [775, 302] on link "see explanation" at bounding box center [851, 307] width 210 height 33
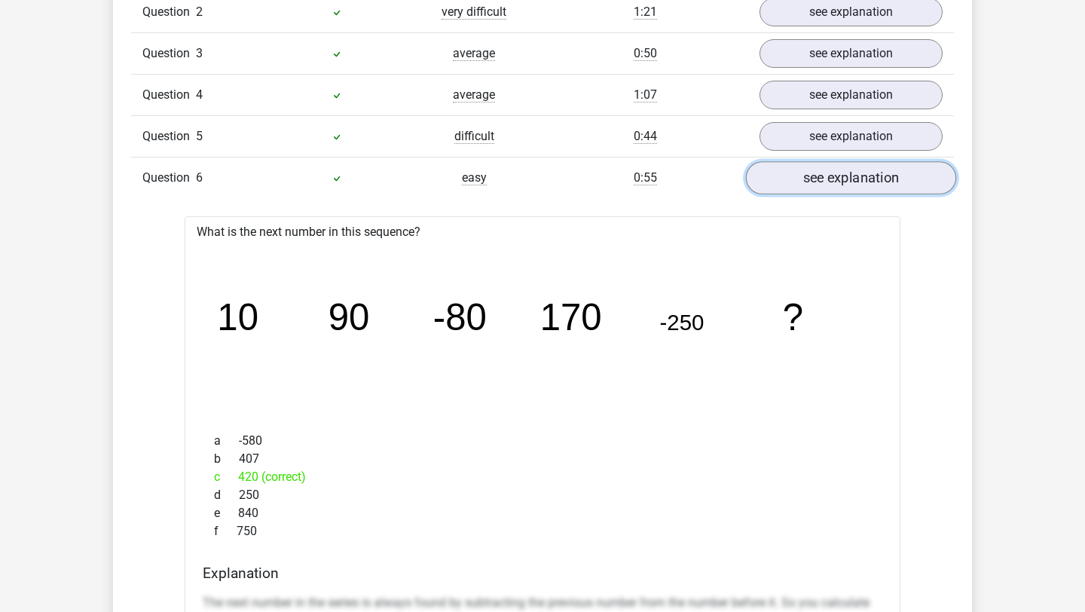
scroll to position [1320, 0]
click at [847, 165] on link "see explanation" at bounding box center [851, 176] width 210 height 33
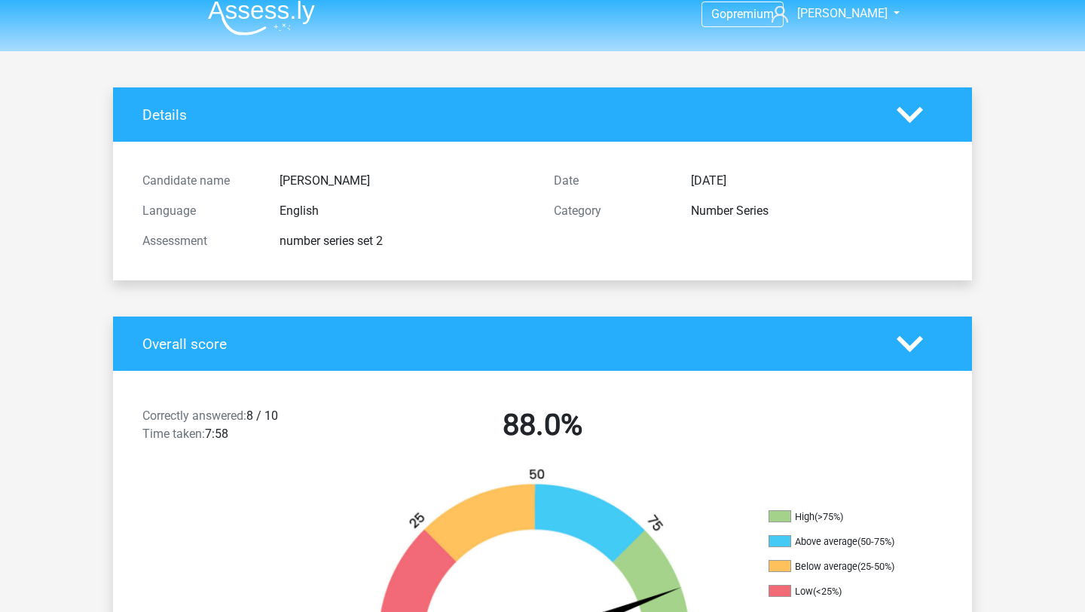
scroll to position [0, 0]
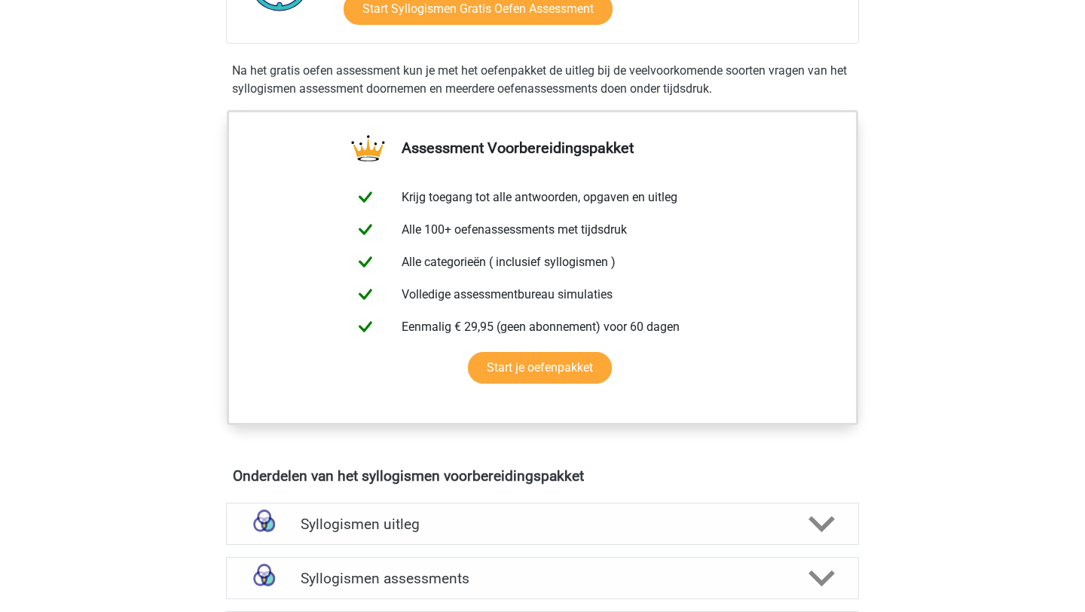
scroll to position [707, 0]
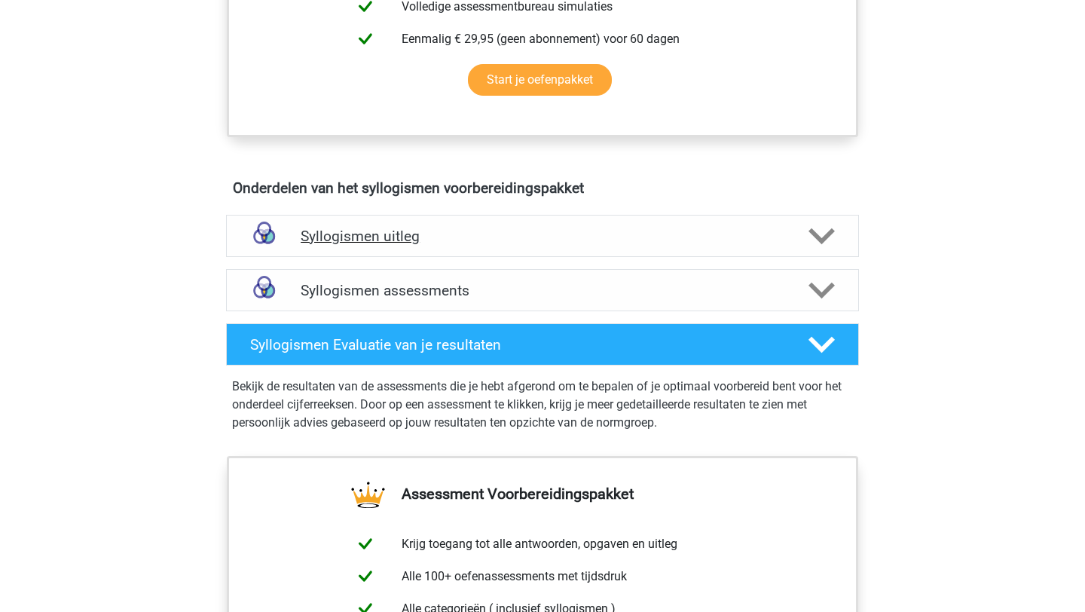
click at [534, 243] on h4 "Syllogismen uitleg" at bounding box center [543, 236] width 484 height 17
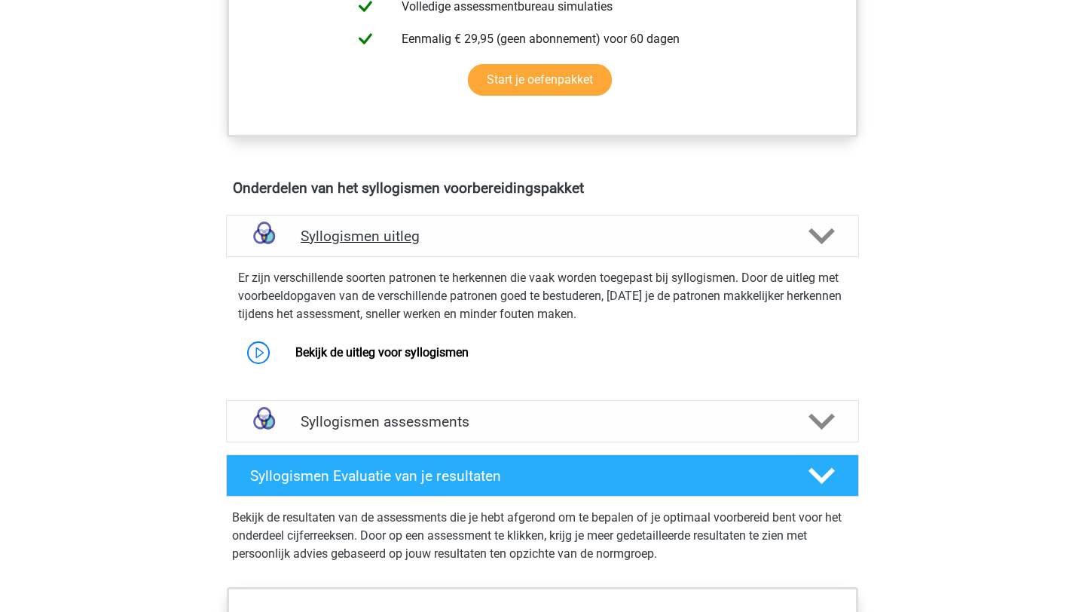
click at [534, 243] on h4 "Syllogismen uitleg" at bounding box center [543, 236] width 484 height 17
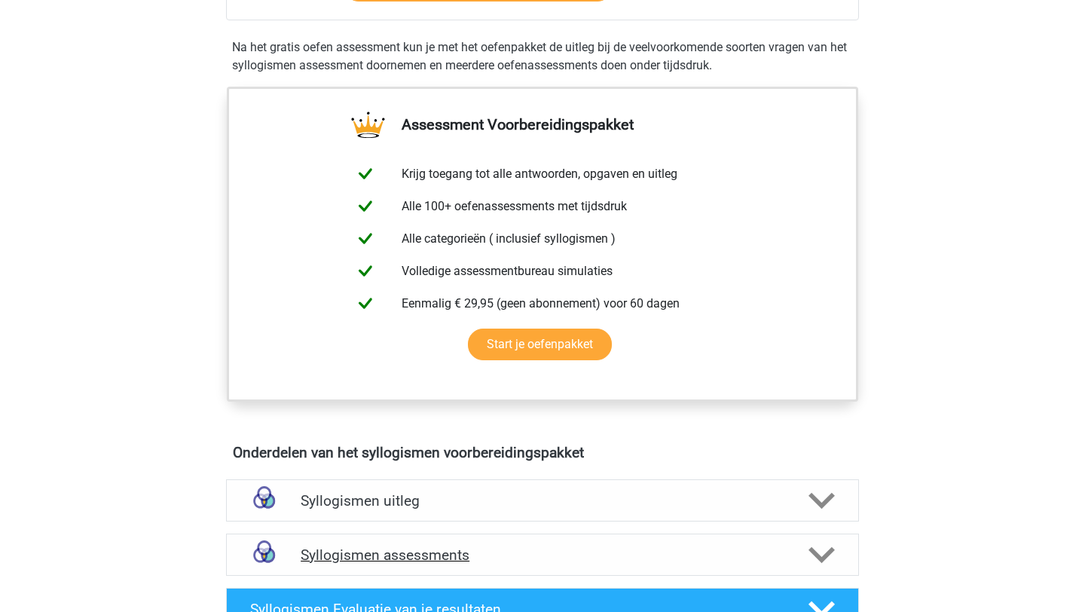
scroll to position [17, 0]
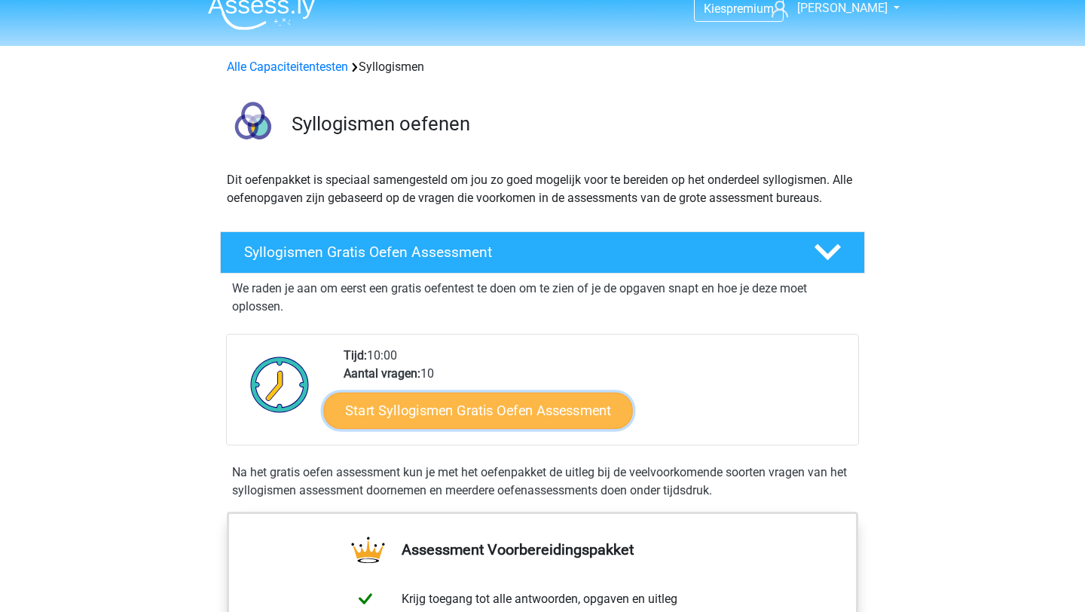
click at [457, 424] on link "Start Syllogismen Gratis Oefen Assessment" at bounding box center [479, 410] width 310 height 36
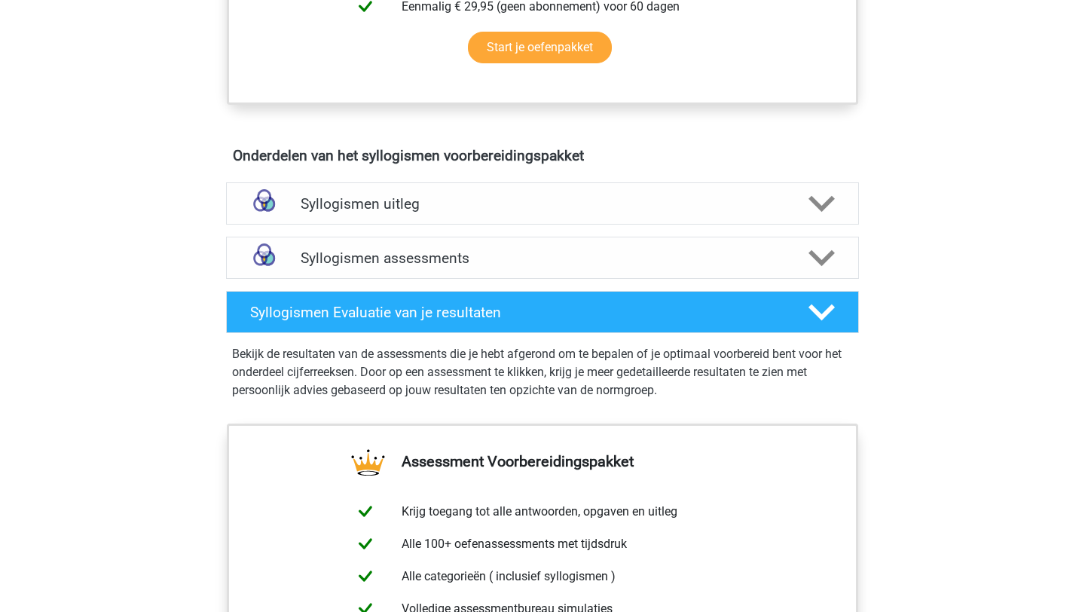
scroll to position [778, 0]
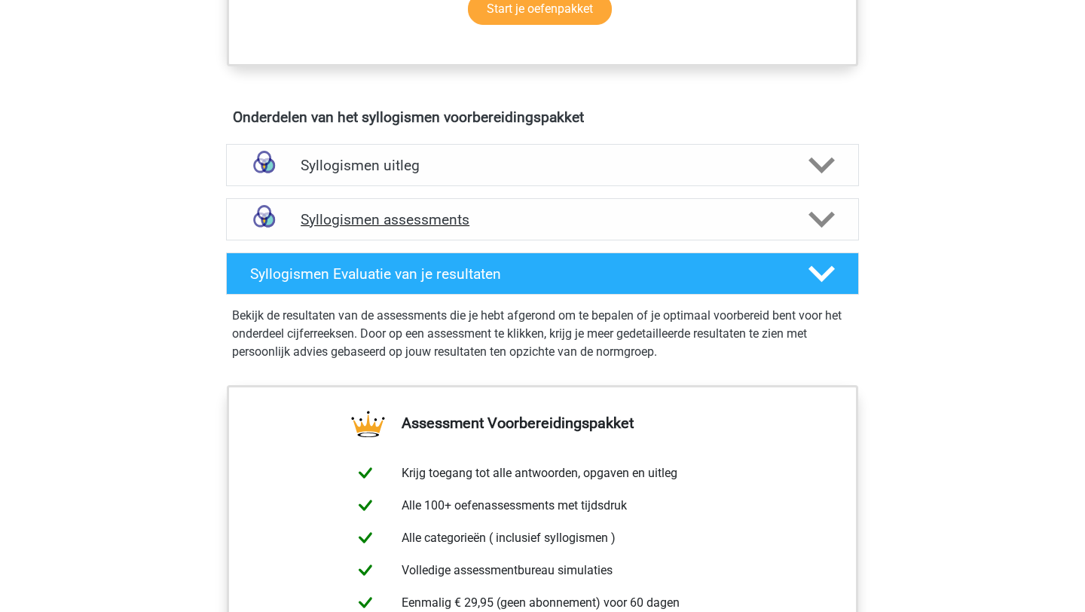
click at [604, 219] on h4 "Syllogismen assessments" at bounding box center [543, 219] width 484 height 17
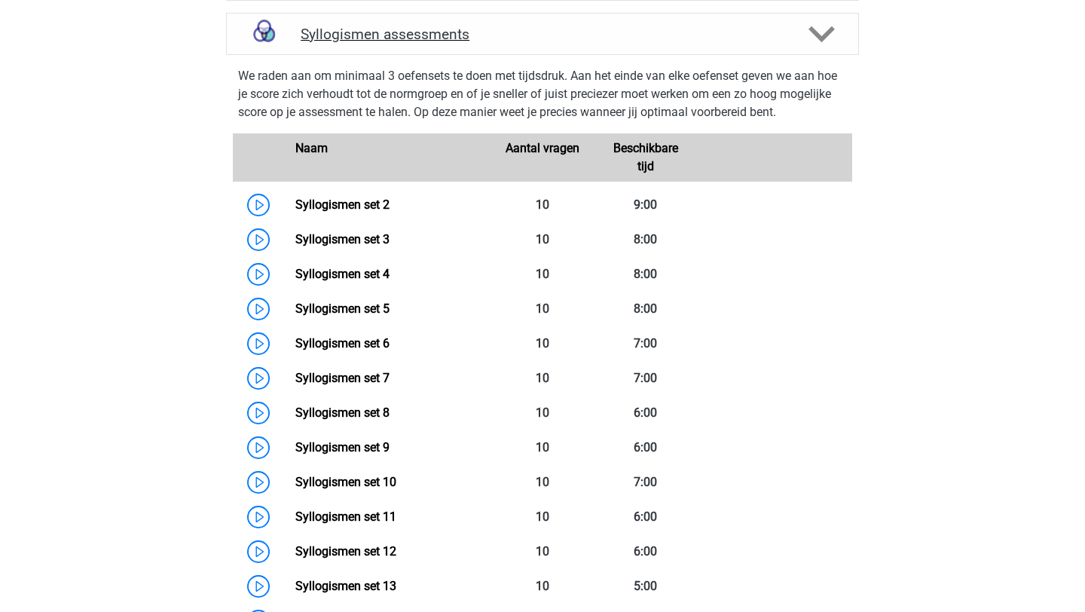
scroll to position [980, 0]
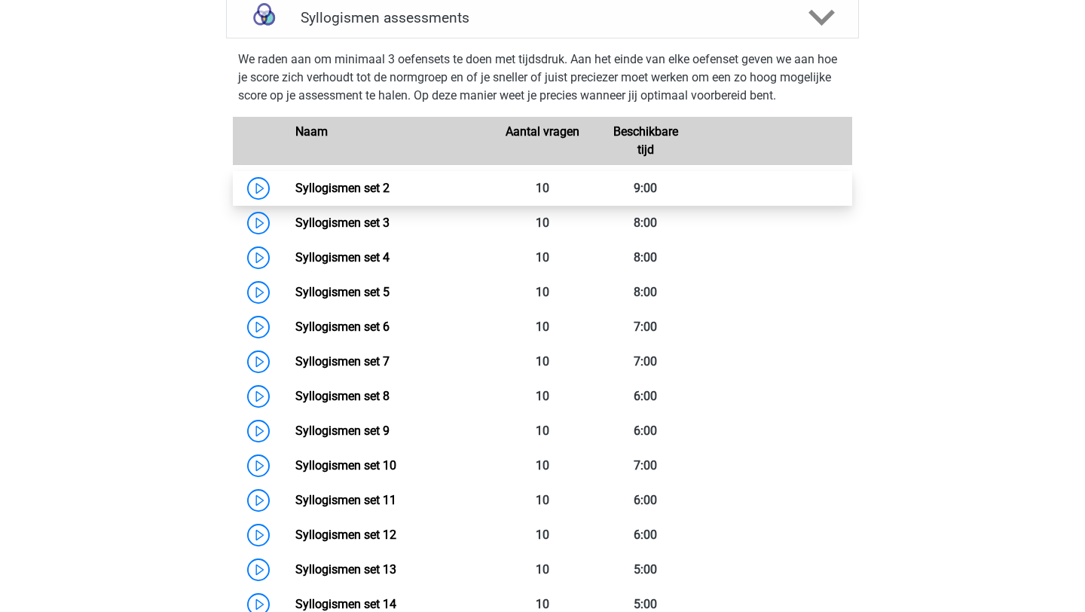
click at [390, 185] on link "Syllogismen set 2" at bounding box center [342, 188] width 94 height 14
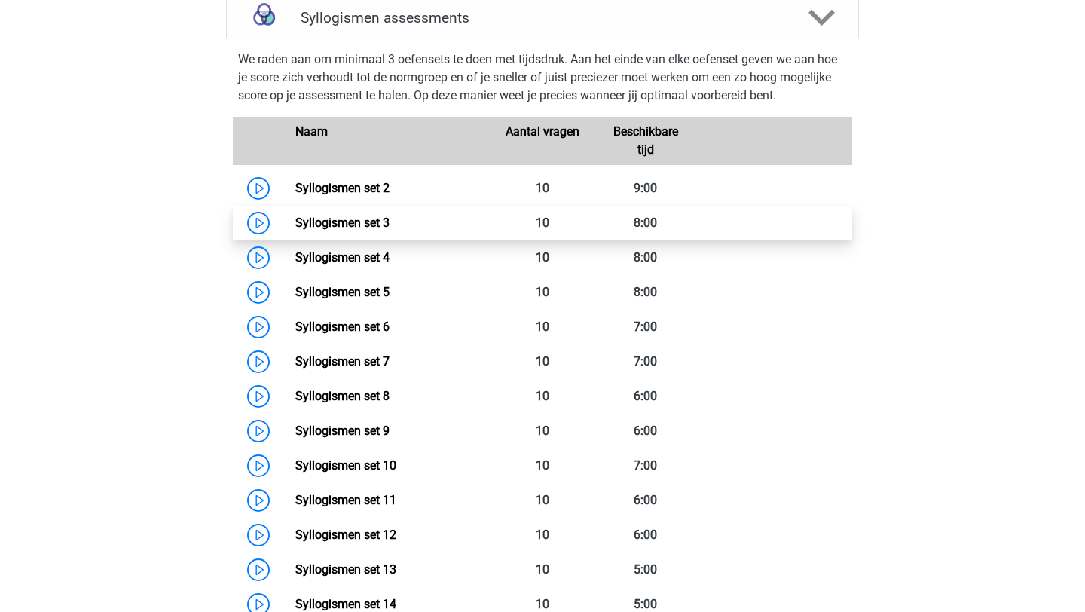
click at [390, 229] on link "Syllogismen set 3" at bounding box center [342, 223] width 94 height 14
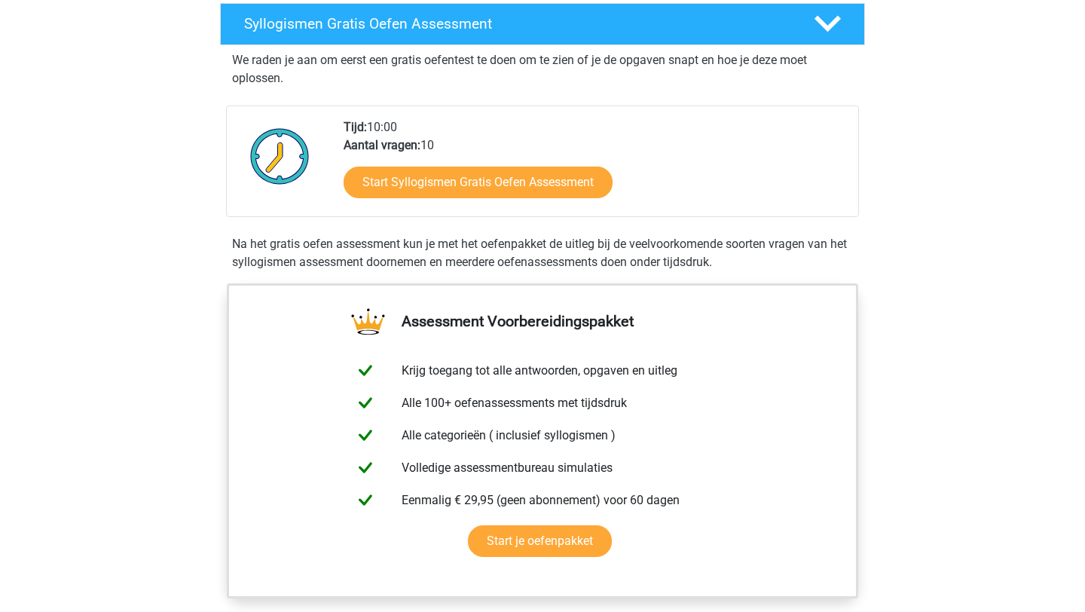
scroll to position [144, 0]
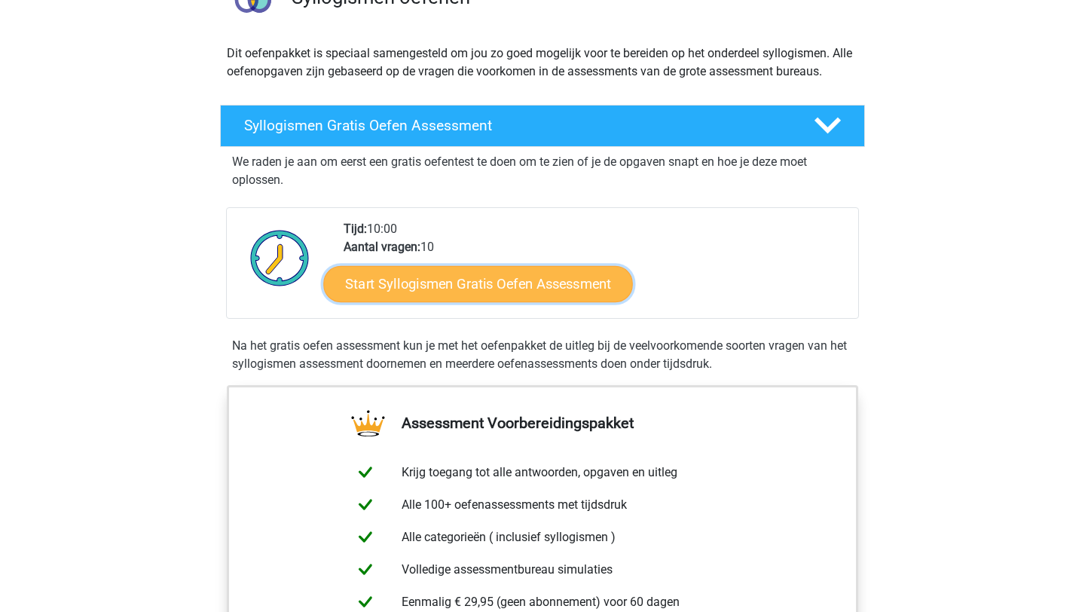
click at [488, 289] on link "Start Syllogismen Gratis Oefen Assessment" at bounding box center [479, 283] width 310 height 36
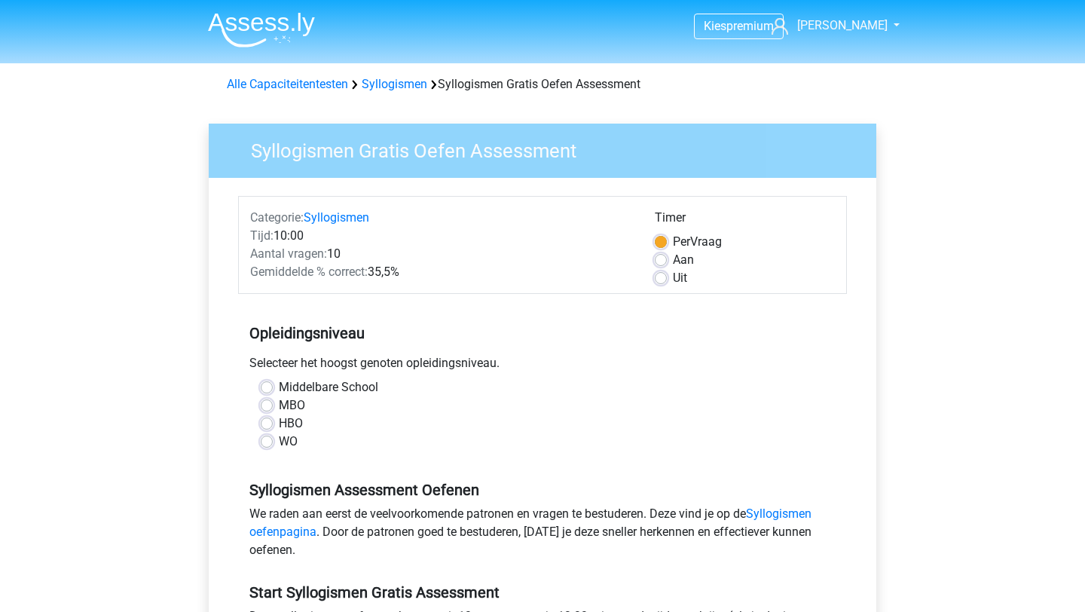
click at [279, 424] on label "HBO" at bounding box center [291, 424] width 24 height 18
click at [266, 424] on input "HBO" at bounding box center [267, 422] width 12 height 15
radio input "true"
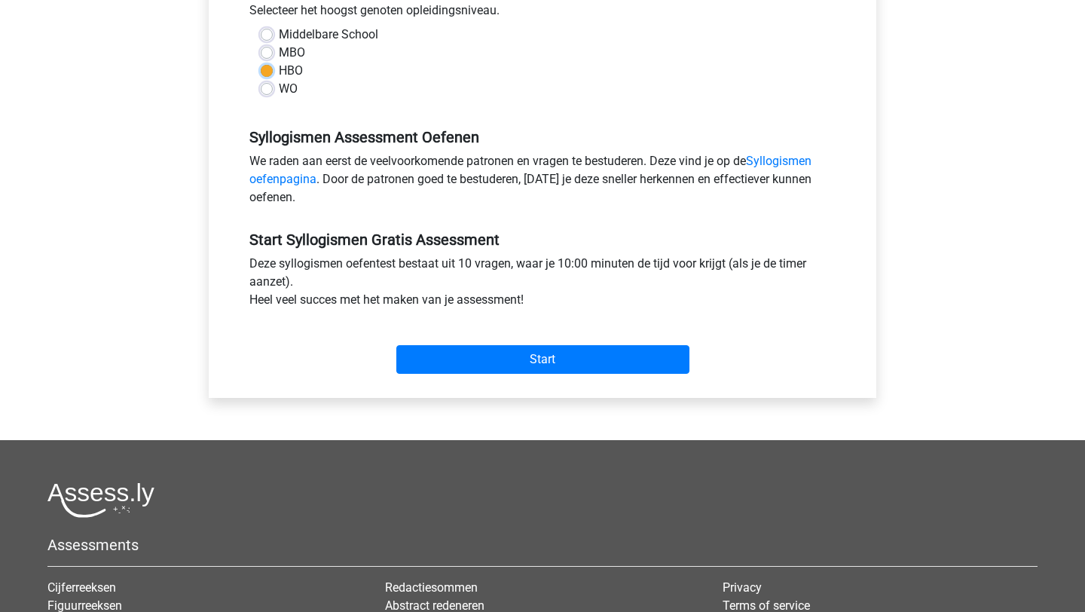
scroll to position [351, 0]
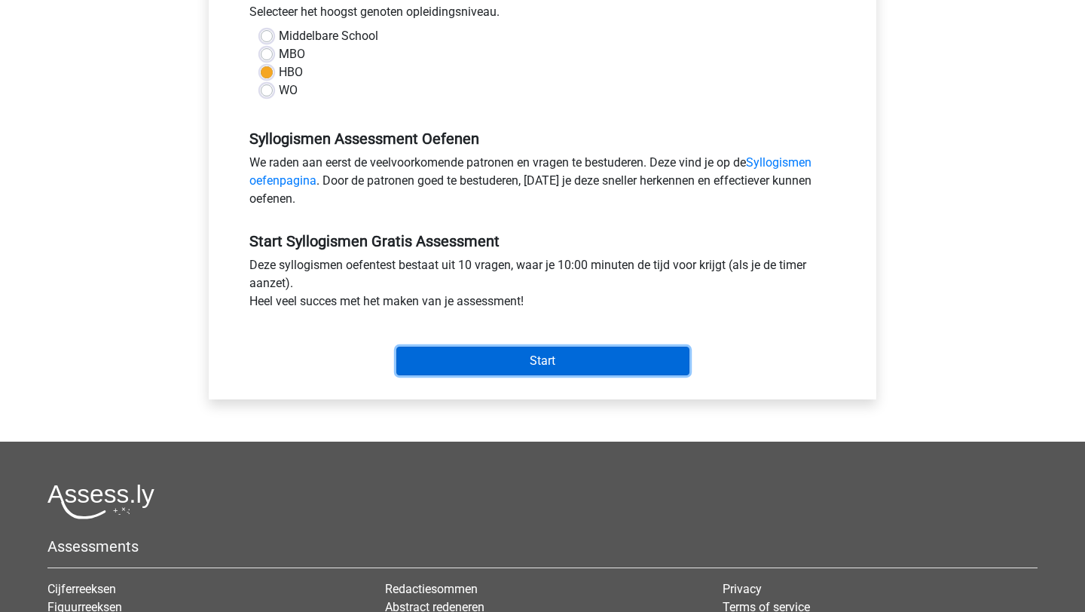
click at [480, 375] on input "Start" at bounding box center [542, 361] width 293 height 29
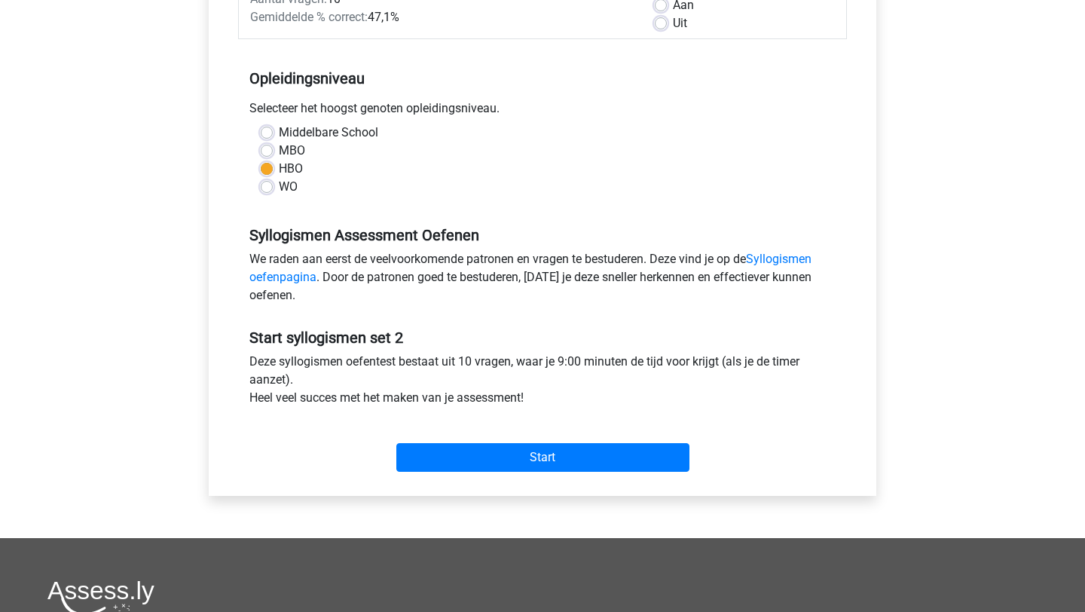
scroll to position [265, 0]
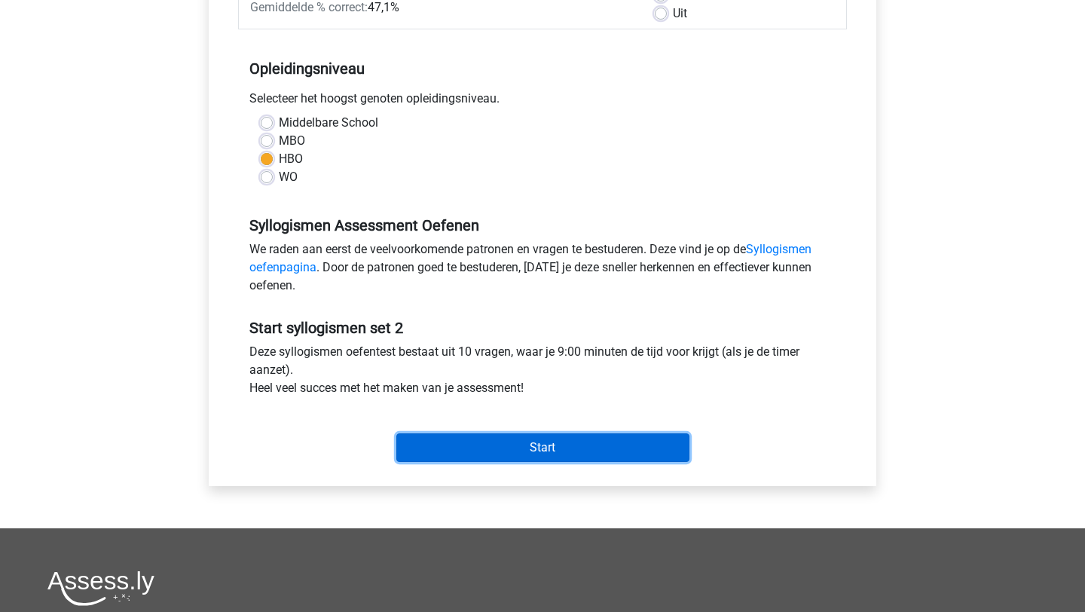
click at [574, 449] on input "Start" at bounding box center [542, 447] width 293 height 29
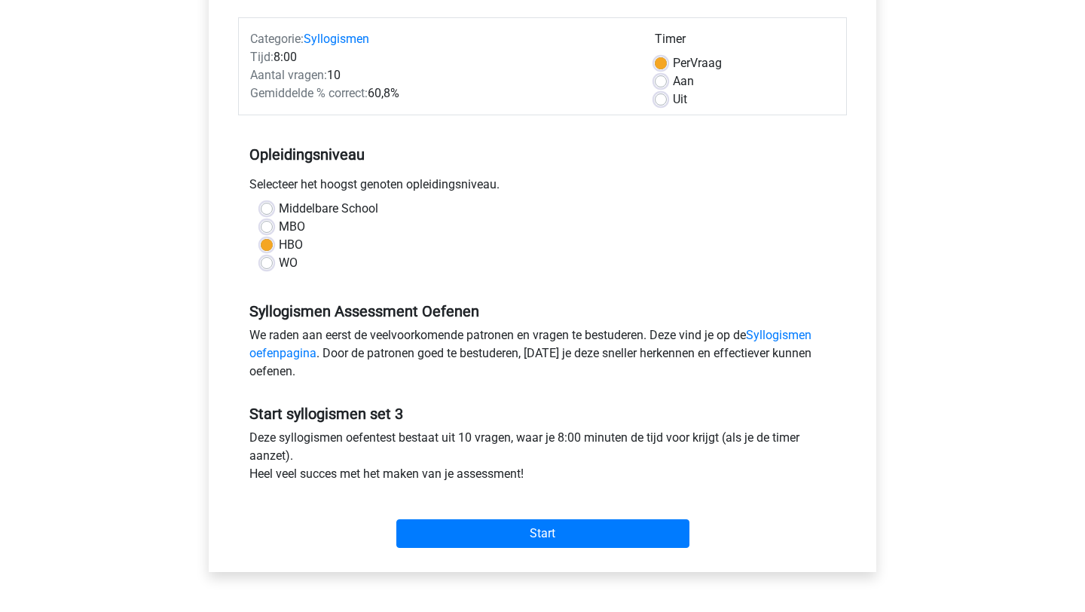
scroll to position [237, 0]
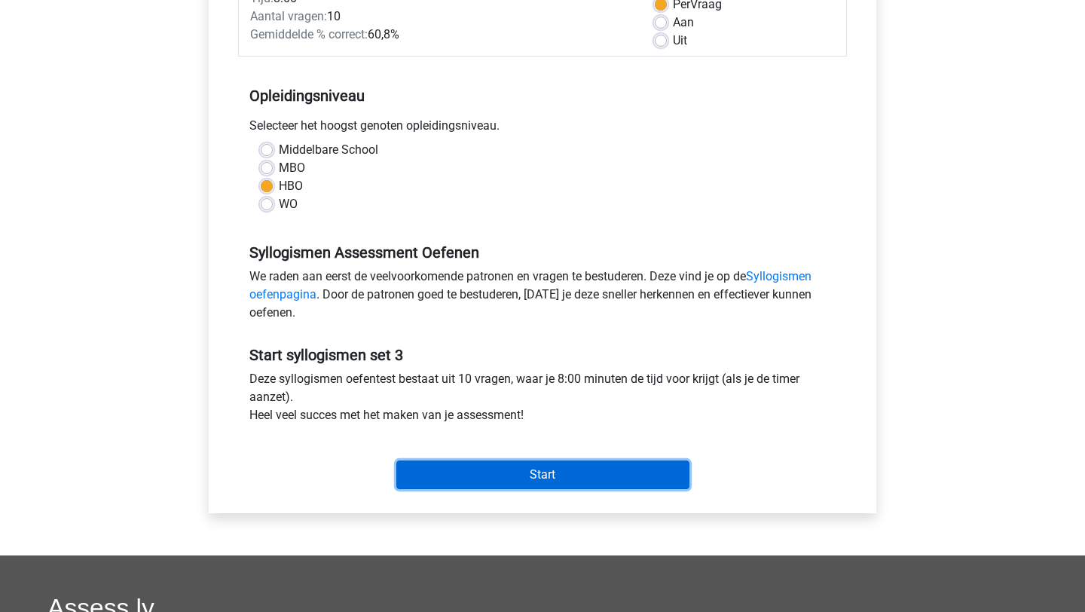
click at [500, 481] on input "Start" at bounding box center [542, 474] width 293 height 29
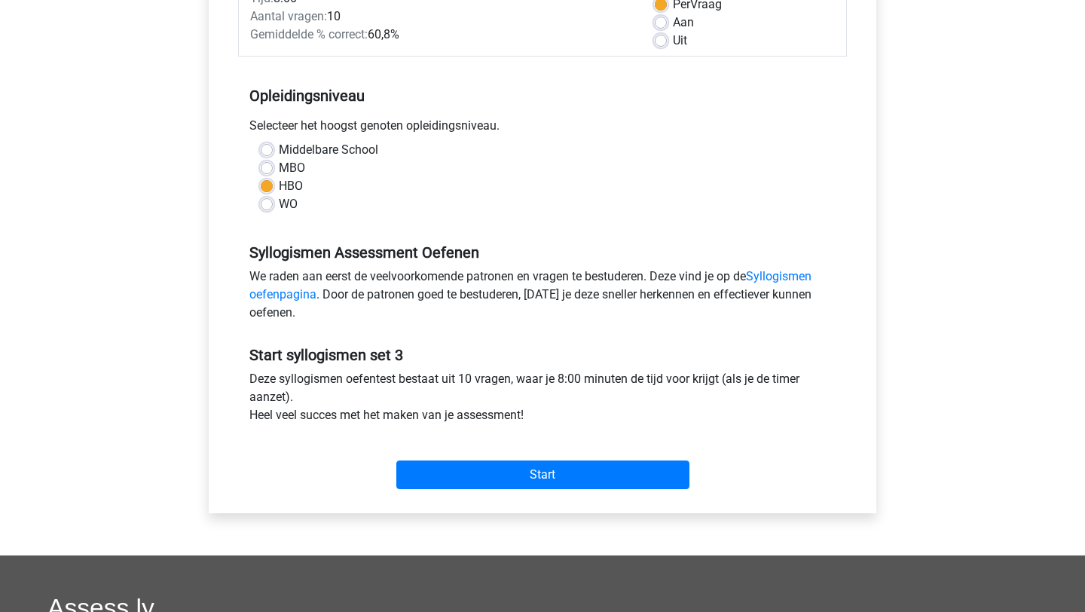
scroll to position [0, 0]
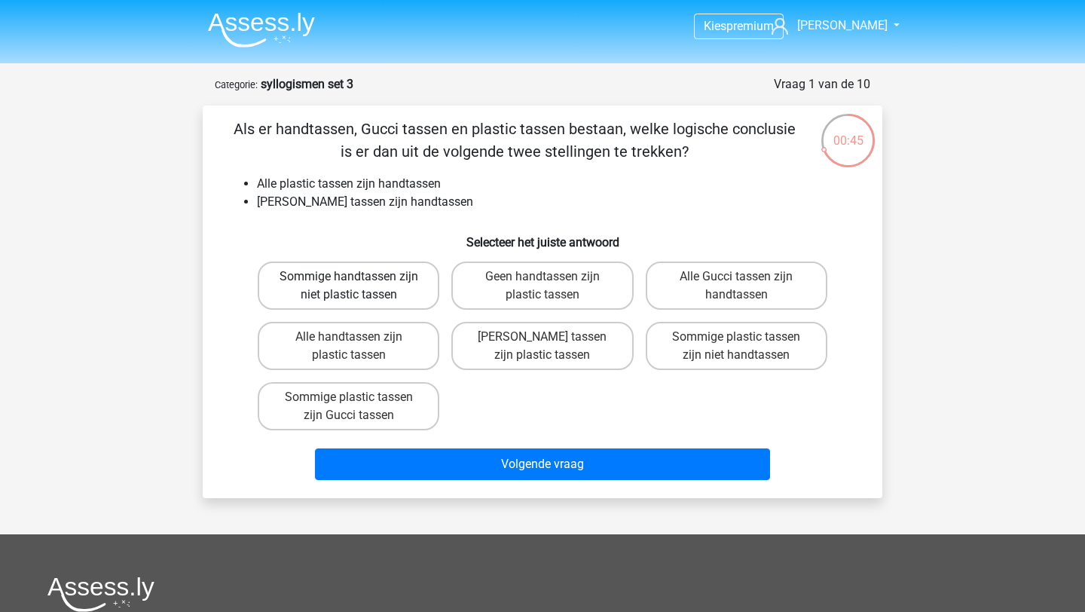
click at [389, 308] on label "Sommige handtassen zijn niet plastic tassen" at bounding box center [349, 286] width 182 height 48
click at [359, 286] on input "Sommige handtassen zijn niet plastic tassen" at bounding box center [354, 282] width 10 height 10
radio input "true"
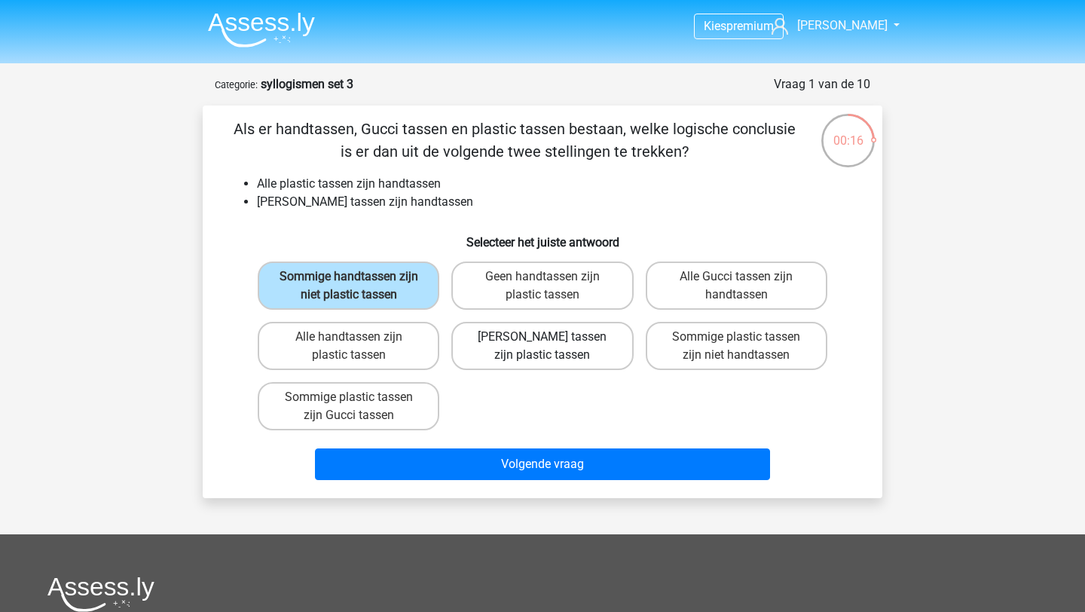
click at [592, 348] on label "[PERSON_NAME] tassen zijn plastic tassen" at bounding box center [542, 346] width 182 height 48
click at [552, 347] on input "[PERSON_NAME] tassen zijn plastic tassen" at bounding box center [548, 342] width 10 height 10
radio input "true"
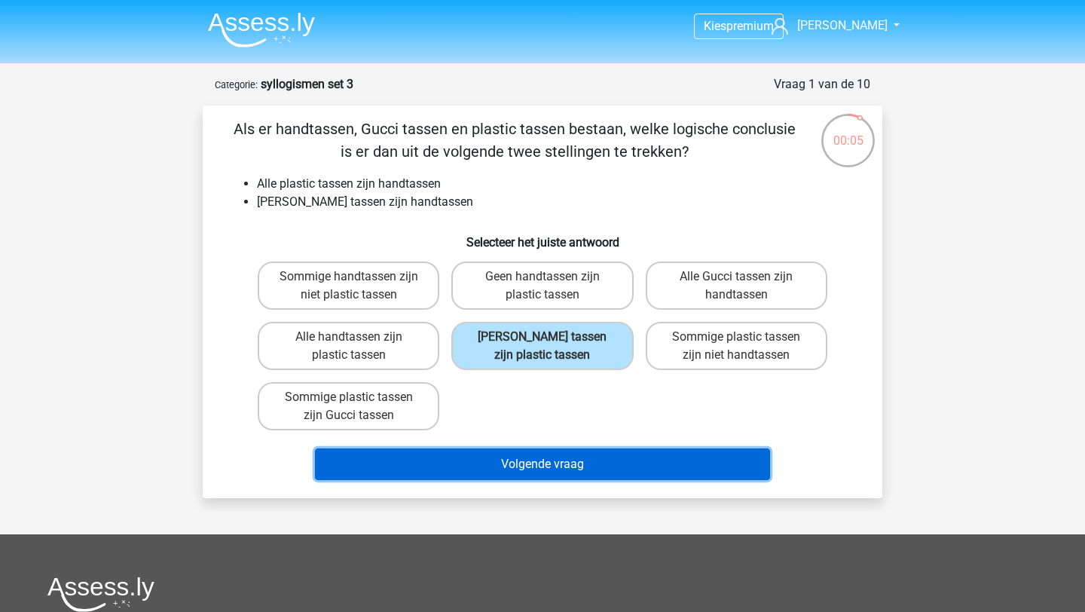
click at [586, 460] on button "Volgende vraag" at bounding box center [543, 464] width 456 height 32
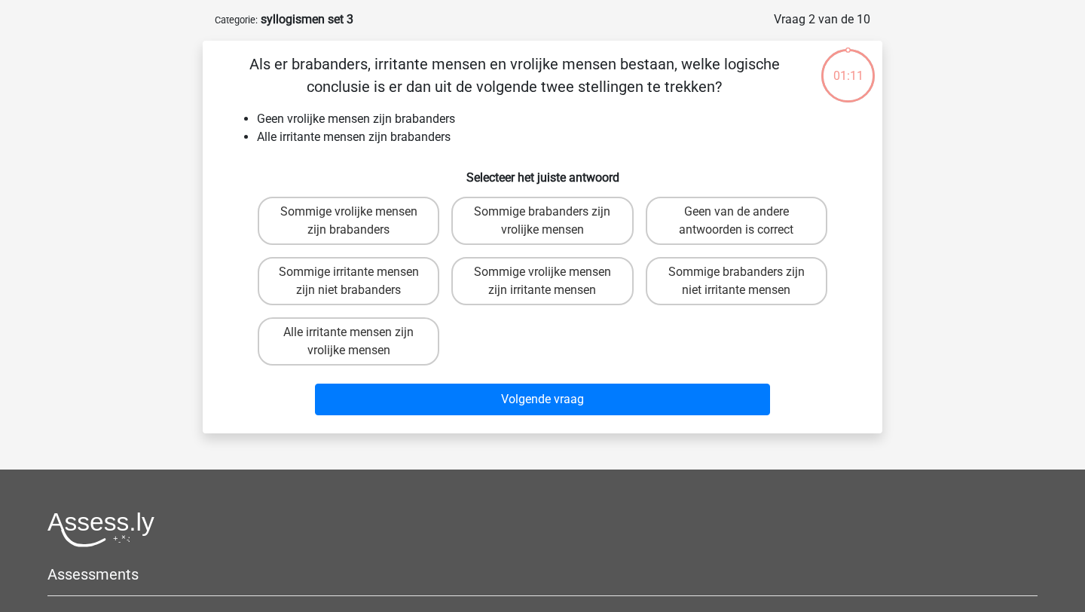
scroll to position [75, 0]
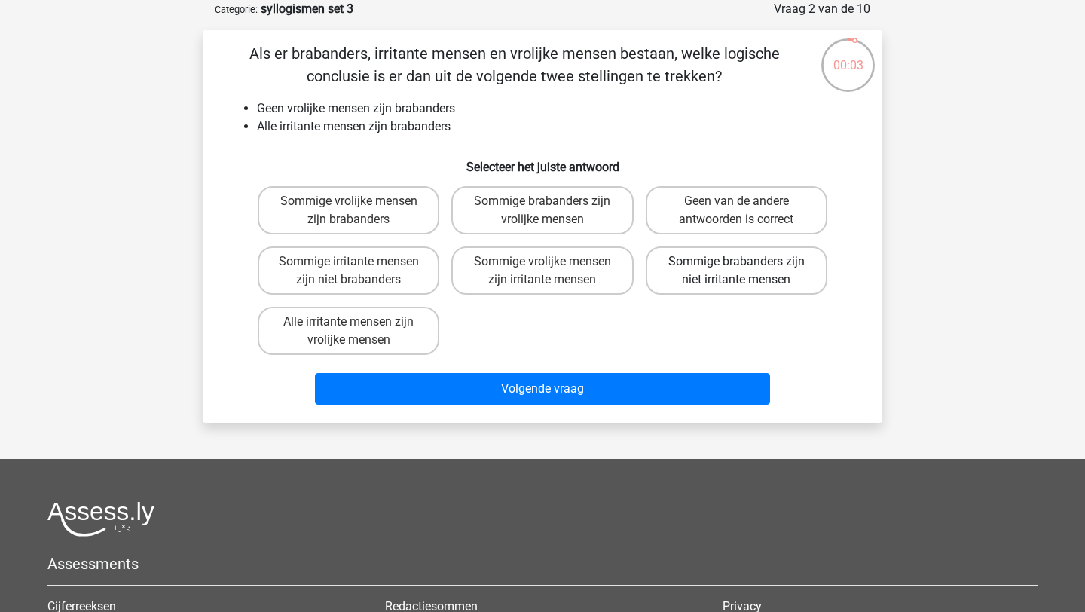
click at [799, 267] on label "Sommige brabanders zijn niet irritante mensen" at bounding box center [737, 270] width 182 height 48
click at [746, 267] on input "Sommige brabanders zijn niet irritante mensen" at bounding box center [741, 267] width 10 height 10
radio input "true"
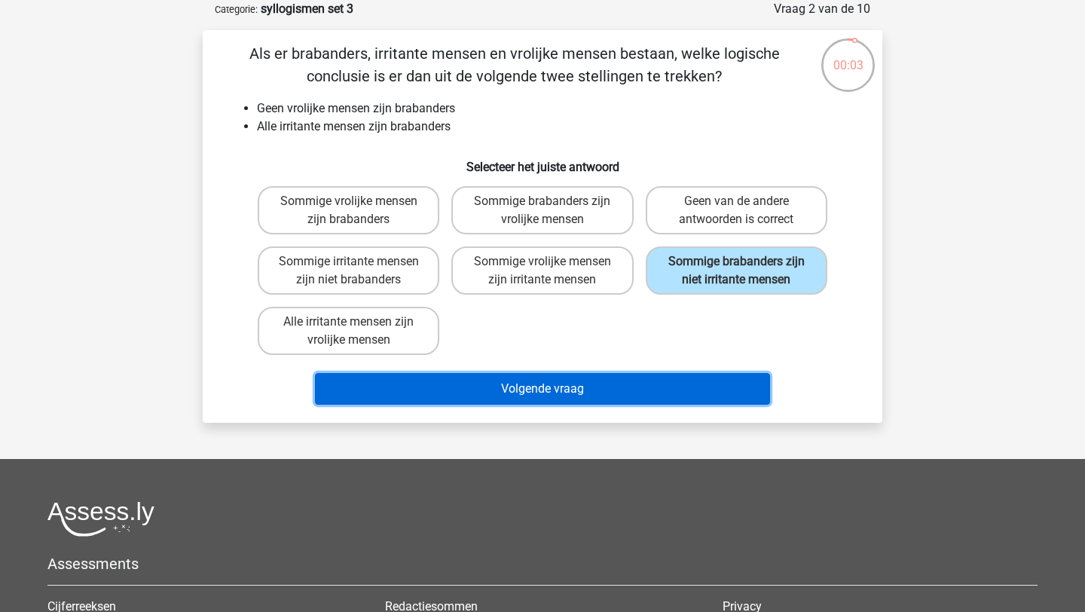
click at [709, 387] on button "Volgende vraag" at bounding box center [543, 389] width 456 height 32
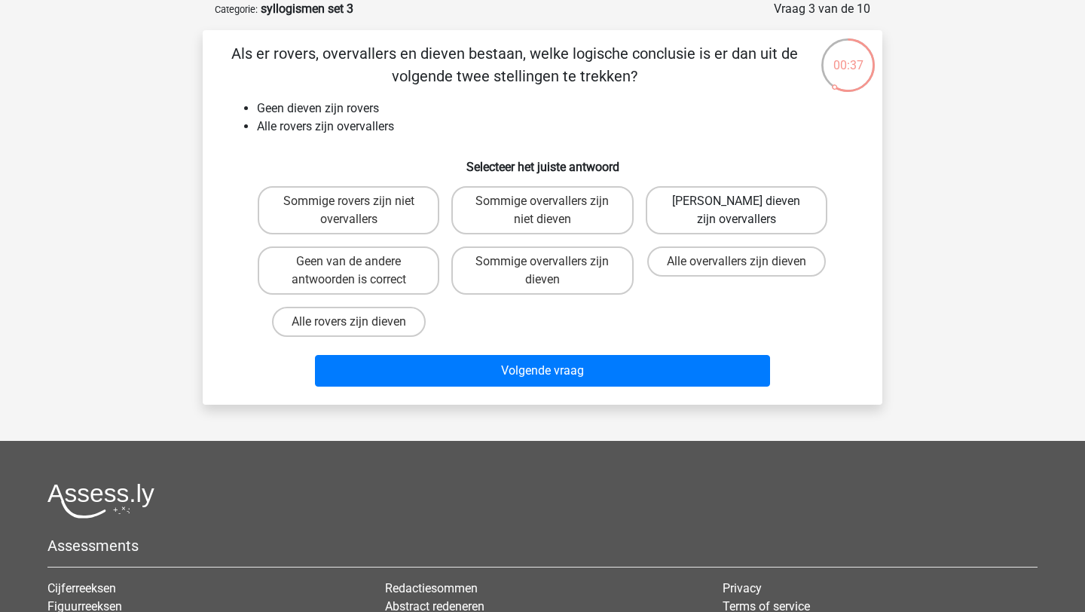
click at [793, 217] on label "Geen dieven zijn overvallers" at bounding box center [737, 210] width 182 height 48
click at [746, 211] on input "Geen dieven zijn overvallers" at bounding box center [741, 206] width 10 height 10
radio input "true"
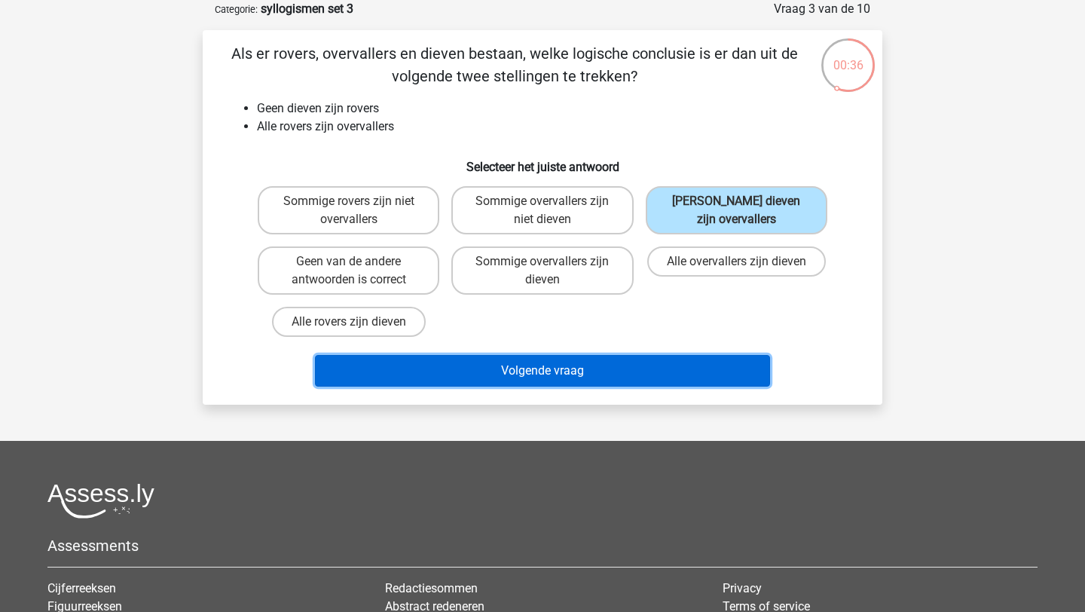
click at [634, 378] on button "Volgende vraag" at bounding box center [543, 371] width 456 height 32
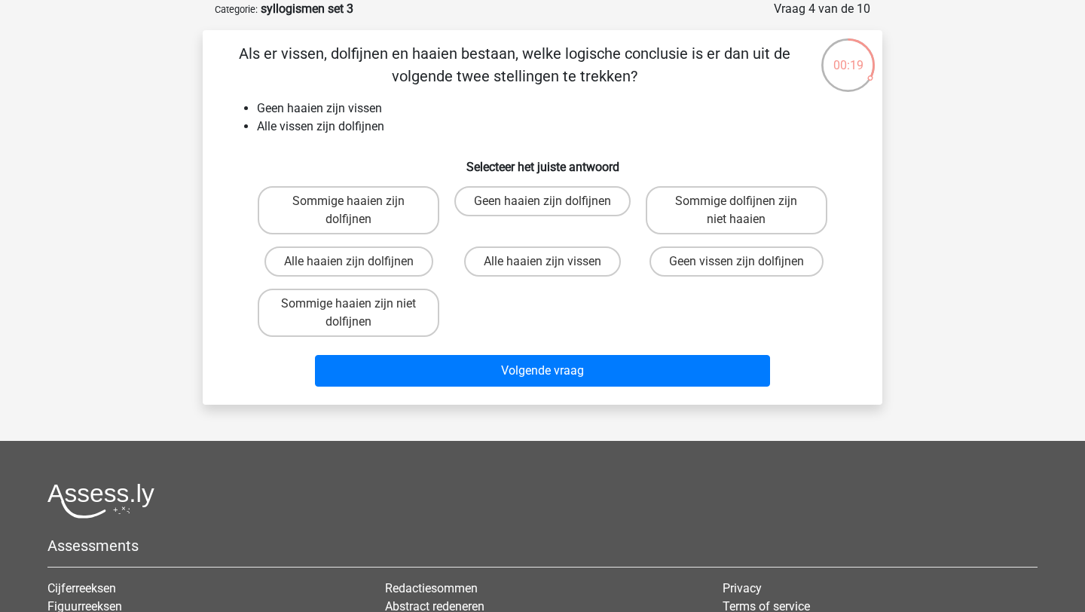
click at [545, 185] on div "Geen haaien zijn dolfijnen" at bounding box center [542, 210] width 194 height 60
click at [544, 206] on input "Geen haaien zijn dolfijnen" at bounding box center [548, 206] width 10 height 10
radio input "true"
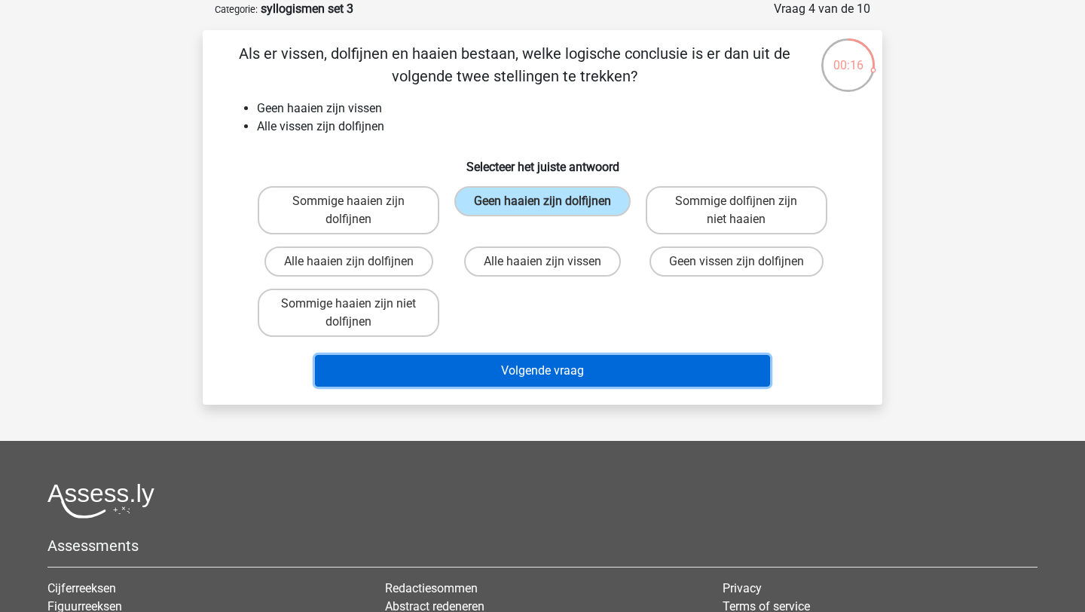
click at [552, 376] on button "Volgende vraag" at bounding box center [543, 371] width 456 height 32
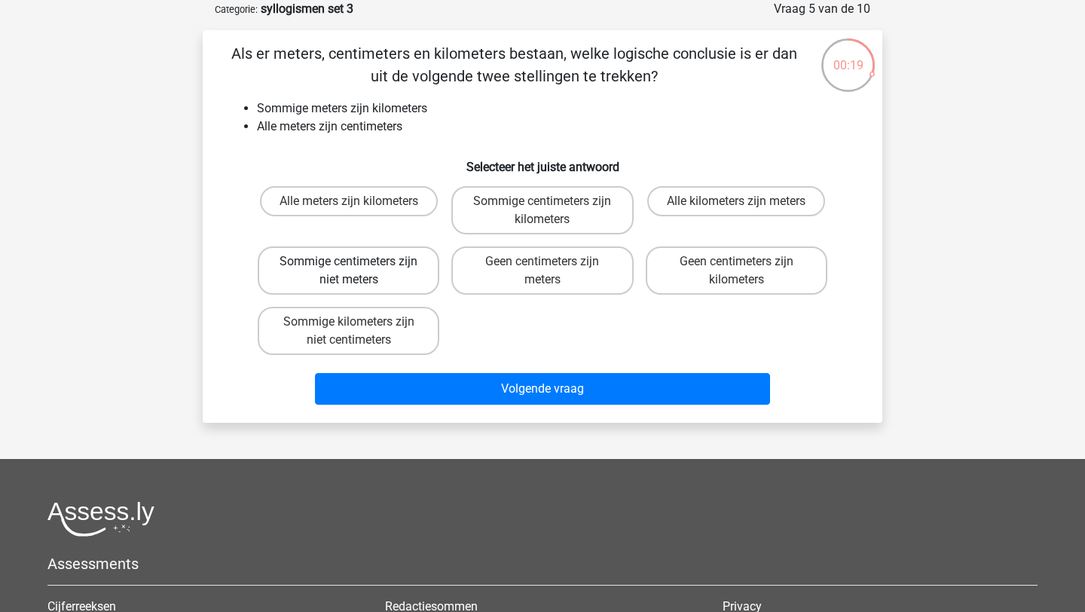
click at [368, 280] on label "Sommige centimeters zijn niet meters" at bounding box center [349, 270] width 182 height 48
click at [359, 271] on input "Sommige centimeters zijn niet meters" at bounding box center [354, 267] width 10 height 10
radio input "true"
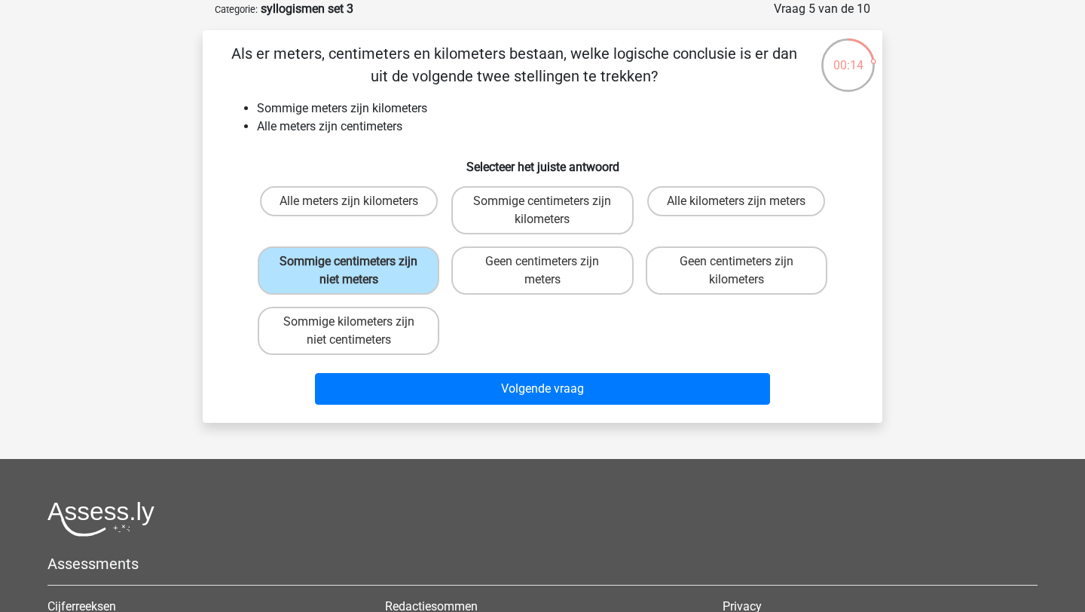
click at [509, 370] on div "Volgende vraag" at bounding box center [543, 386] width 632 height 50
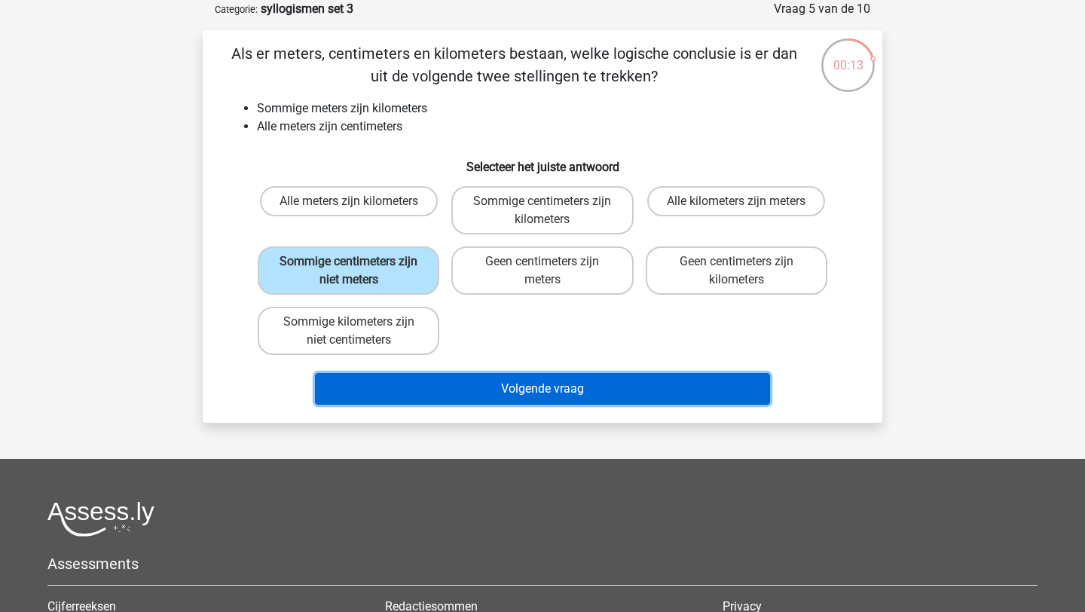
click at [509, 393] on button "Volgende vraag" at bounding box center [543, 389] width 456 height 32
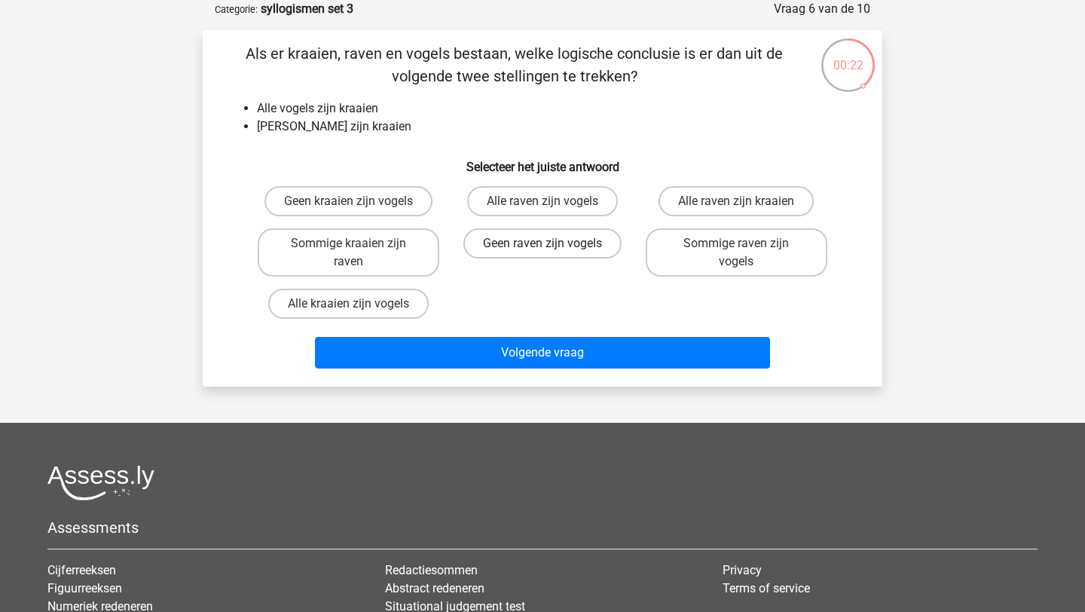
click at [583, 240] on label "Geen raven zijn vogels" at bounding box center [543, 243] width 158 height 30
click at [552, 243] on input "Geen raven zijn vogels" at bounding box center [548, 248] width 10 height 10
radio input "true"
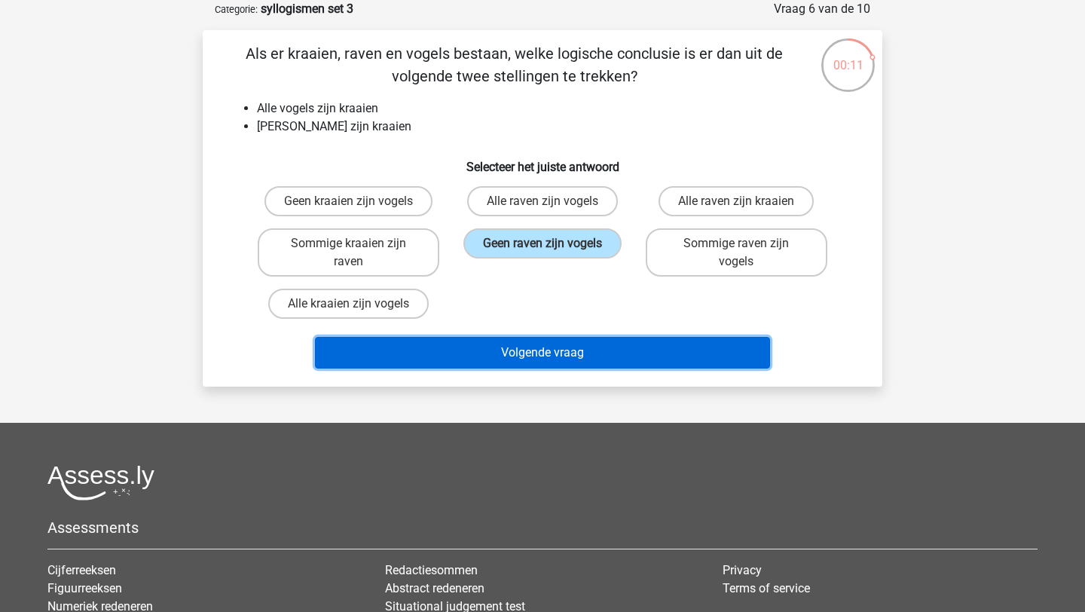
click at [582, 357] on button "Volgende vraag" at bounding box center [543, 353] width 456 height 32
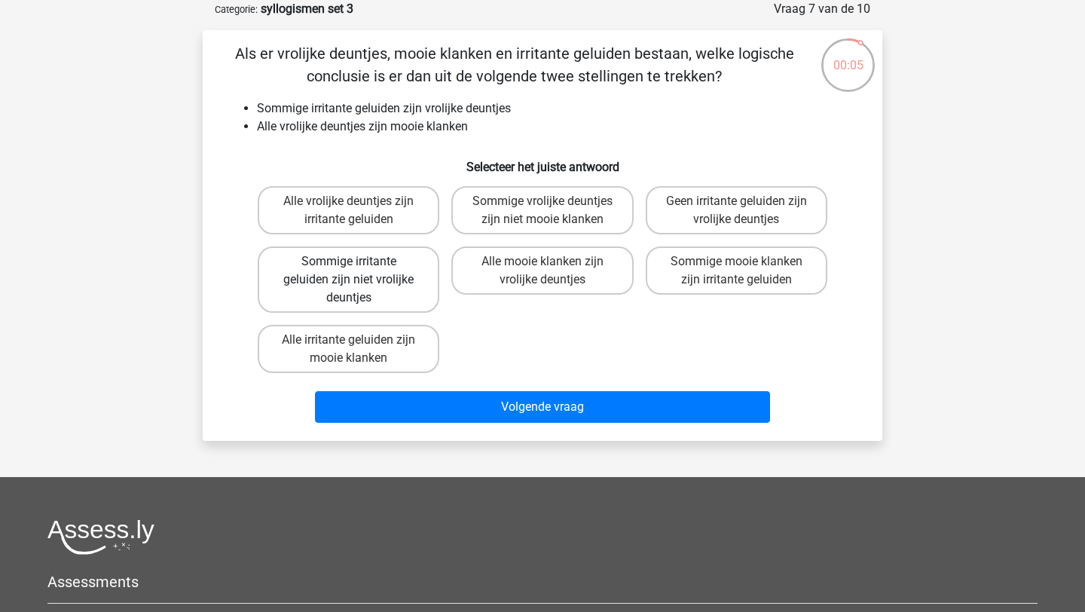
click at [375, 297] on label "Sommige irritante geluiden zijn niet vrolijke deuntjes" at bounding box center [349, 279] width 182 height 66
click at [359, 271] on input "Sommige irritante geluiden zijn niet vrolijke deuntjes" at bounding box center [354, 267] width 10 height 10
radio input "true"
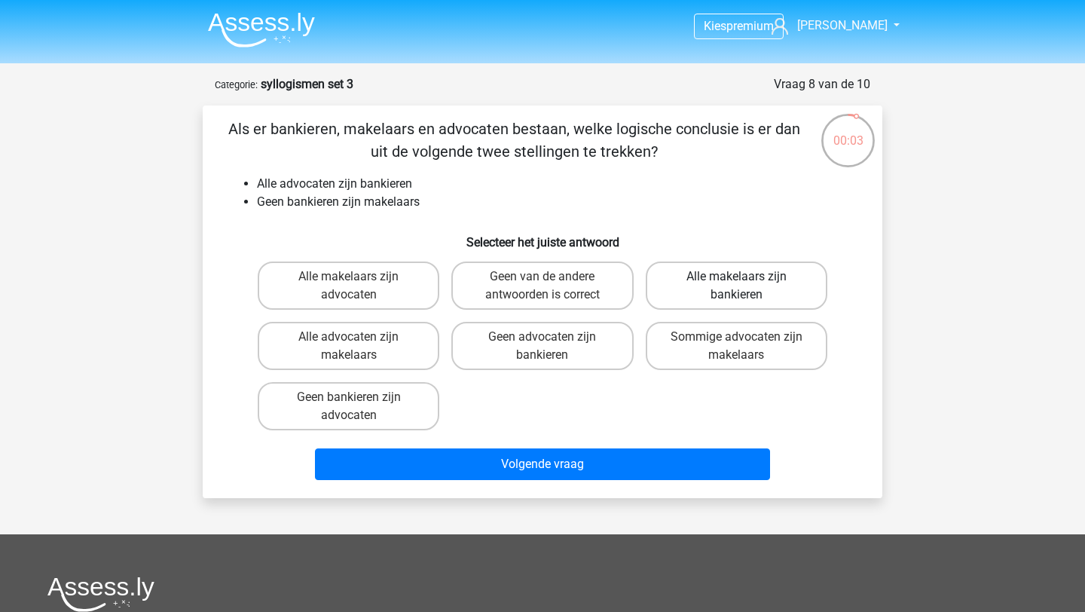
click at [771, 298] on label "Alle makelaars zijn bankieren" at bounding box center [737, 286] width 182 height 48
click at [746, 286] on input "Alle makelaars zijn bankieren" at bounding box center [741, 282] width 10 height 10
radio input "true"
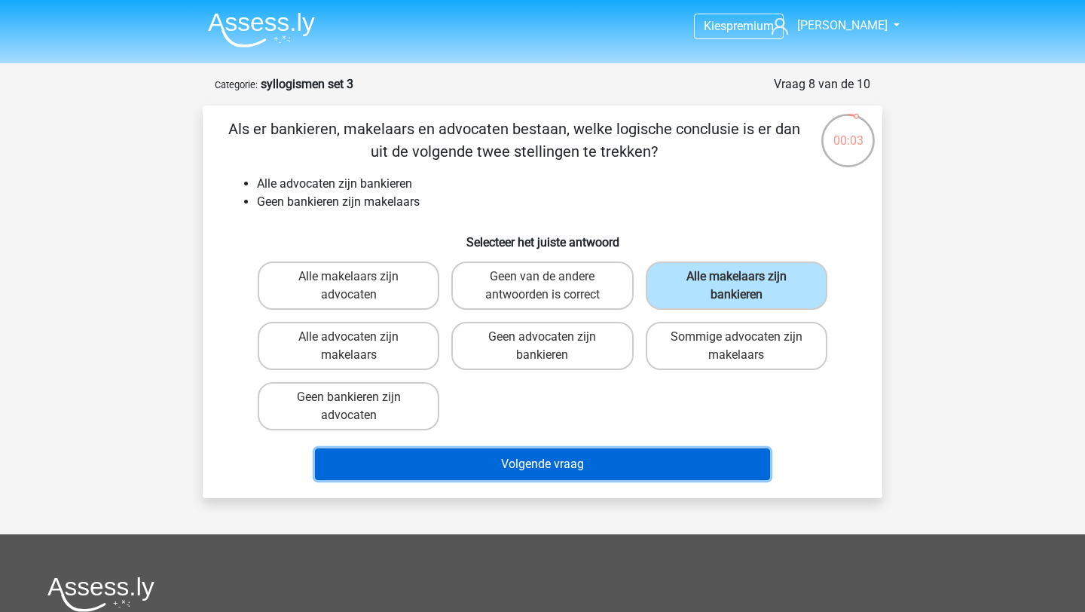
click at [674, 473] on button "Volgende vraag" at bounding box center [543, 464] width 456 height 32
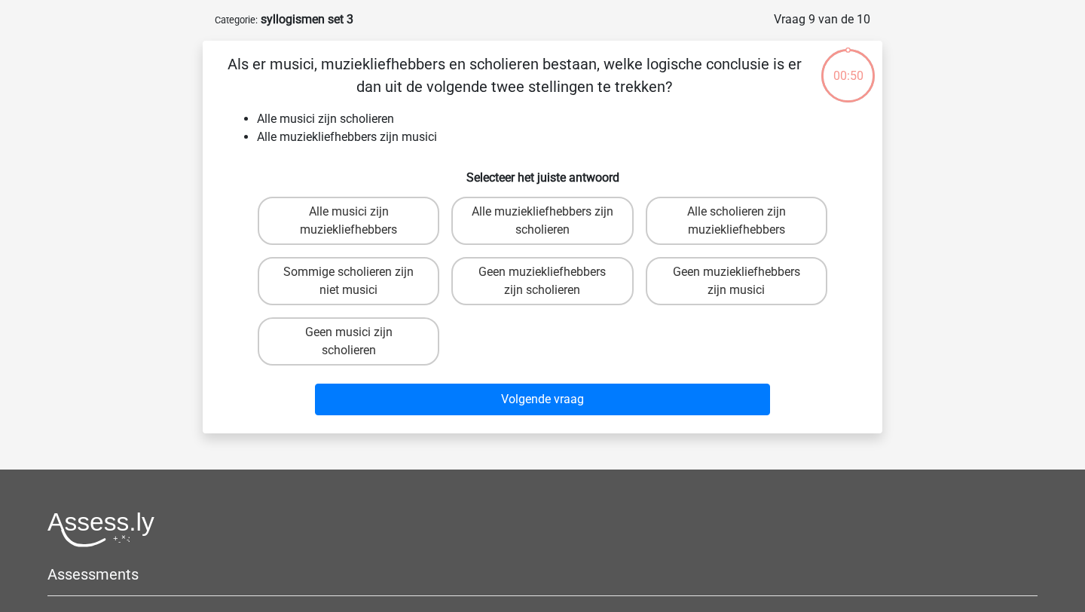
scroll to position [75, 0]
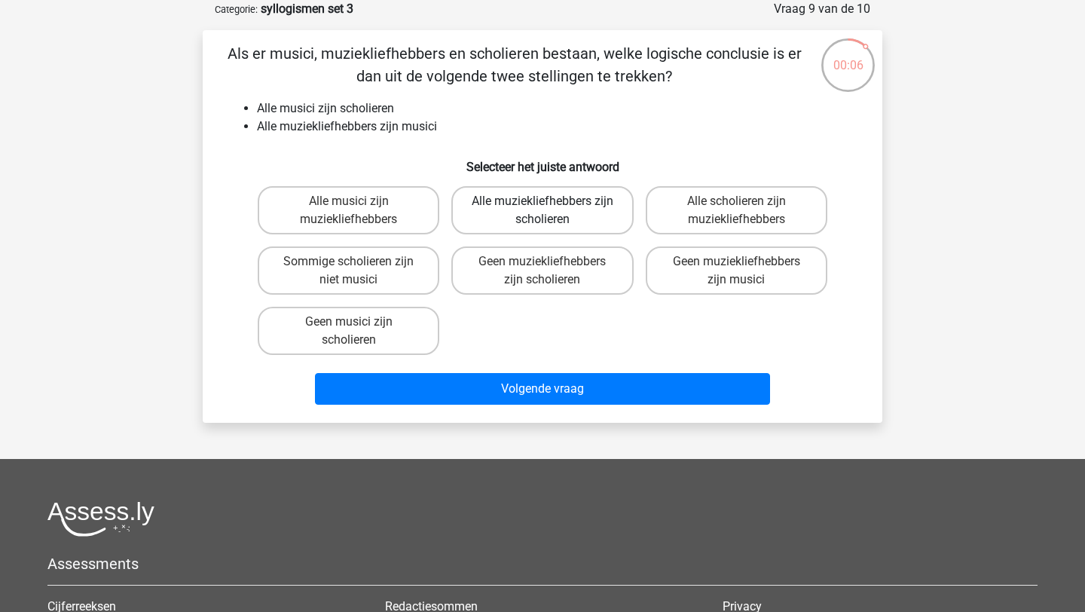
click at [587, 213] on label "Alle muziekliefhebbers zijn scholieren" at bounding box center [542, 210] width 182 height 48
click at [552, 211] on input "Alle muziekliefhebbers zijn scholieren" at bounding box center [548, 206] width 10 height 10
radio input "true"
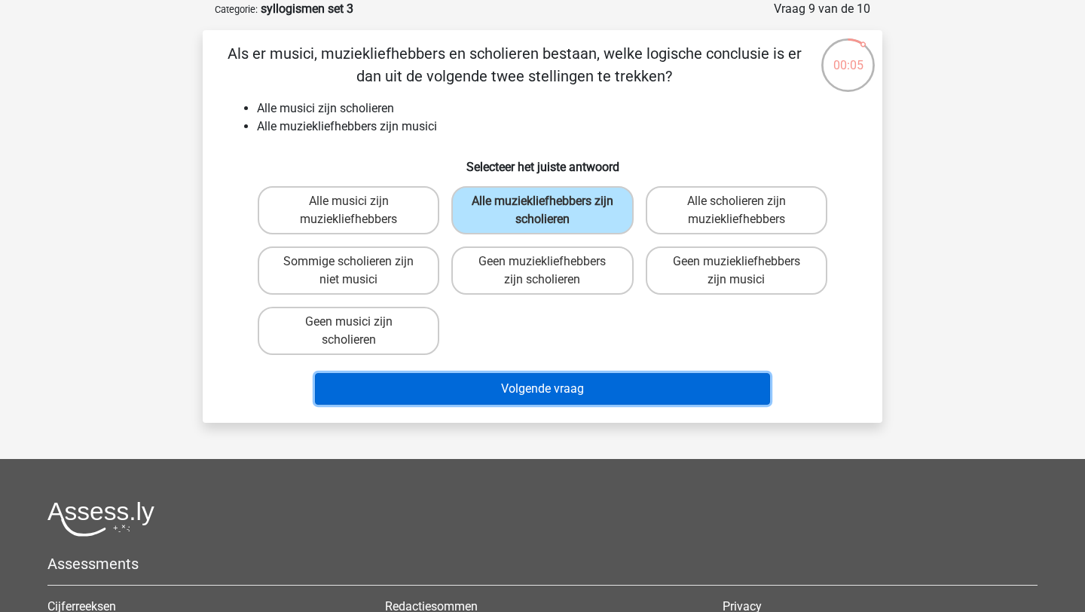
click at [557, 384] on button "Volgende vraag" at bounding box center [543, 389] width 456 height 32
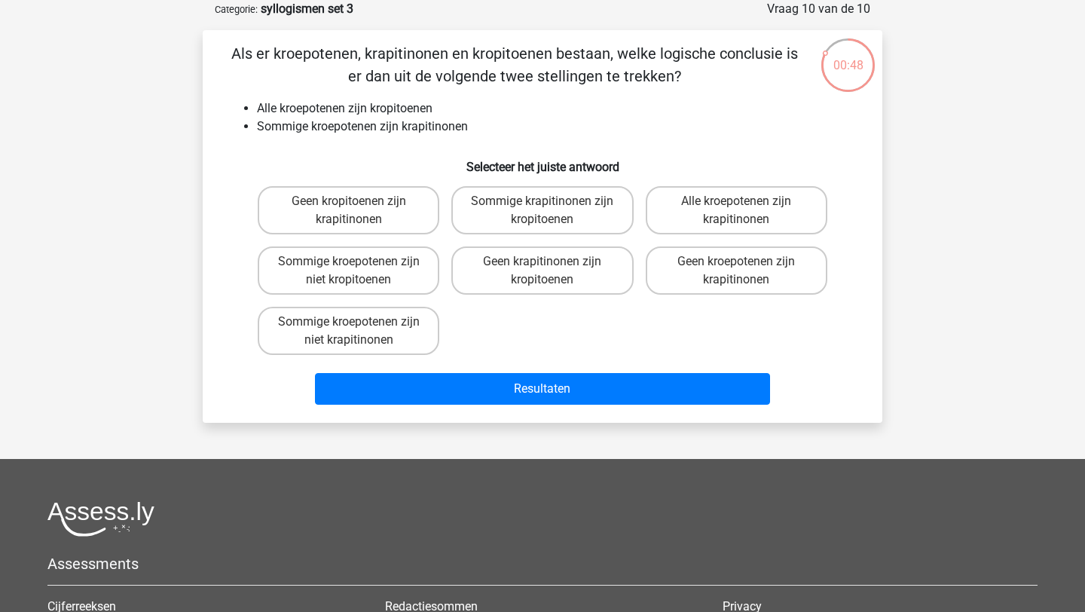
click at [740, 245] on div "Geen kroepotenen zijn krapitinonen" at bounding box center [737, 270] width 194 height 60
click at [736, 265] on label "Geen kroepotenen zijn krapitinonen" at bounding box center [737, 270] width 182 height 48
click at [736, 265] on input "Geen kroepotenen zijn krapitinonen" at bounding box center [741, 267] width 10 height 10
radio input "true"
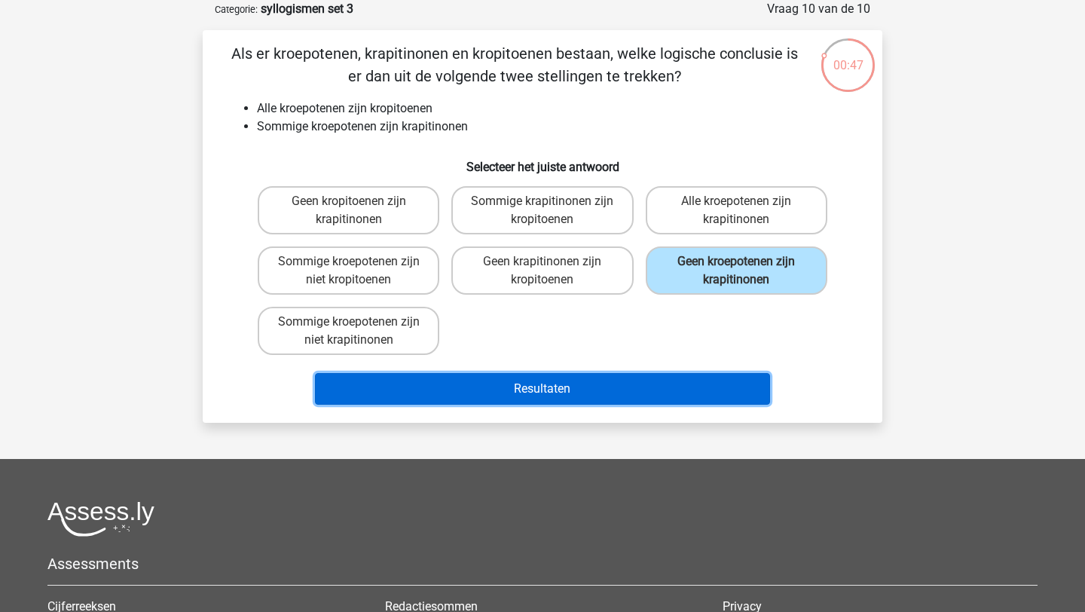
click at [667, 377] on button "Resultaten" at bounding box center [543, 389] width 456 height 32
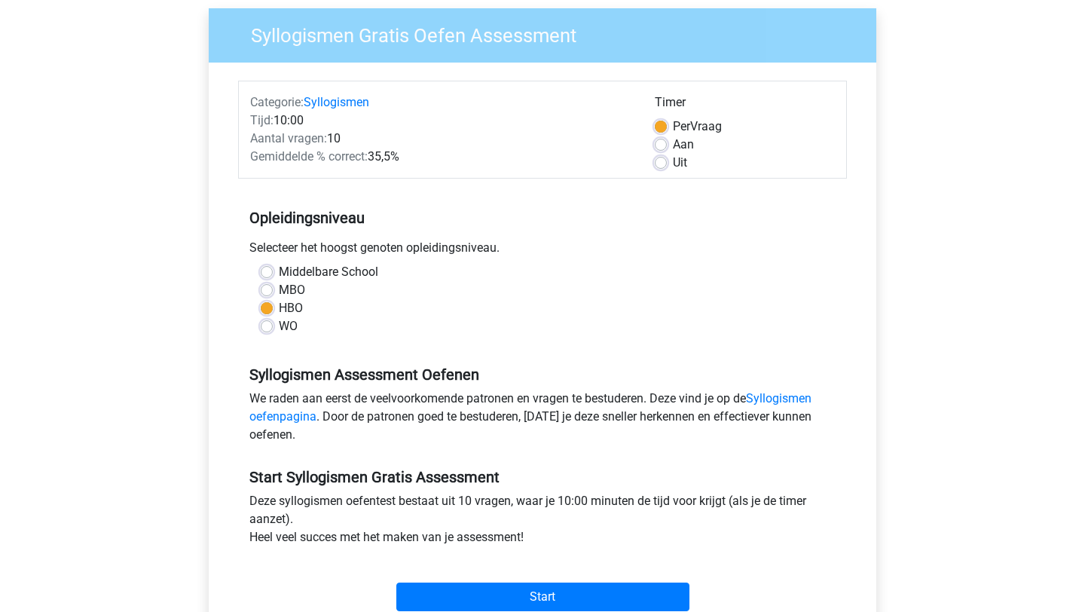
scroll to position [351, 0]
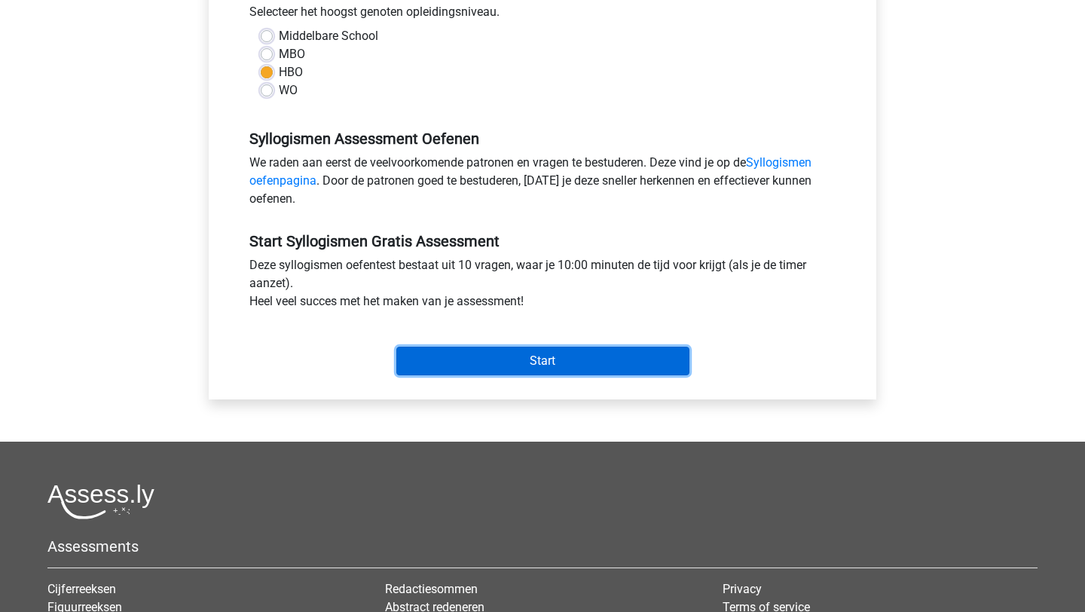
click at [504, 366] on input "Start" at bounding box center [542, 361] width 293 height 29
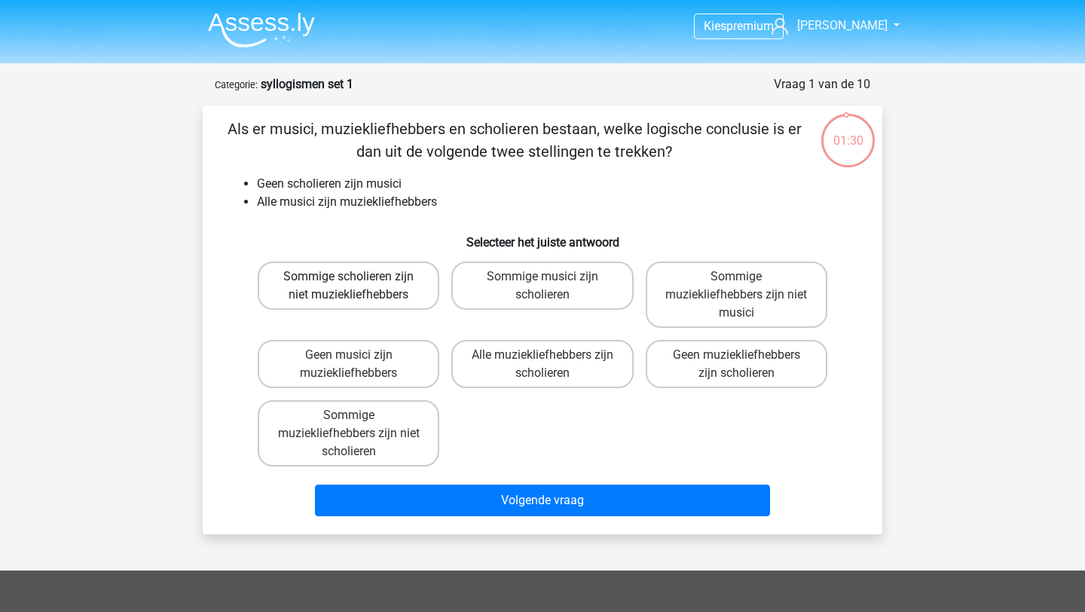
click at [364, 273] on label "Sommige scholieren zijn niet muziekliefhebbers" at bounding box center [349, 286] width 182 height 48
click at [359, 277] on input "Sommige scholieren zijn niet muziekliefhebbers" at bounding box center [354, 282] width 10 height 10
radio input "true"
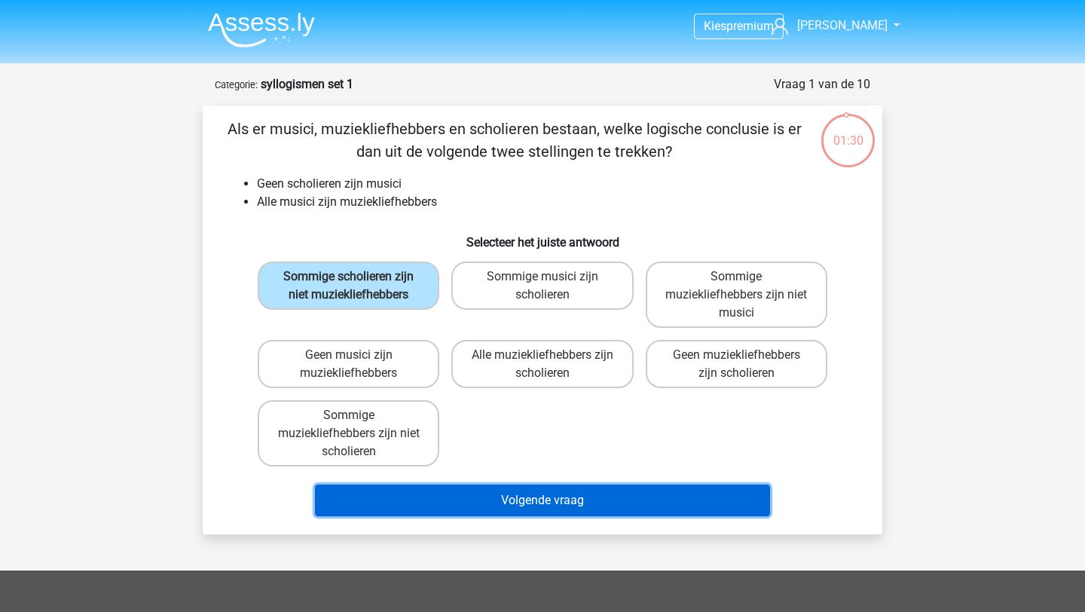
click at [427, 505] on button "Volgende vraag" at bounding box center [543, 501] width 456 height 32
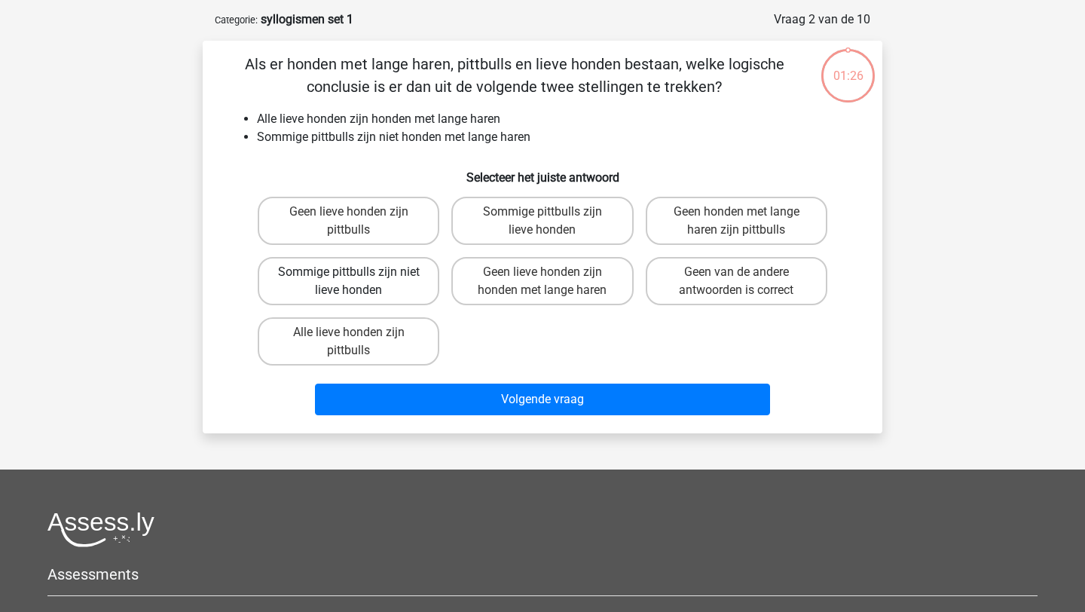
scroll to position [75, 0]
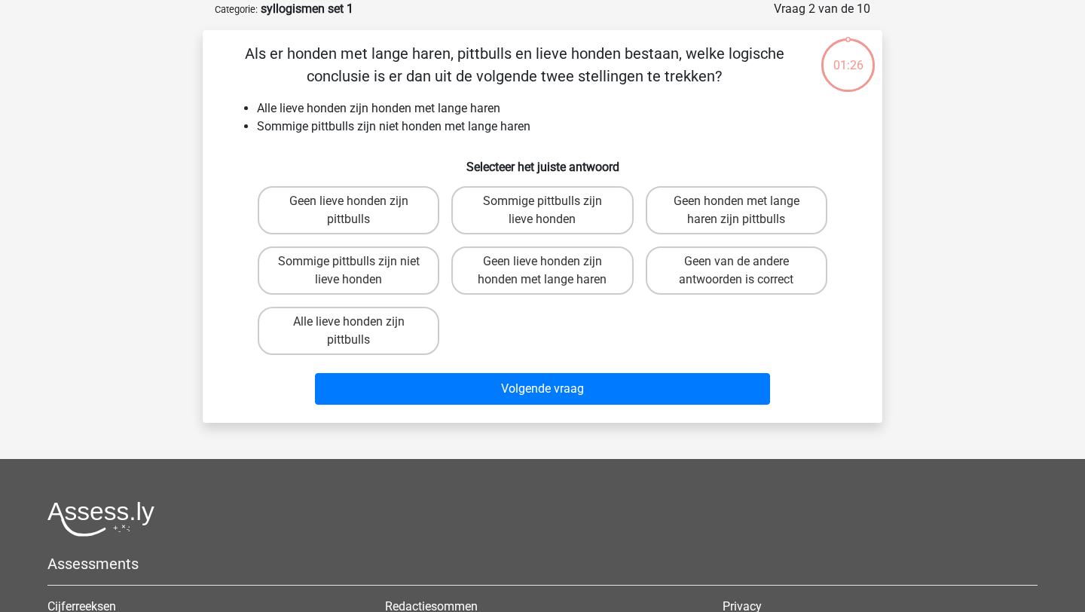
click at [344, 239] on div "Geen lieve honden zijn pittbulls" at bounding box center [349, 210] width 194 height 60
click at [349, 221] on label "Geen lieve honden zijn pittbulls" at bounding box center [349, 210] width 182 height 48
click at [349, 211] on input "Geen lieve honden zijn pittbulls" at bounding box center [354, 206] width 10 height 10
radio input "true"
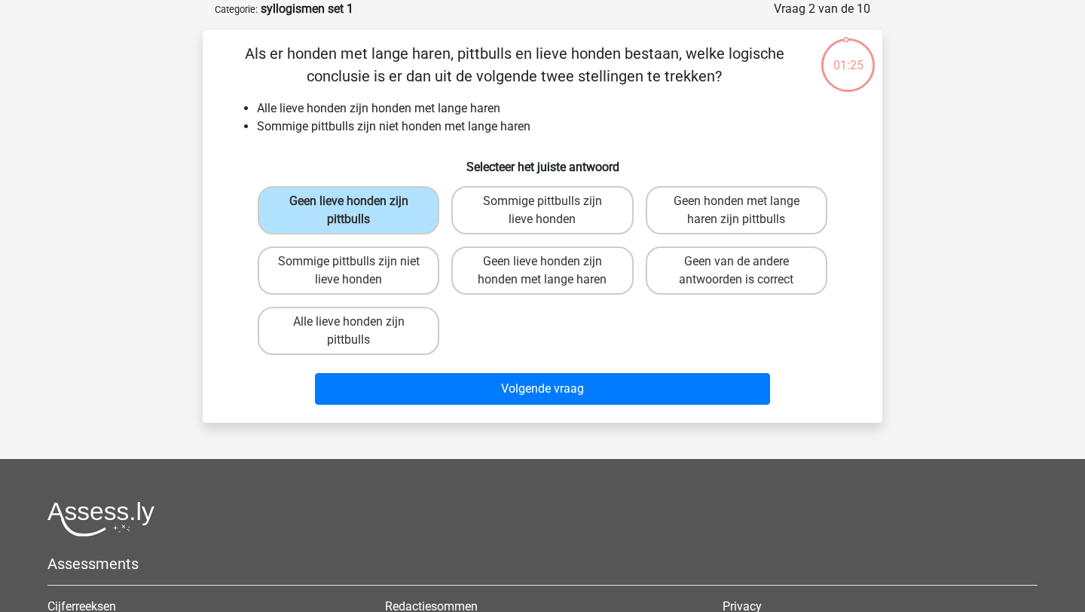
click at [395, 416] on div "Als er honden met lange haren, pittbulls en lieve honden bestaan, welke logisch…" at bounding box center [543, 226] width 680 height 393
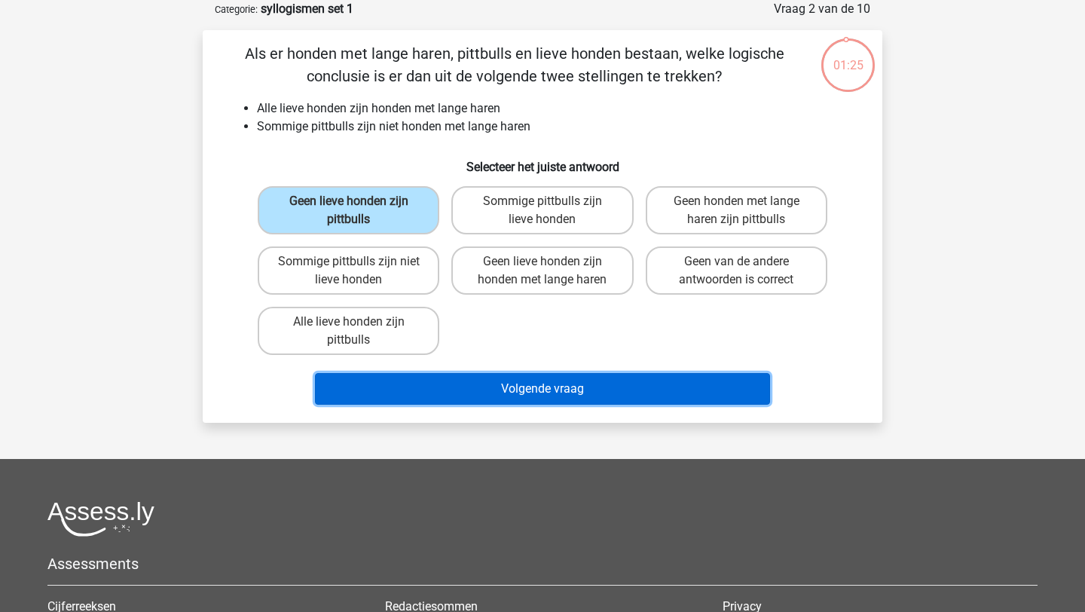
click at [395, 393] on button "Volgende vraag" at bounding box center [543, 389] width 456 height 32
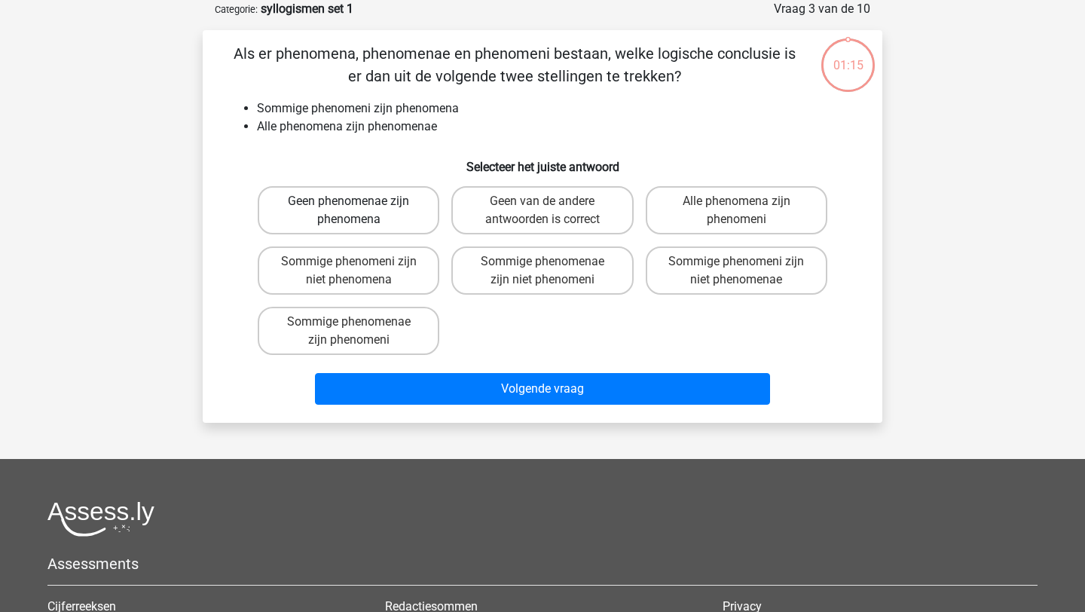
click at [350, 228] on label "Geen phenomenae zijn phenomena" at bounding box center [349, 210] width 182 height 48
click at [350, 211] on input "Geen phenomenae zijn phenomena" at bounding box center [354, 206] width 10 height 10
radio input "true"
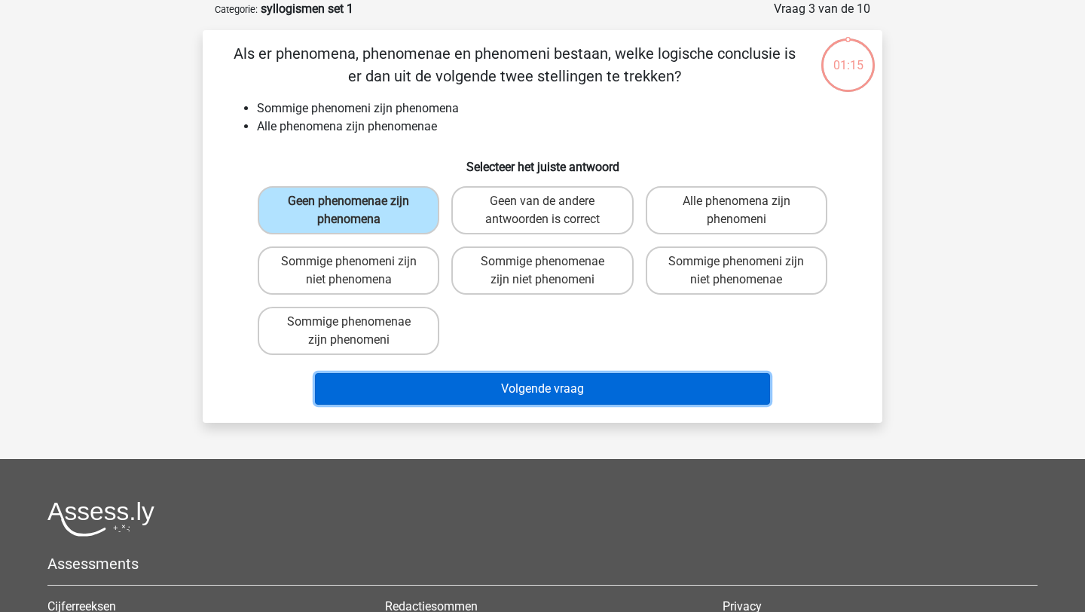
click at [394, 384] on button "Volgende vraag" at bounding box center [543, 389] width 456 height 32
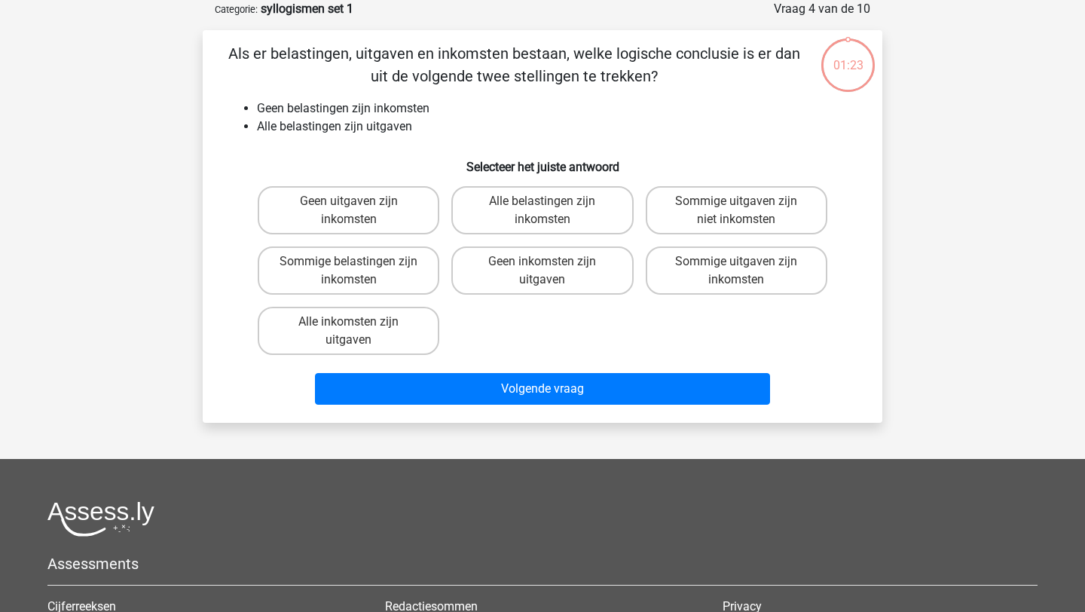
click at [332, 177] on div "Als er belastingen, uitgaven en inkomsten bestaan, welke logische conclusie is …" at bounding box center [543, 226] width 668 height 369
click at [334, 218] on label "Geen uitgaven zijn inkomsten" at bounding box center [349, 210] width 182 height 48
click at [349, 211] on input "Geen uitgaven zijn inkomsten" at bounding box center [354, 206] width 10 height 10
radio input "true"
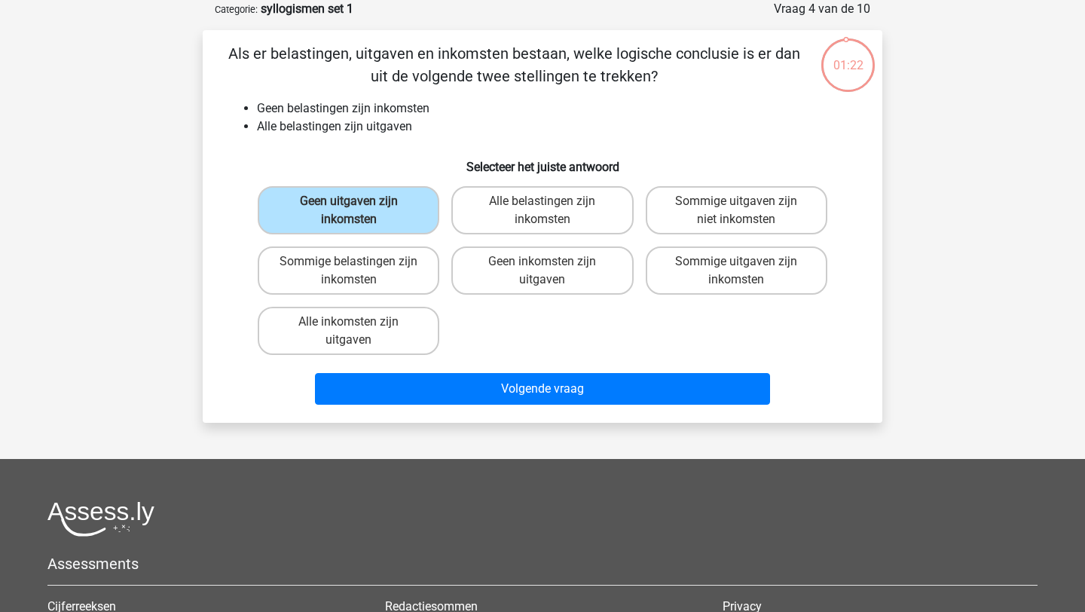
click at [401, 369] on div "Volgende vraag" at bounding box center [543, 386] width 632 height 50
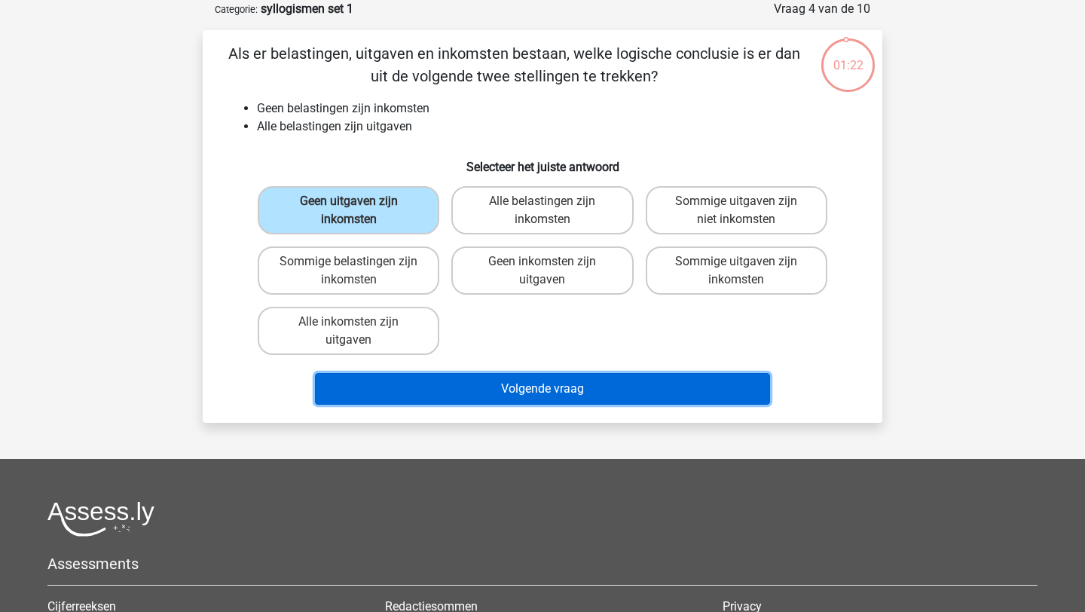
click at [401, 378] on button "Volgende vraag" at bounding box center [543, 389] width 456 height 32
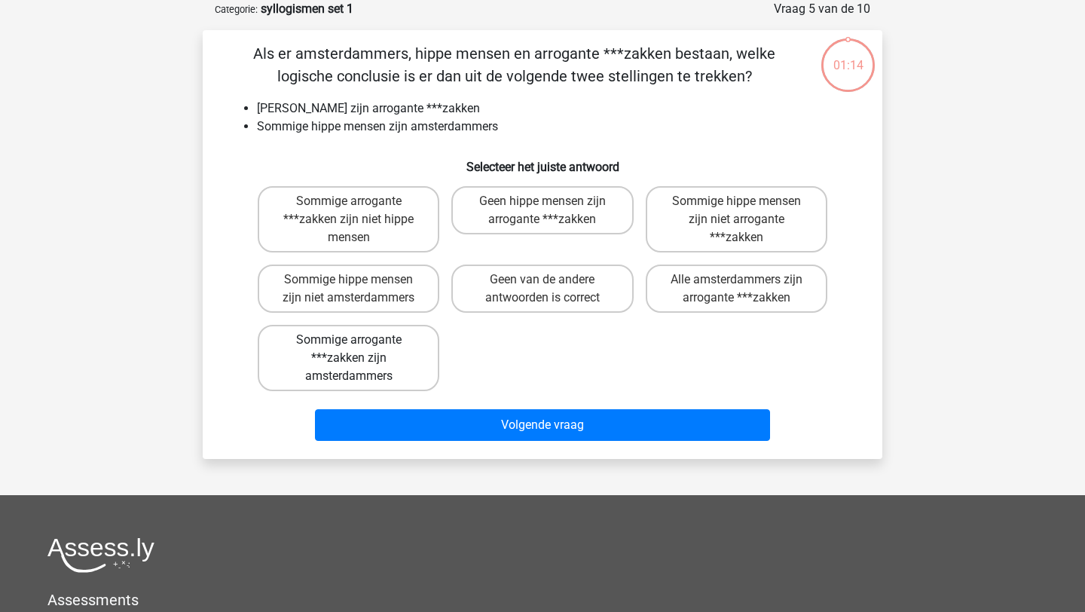
click at [369, 353] on label "Sommige arrogante ***zakken zijn amsterdammers" at bounding box center [349, 358] width 182 height 66
click at [359, 350] on input "Sommige arrogante ***zakken zijn amsterdammers" at bounding box center [354, 345] width 10 height 10
radio input "true"
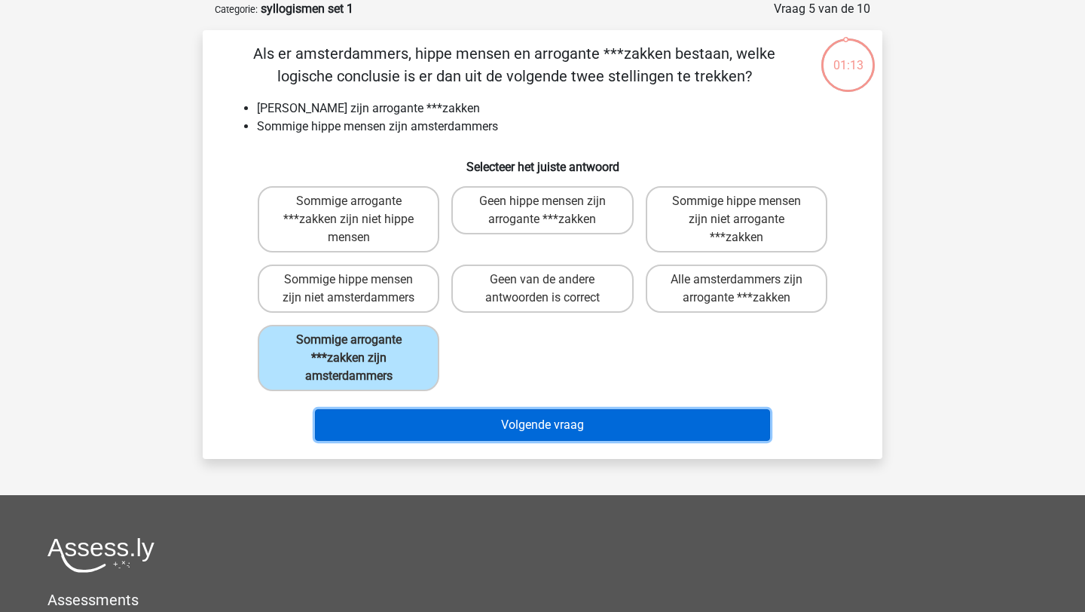
click at [375, 420] on button "Volgende vraag" at bounding box center [543, 425] width 456 height 32
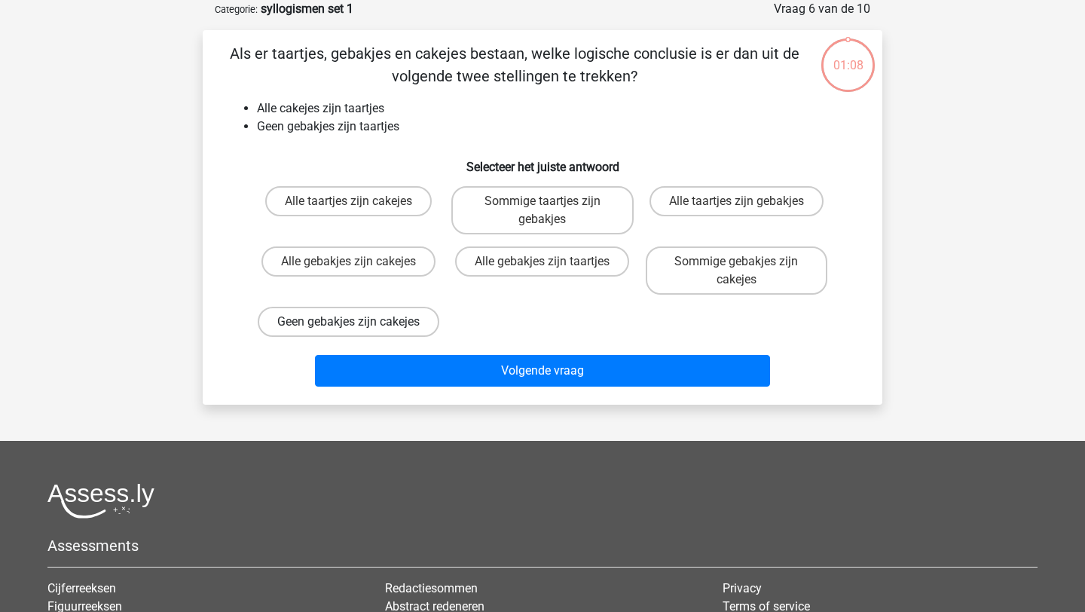
click at [362, 337] on label "Geen gebakjes zijn cakejes" at bounding box center [349, 322] width 182 height 30
click at [359, 332] on input "Geen gebakjes zijn cakejes" at bounding box center [354, 327] width 10 height 10
radio input "true"
click at [382, 393] on div "Volgende vraag" at bounding box center [543, 374] width 582 height 38
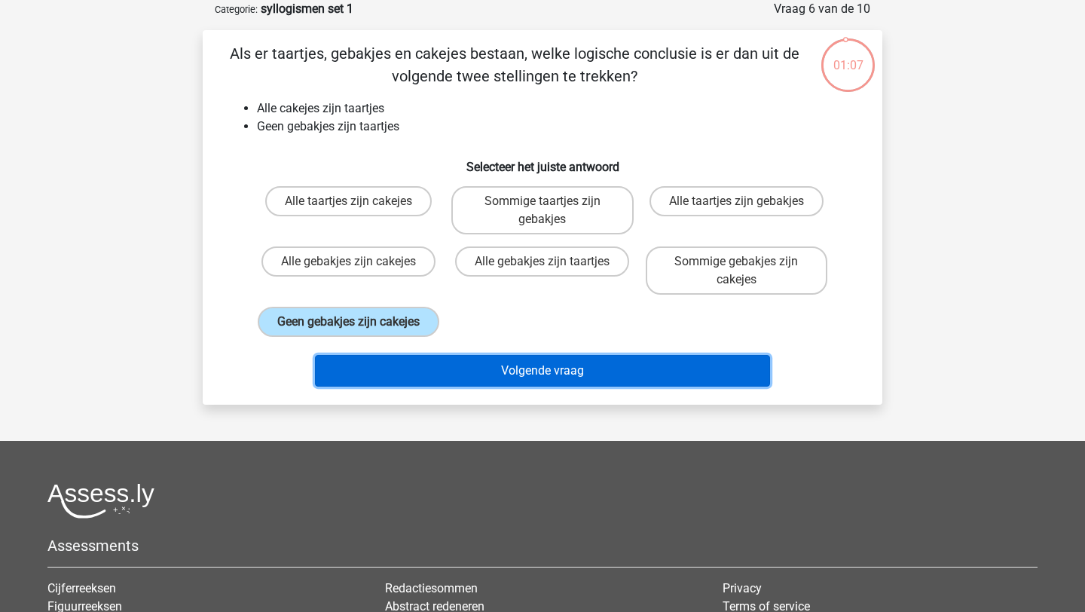
click at [382, 387] on button "Volgende vraag" at bounding box center [543, 371] width 456 height 32
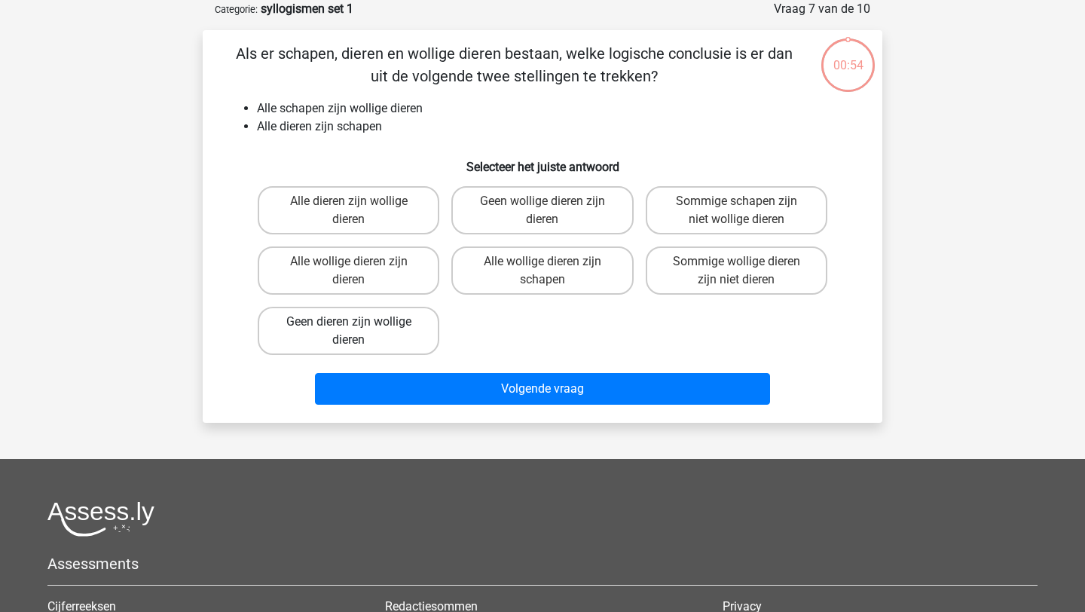
click at [354, 314] on label "Geen dieren zijn wollige dieren" at bounding box center [349, 331] width 182 height 48
click at [354, 322] on input "Geen dieren zijn wollige dieren" at bounding box center [354, 327] width 10 height 10
radio input "true"
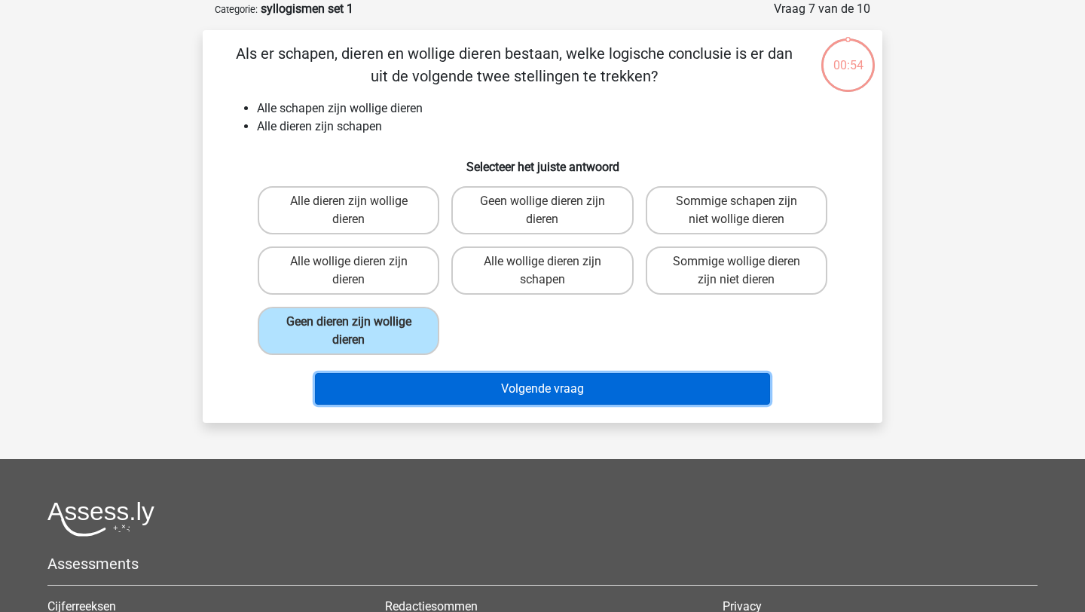
click at [367, 387] on button "Volgende vraag" at bounding box center [543, 389] width 456 height 32
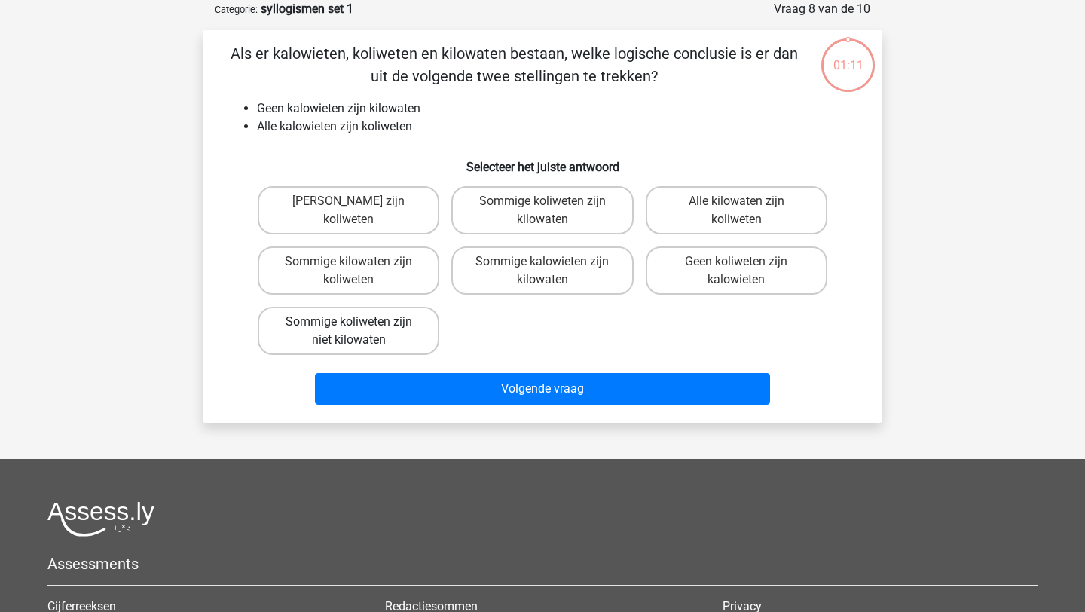
click at [364, 338] on label "Sommige koliweten zijn niet kilowaten" at bounding box center [349, 331] width 182 height 48
click at [359, 332] on input "Sommige koliweten zijn niet kilowaten" at bounding box center [354, 327] width 10 height 10
radio input "true"
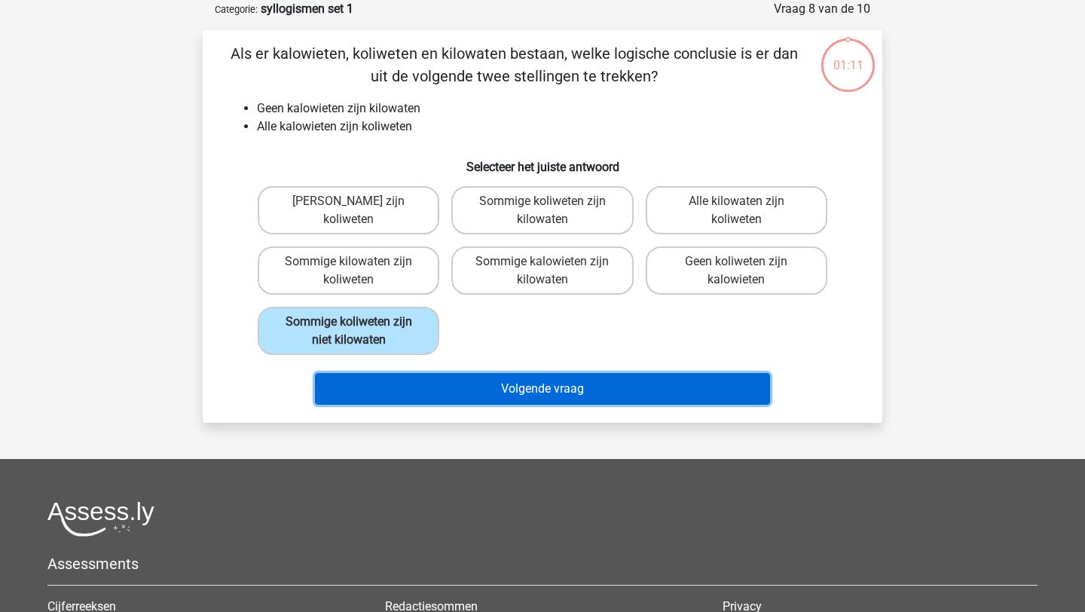
click at [375, 379] on button "Volgende vraag" at bounding box center [543, 389] width 456 height 32
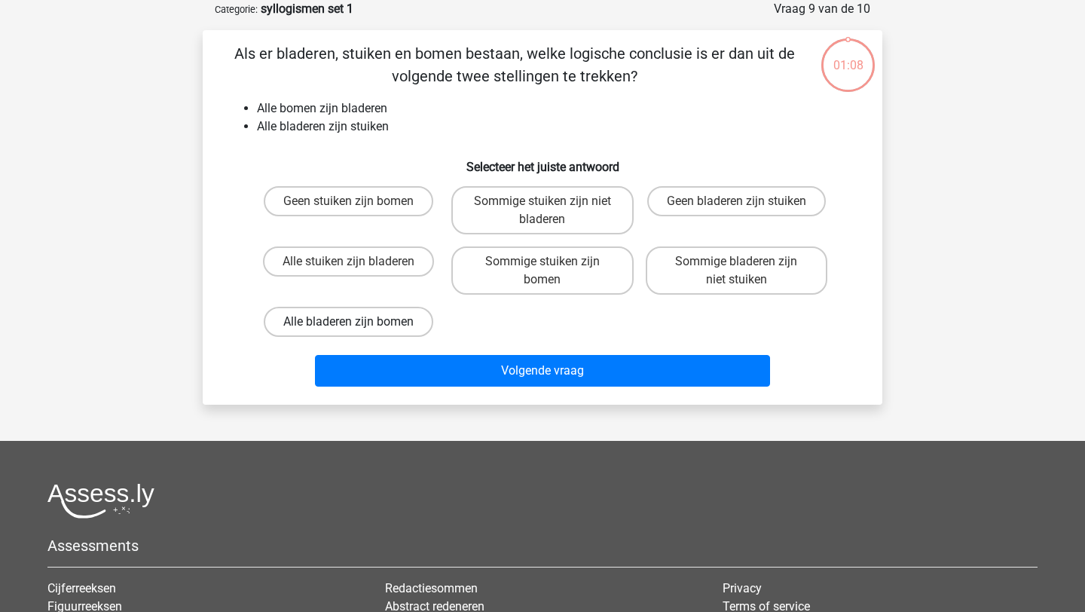
click at [365, 326] on label "Alle bladeren zijn bomen" at bounding box center [349, 322] width 170 height 30
click at [359, 326] on input "Alle bladeren zijn bomen" at bounding box center [354, 327] width 10 height 10
radio input "true"
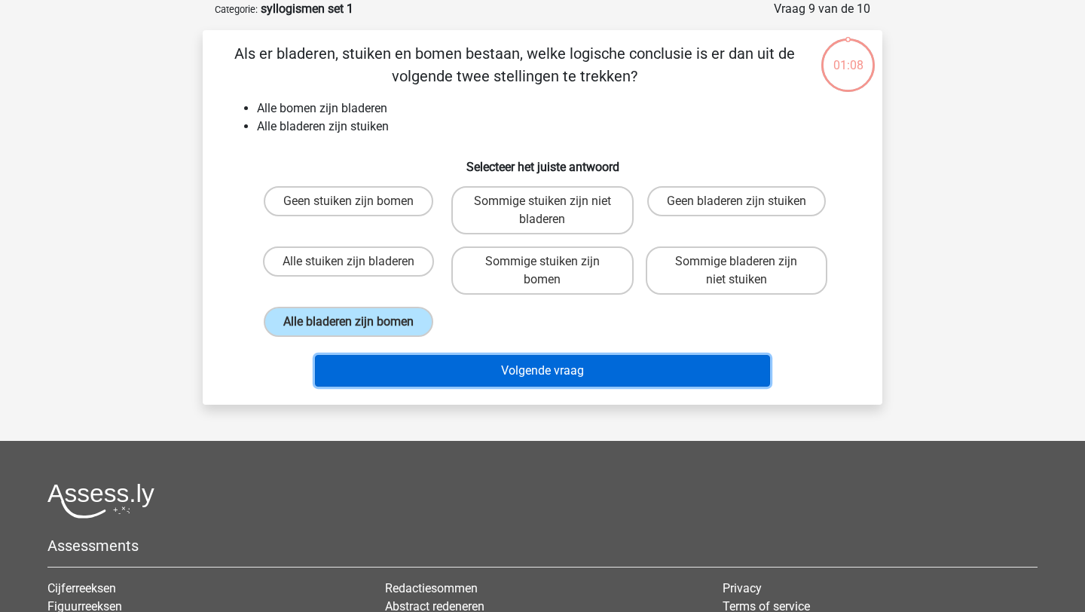
click at [378, 386] on button "Volgende vraag" at bounding box center [543, 371] width 456 height 32
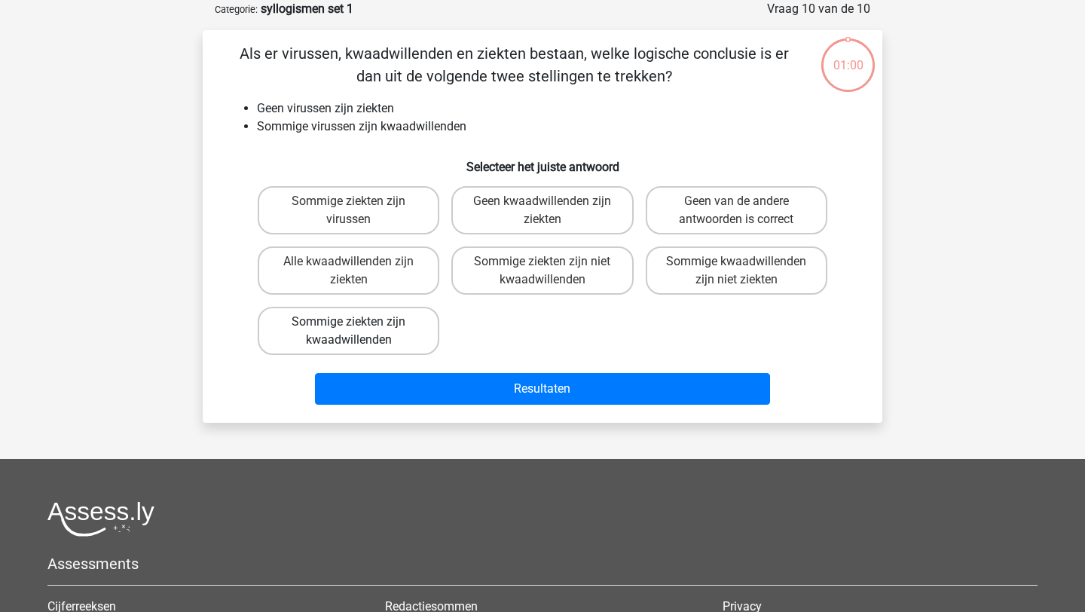
click at [366, 342] on label "Sommige ziekten zijn kwaadwillenden" at bounding box center [349, 331] width 182 height 48
click at [359, 332] on input "Sommige ziekten zijn kwaadwillenden" at bounding box center [354, 327] width 10 height 10
radio input "true"
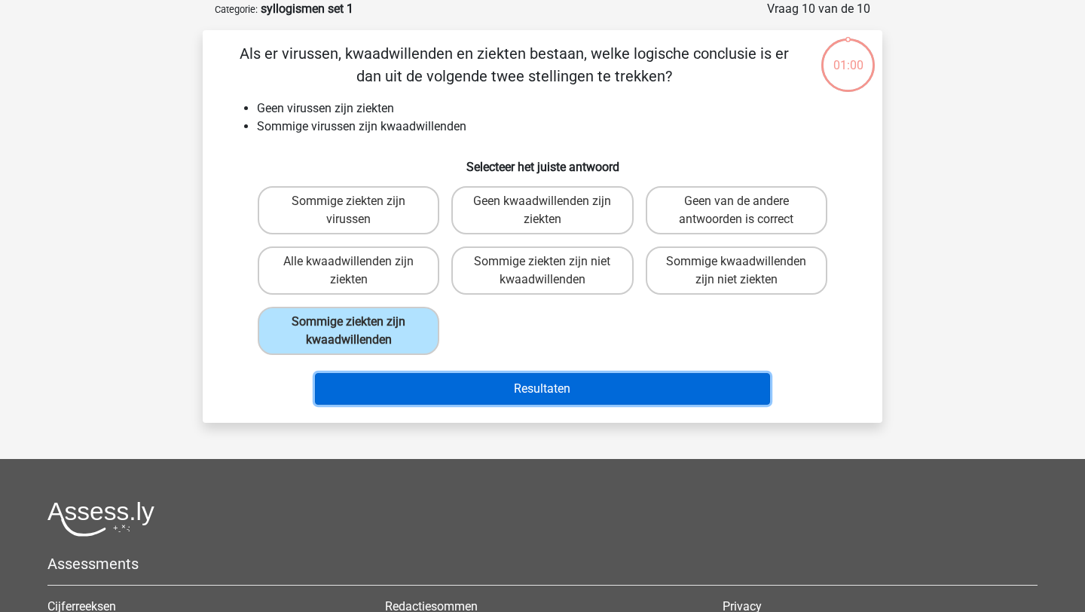
click at [374, 384] on button "Resultaten" at bounding box center [543, 389] width 456 height 32
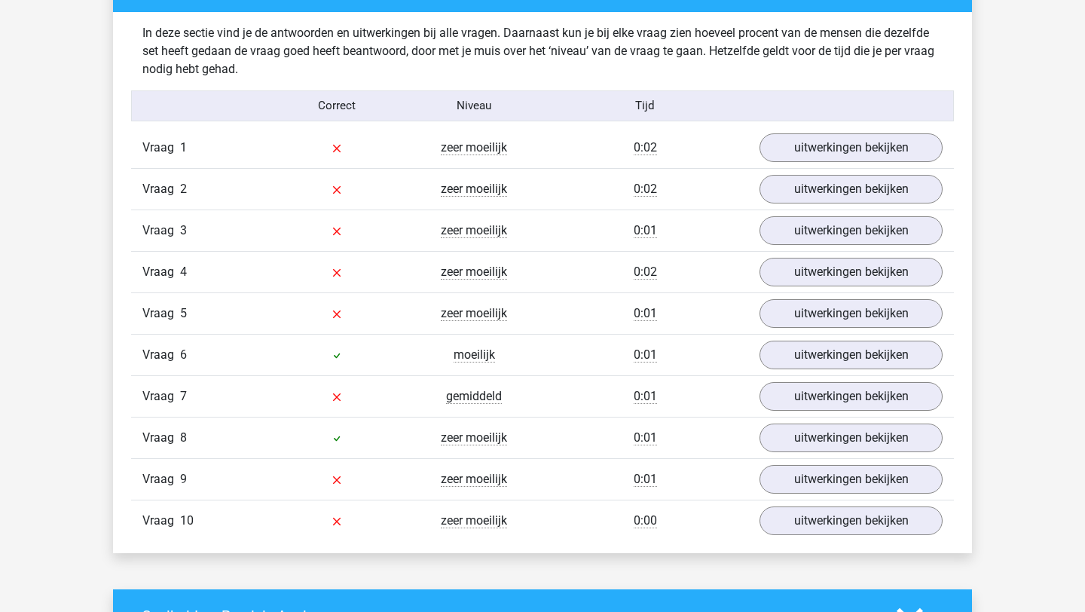
scroll to position [1176, 0]
